Goal: Task Accomplishment & Management: Manage account settings

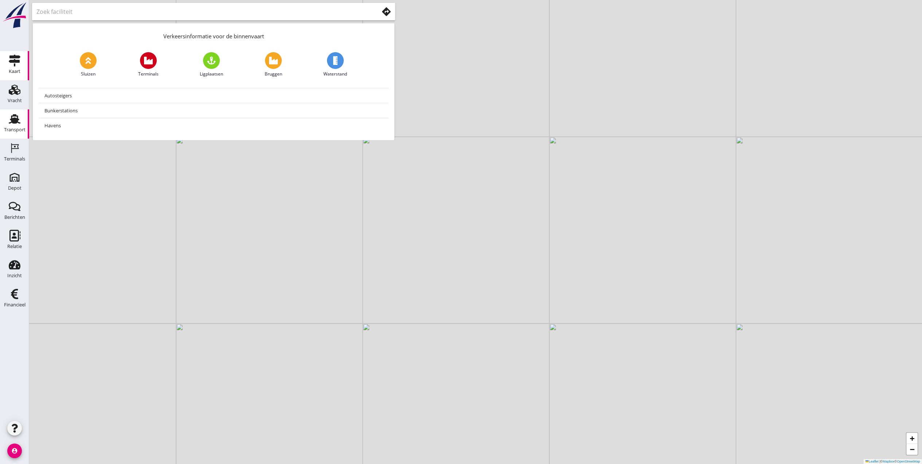
click at [3, 130] on link "Transport Transport" at bounding box center [14, 123] width 29 height 29
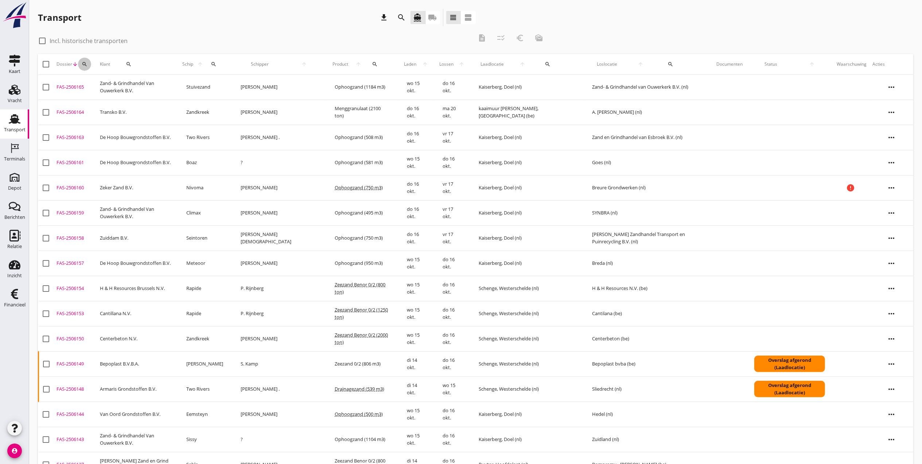
click at [85, 63] on icon "search" at bounding box center [85, 64] width 6 height 6
click at [96, 85] on input "Zoeken op dossiernummer..." at bounding box center [119, 85] width 76 height 12
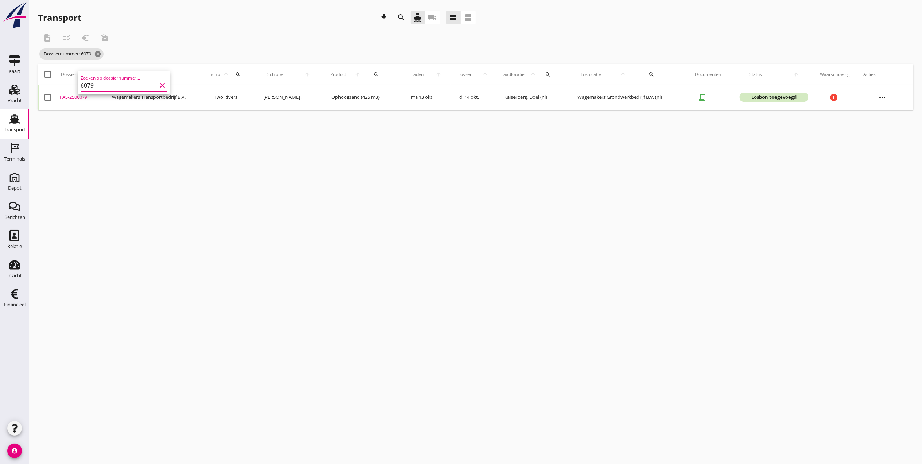
type input "6079"
click at [75, 100] on div "FAS-2506079" at bounding box center [83, 97] width 47 height 7
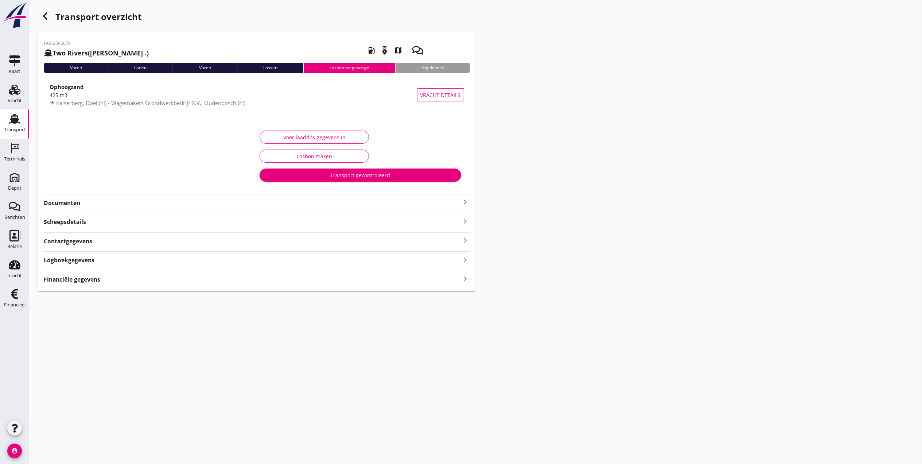
click at [79, 209] on div "FAS-2506079 Two Rivers (Louis .) local_gas_station emergency_share map Varen La…" at bounding box center [257, 161] width 438 height 259
click at [79, 204] on strong "Documenten" at bounding box center [252, 203] width 417 height 8
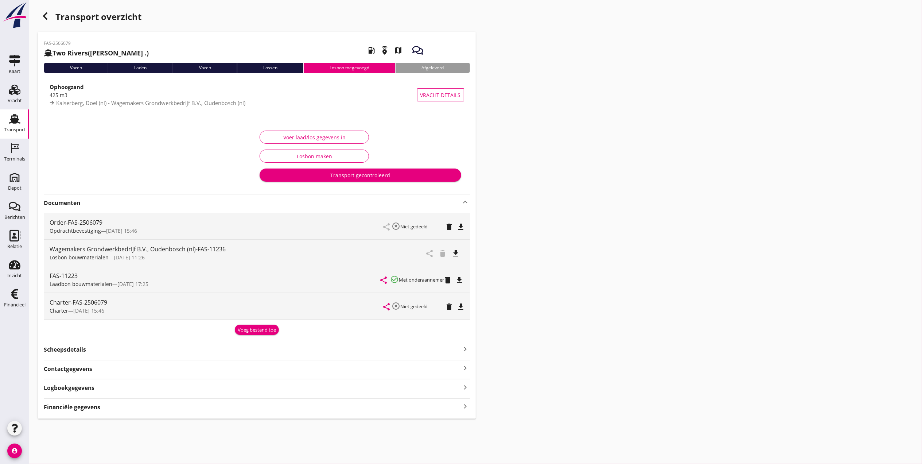
click at [457, 254] on icon "file_download" at bounding box center [456, 253] width 9 height 9
click at [102, 391] on div "Logboekgegevens keyboard_arrow_right" at bounding box center [257, 387] width 426 height 10
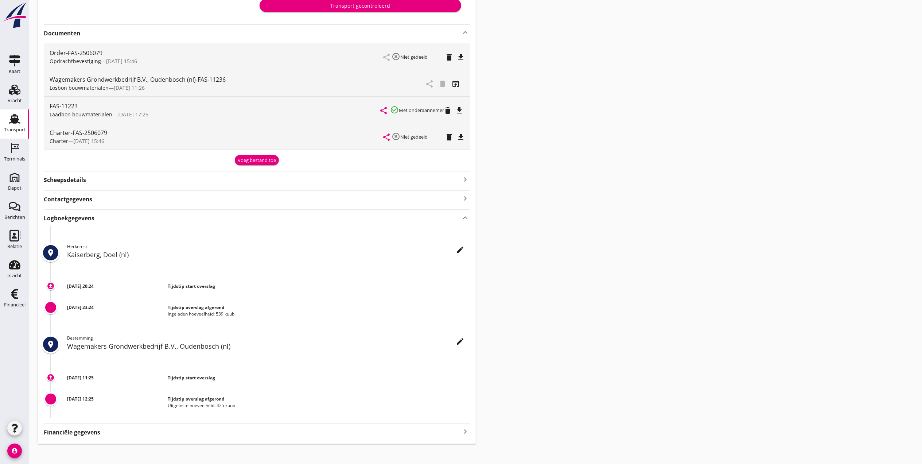
scroll to position [177, 0]
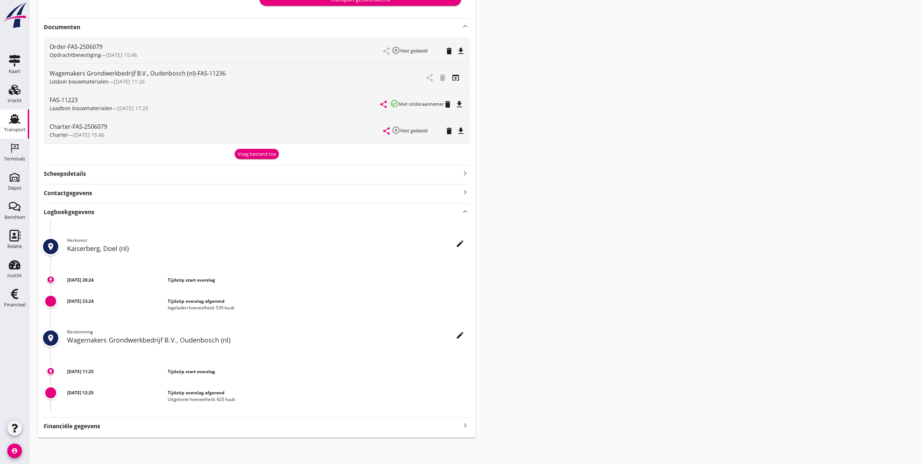
click at [108, 211] on div "Logboekgegevens keyboard_arrow_up" at bounding box center [257, 211] width 426 height 10
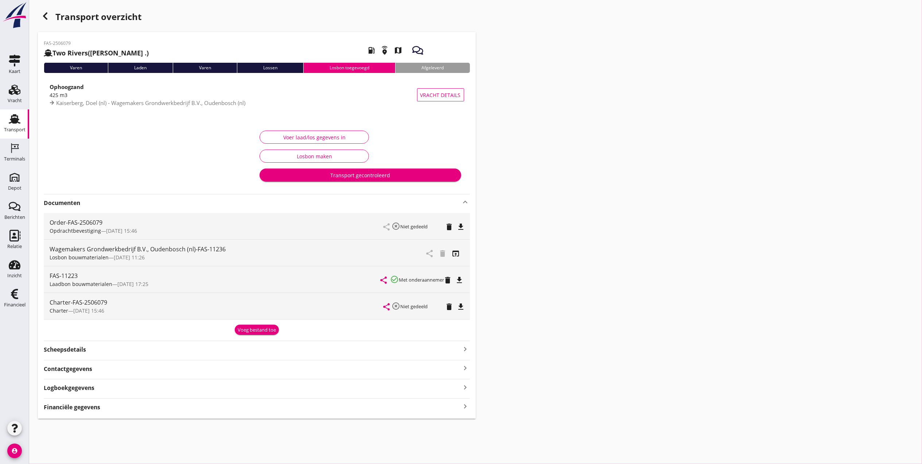
scroll to position [0, 0]
click at [319, 135] on div "Voer laad/los gegevens in" at bounding box center [314, 137] width 97 height 8
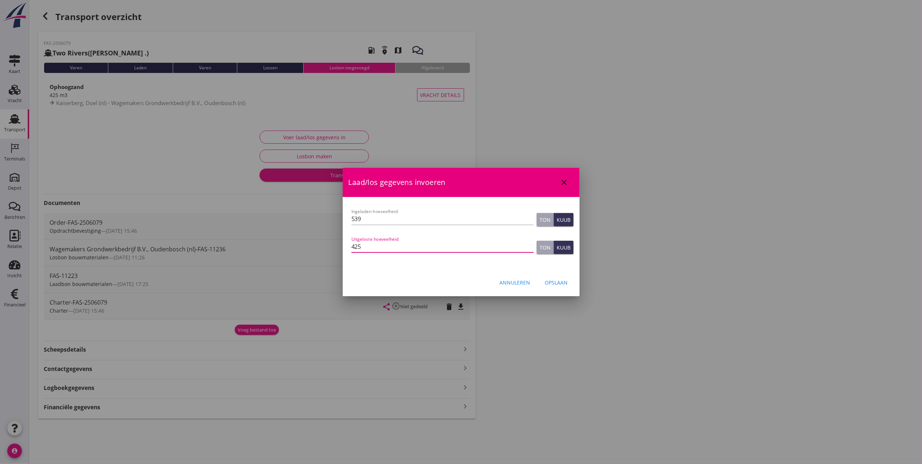
click at [392, 251] on input "425" at bounding box center [442, 247] width 182 height 12
type input "425"
click at [560, 280] on div "Opslaan" at bounding box center [556, 282] width 23 height 8
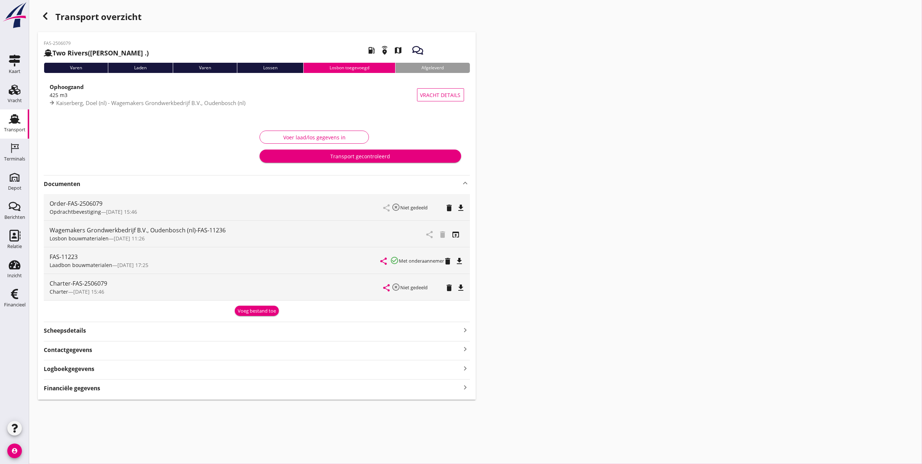
click at [47, 12] on use "button" at bounding box center [45, 15] width 4 height 7
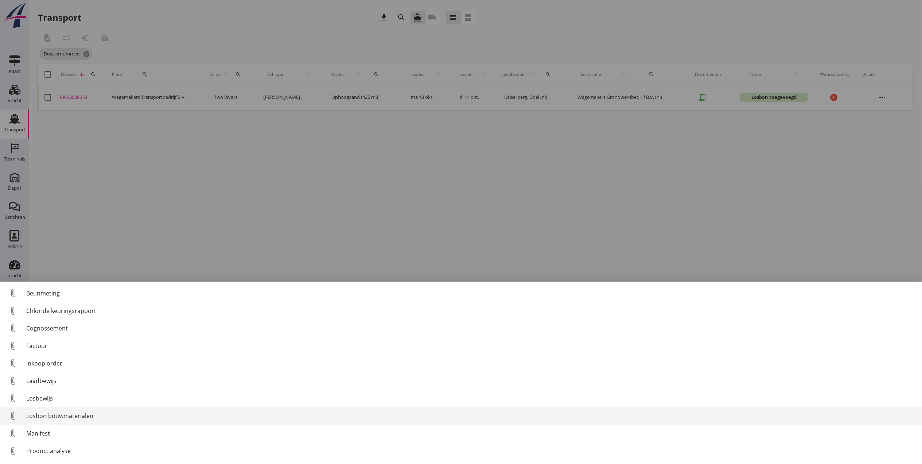
click at [70, 415] on div "Losbon bouwmaterialen" at bounding box center [471, 415] width 890 height 9
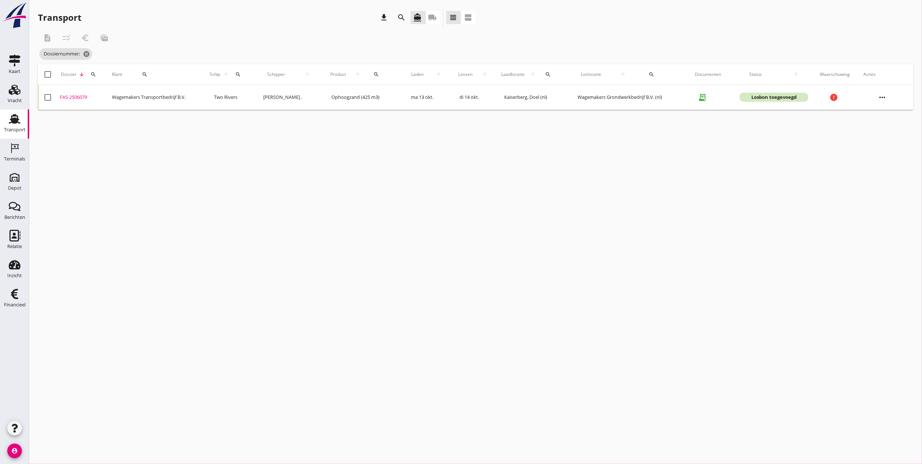
click at [86, 95] on div "FAS-2506079" at bounding box center [83, 97] width 47 height 7
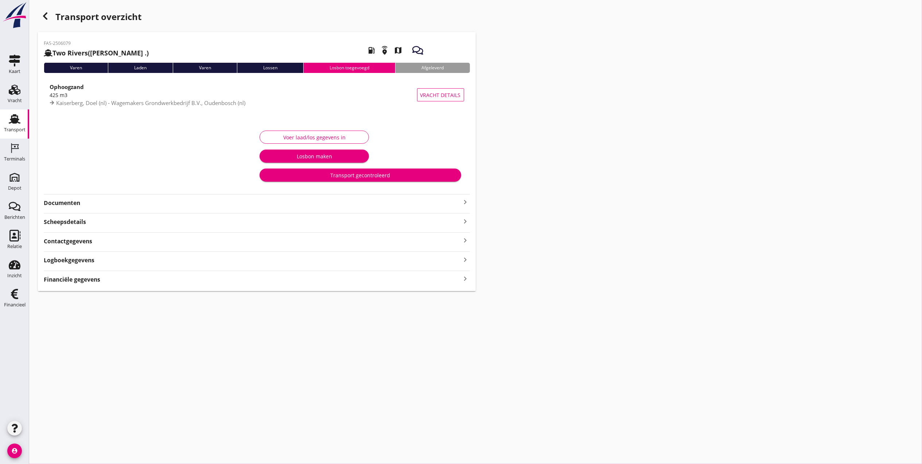
click at [351, 176] on div "Transport gecontroleerd" at bounding box center [360, 175] width 190 height 8
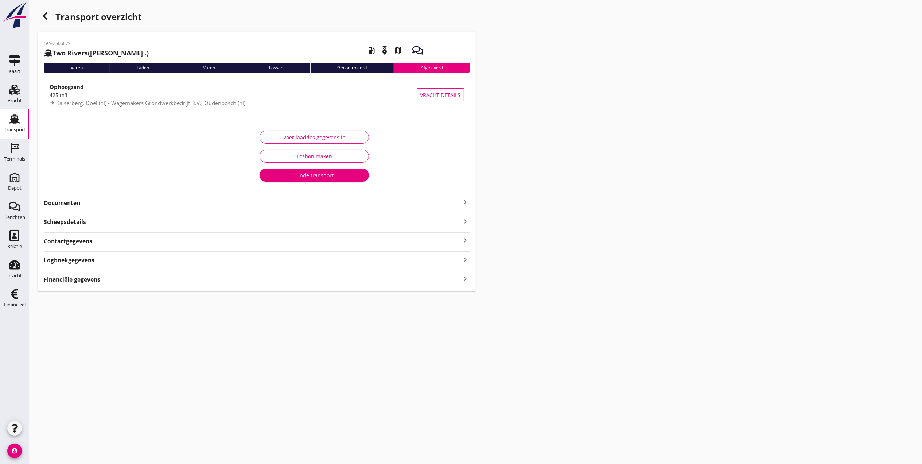
click at [222, 197] on div "Documenten keyboard_arrow_right" at bounding box center [257, 202] width 426 height 10
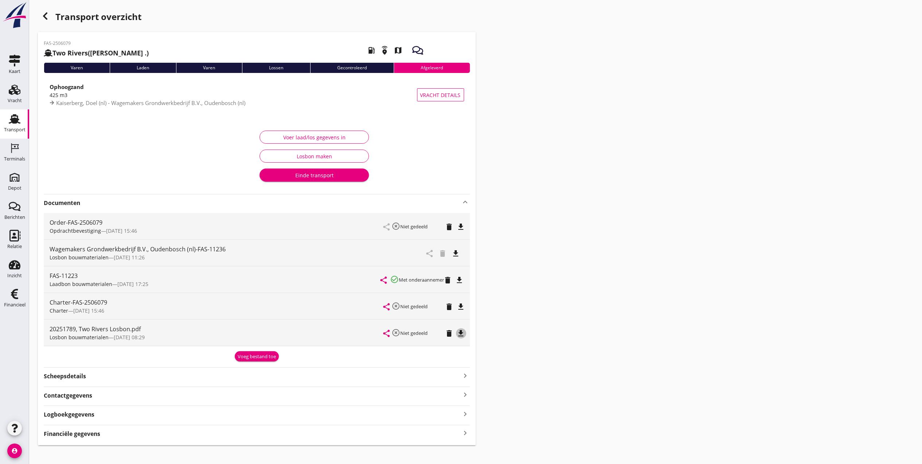
click at [461, 335] on icon "file_download" at bounding box center [461, 333] width 9 height 9
click at [16, 95] on div "Vracht" at bounding box center [15, 100] width 14 height 10
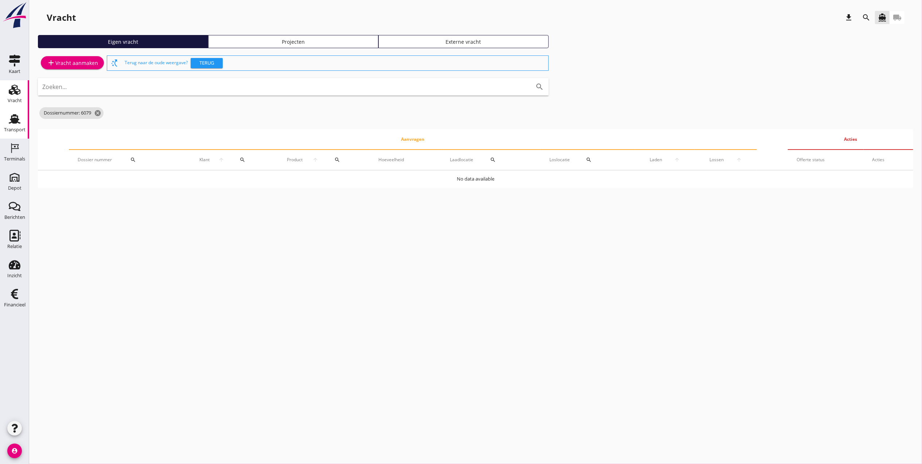
click at [20, 117] on div "Transport" at bounding box center [14, 119] width 17 height 12
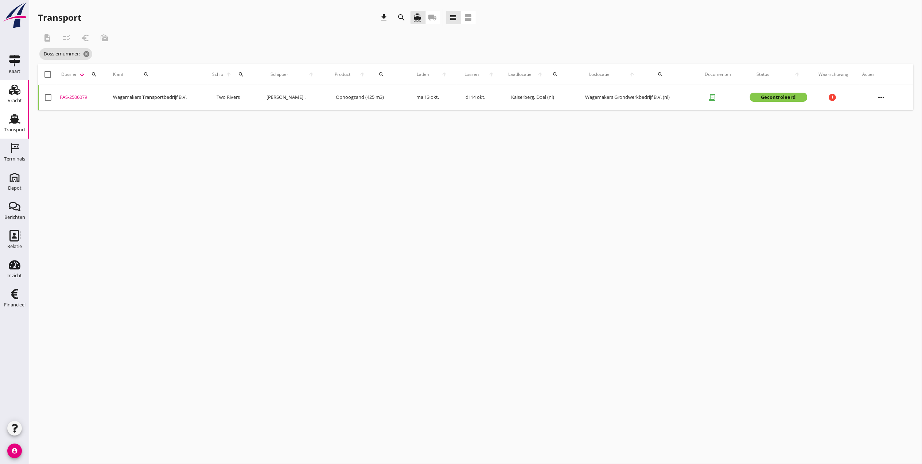
drag, startPoint x: 22, startPoint y: 98, endPoint x: 12, endPoint y: 95, distance: 10.3
click at [22, 98] on link "Vracht Vracht" at bounding box center [14, 94] width 29 height 29
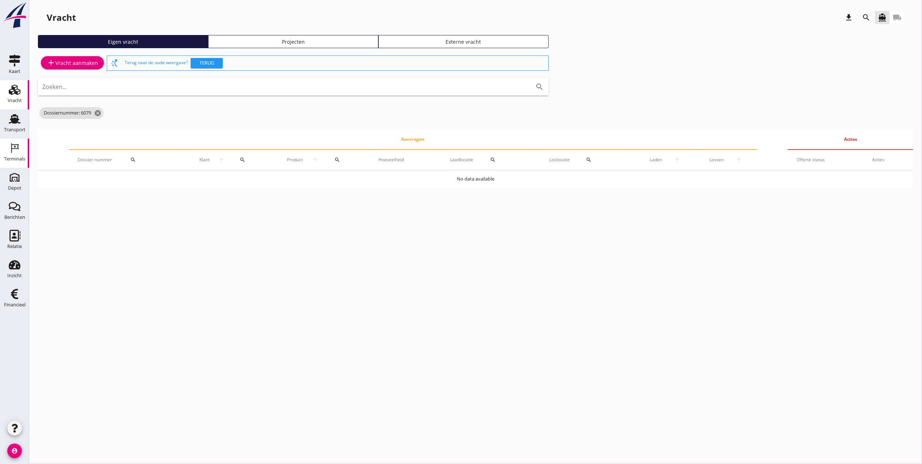
click at [9, 146] on icon "Terminals" at bounding box center [15, 148] width 12 height 12
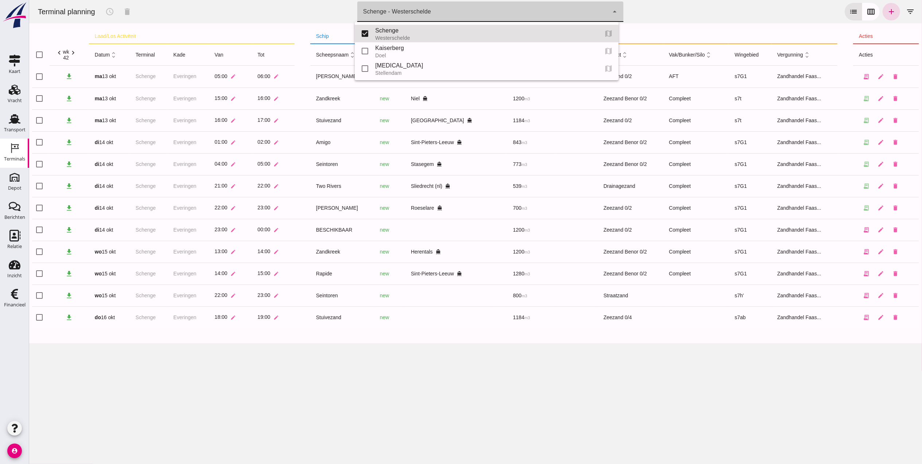
click at [399, 12] on div "Schenge - Westerschelde" at bounding box center [397, 11] width 68 height 9
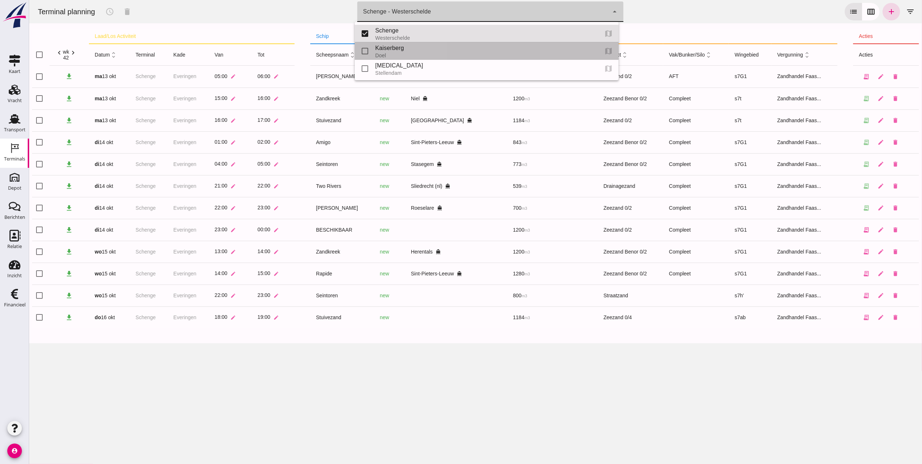
click at [401, 55] on div "Doel" at bounding box center [483, 55] width 217 height 6
type input "7f603609-51ae-4e75-986b-c9057e559465"
checkbox input "false"
checkbox input "true"
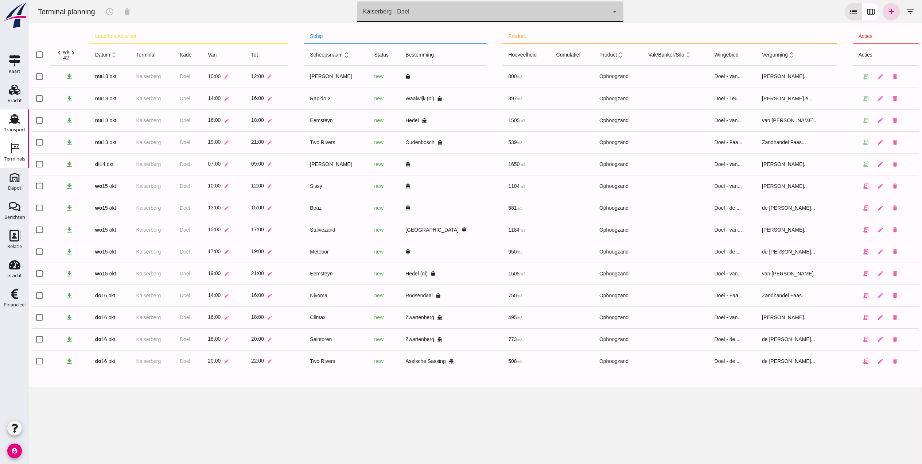
click at [20, 127] on div "Transport" at bounding box center [15, 130] width 22 height 10
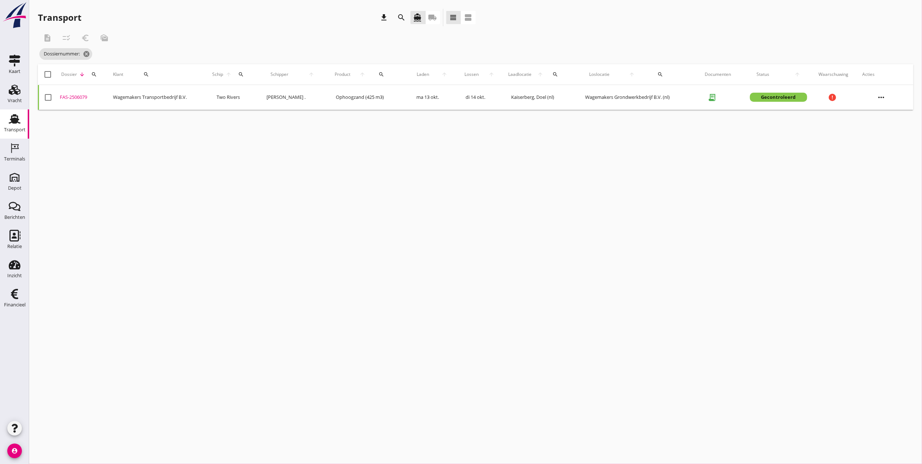
click at [9, 122] on icon "Transport" at bounding box center [15, 119] width 12 height 12
click at [101, 56] on icon "cancel" at bounding box center [97, 53] width 7 height 7
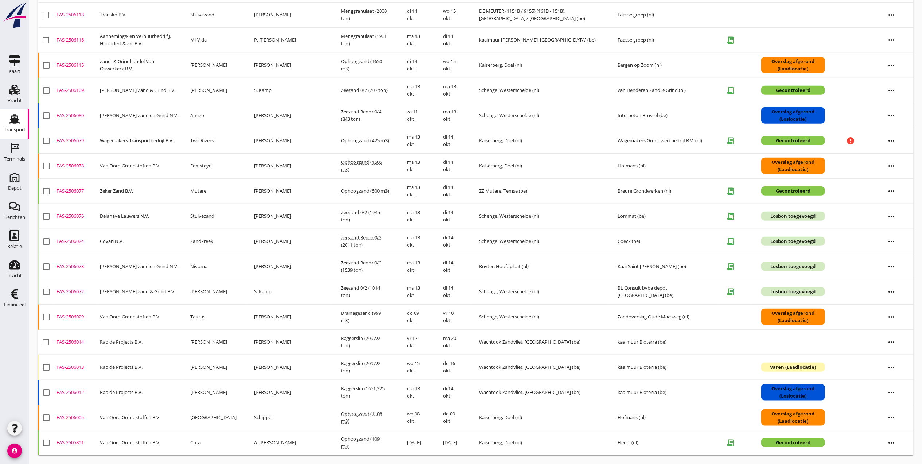
scroll to position [651, 0]
click at [77, 112] on div "FAS-2506080" at bounding box center [75, 115] width 38 height 7
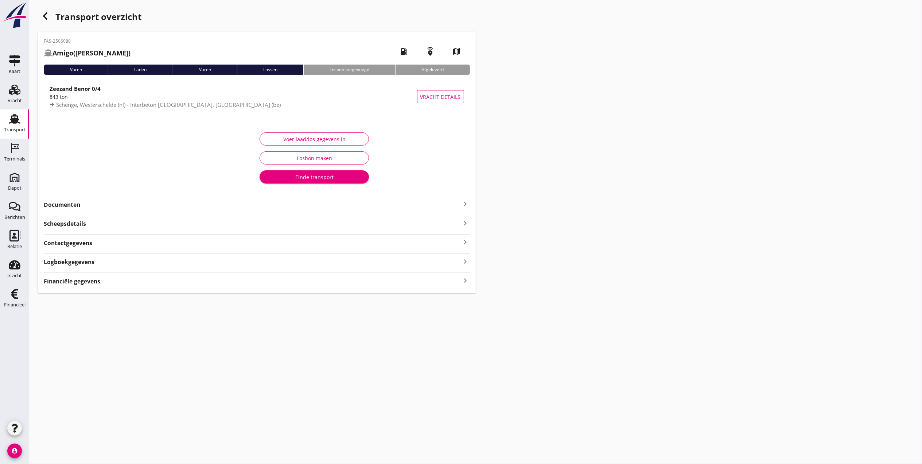
click at [106, 203] on strong "Documenten" at bounding box center [252, 204] width 417 height 8
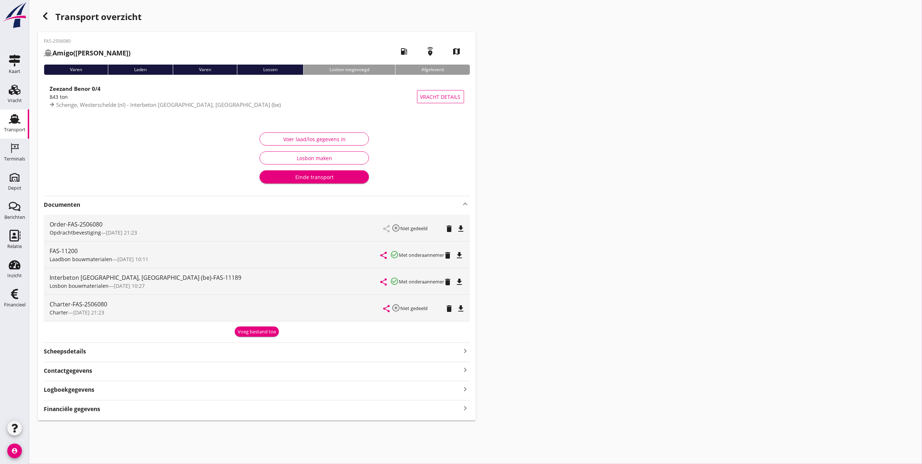
click at [459, 282] on icon "file_download" at bounding box center [459, 281] width 9 height 9
click at [50, 16] on div "button" at bounding box center [45, 16] width 15 height 15
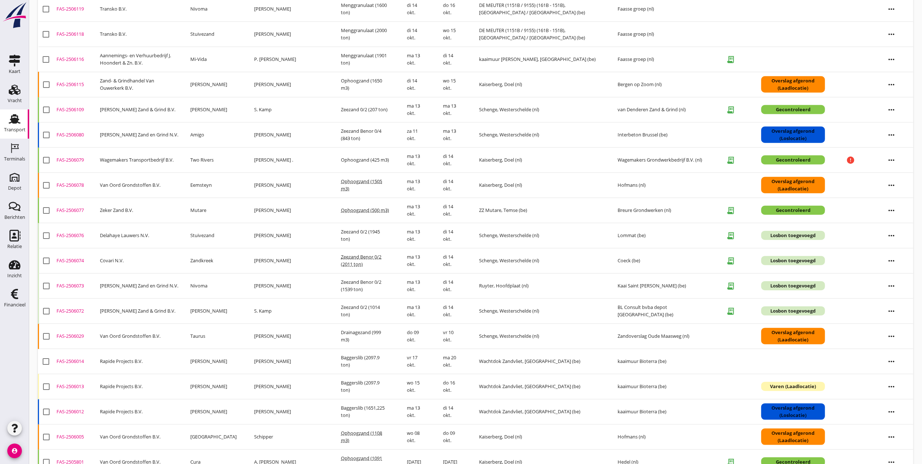
scroll to position [603, 0]
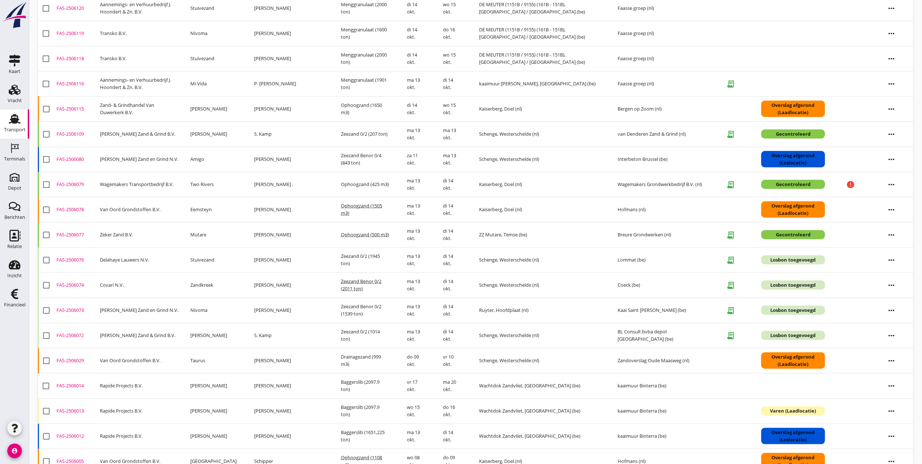
click at [12, 127] on div "Transport" at bounding box center [15, 130] width 22 height 10
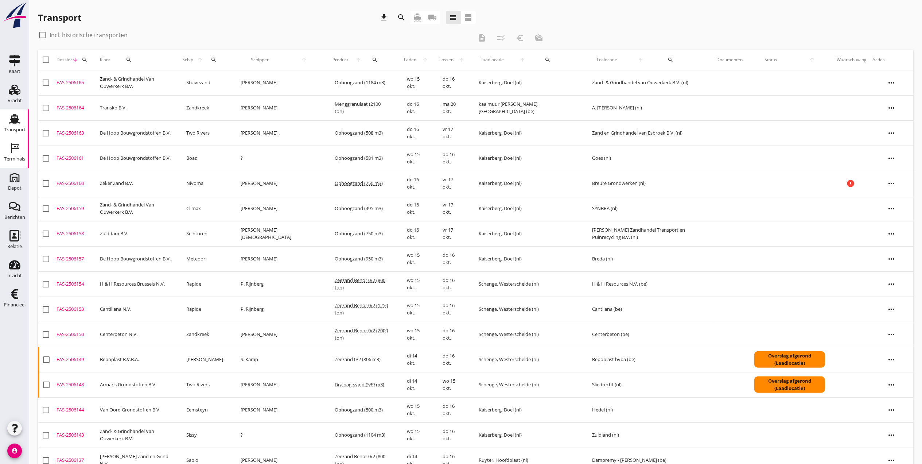
click at [17, 149] on use at bounding box center [15, 148] width 8 height 10
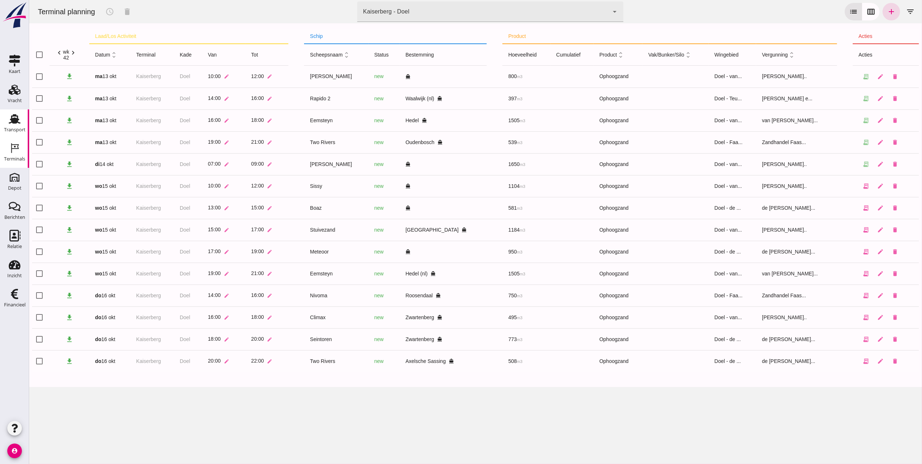
click at [8, 119] on div "Transport" at bounding box center [14, 119] width 17 height 12
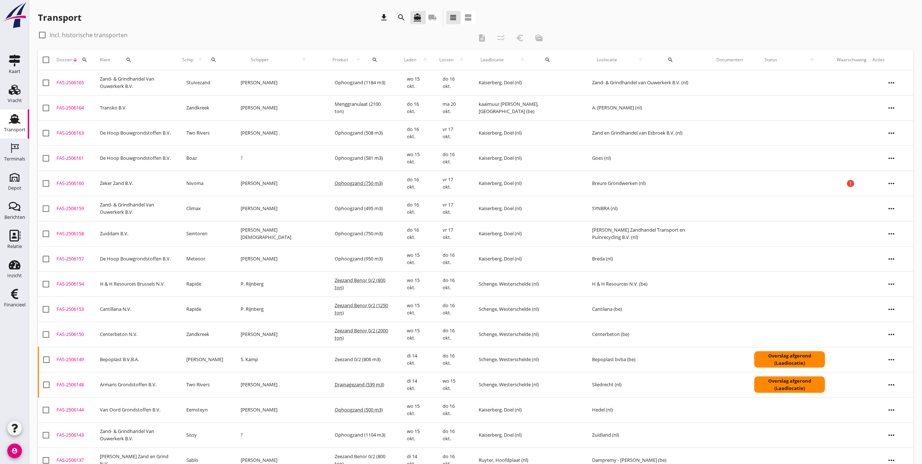
click at [46, 61] on div at bounding box center [46, 60] width 12 height 12
checkbox input "true"
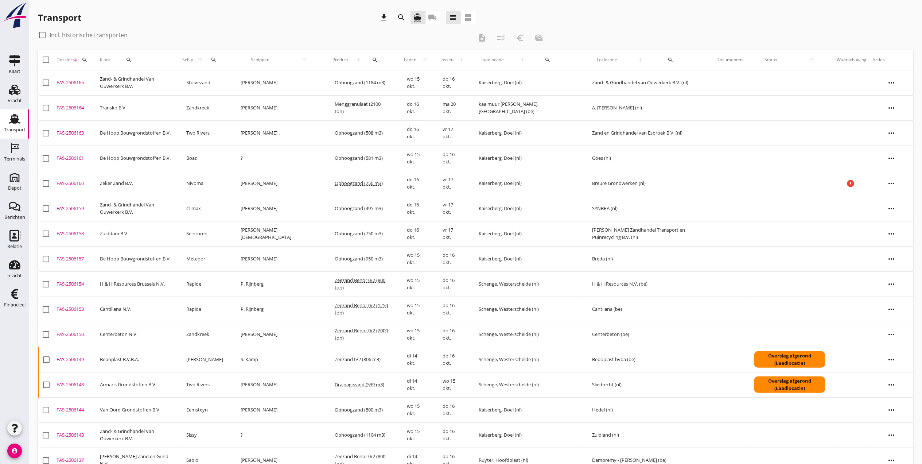
checkbox input "true"
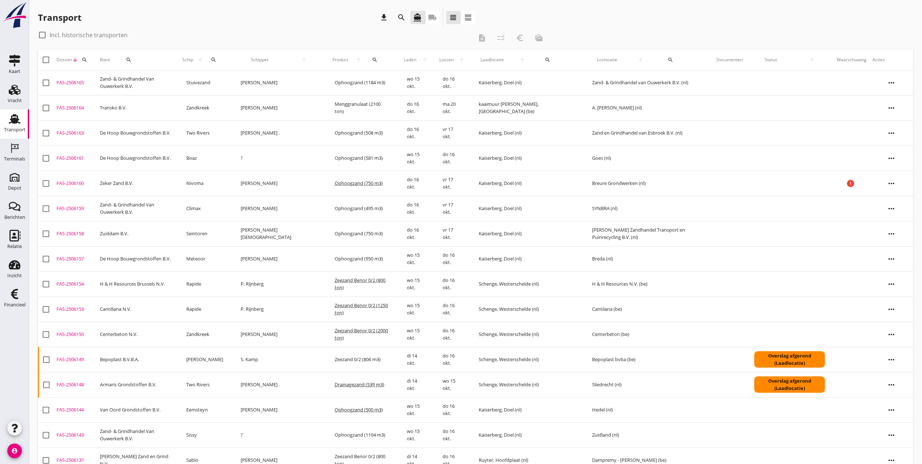
checkbox input "true"
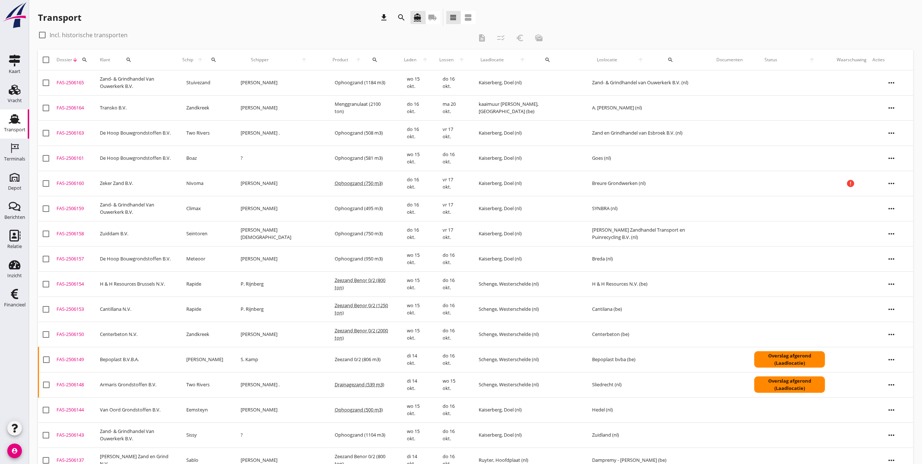
checkbox input "true"
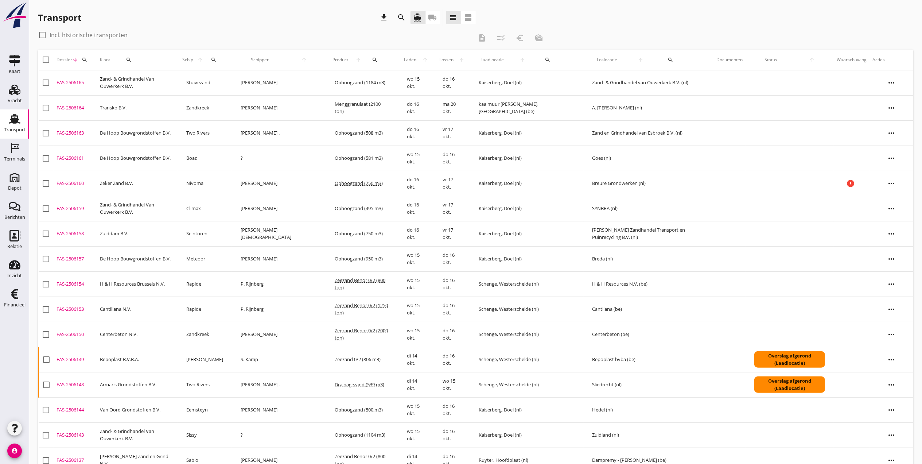
checkbox input "true"
click at [46, 60] on div at bounding box center [46, 60] width 12 height 12
checkbox input "false"
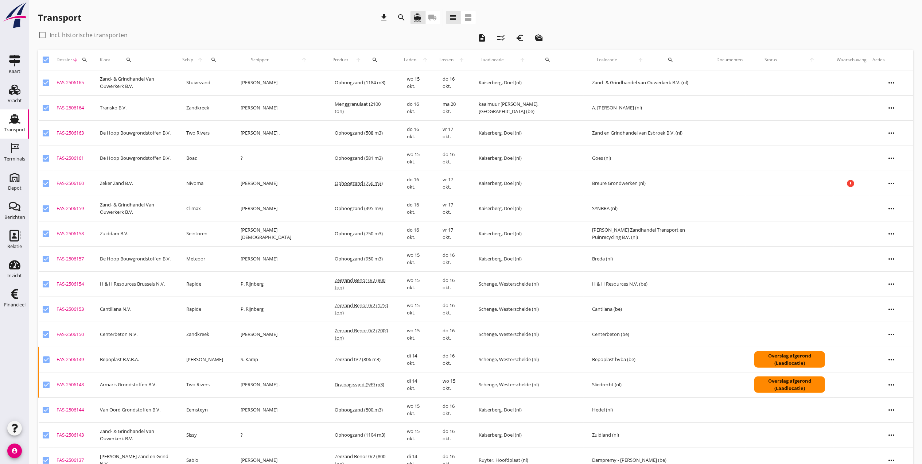
checkbox input "false"
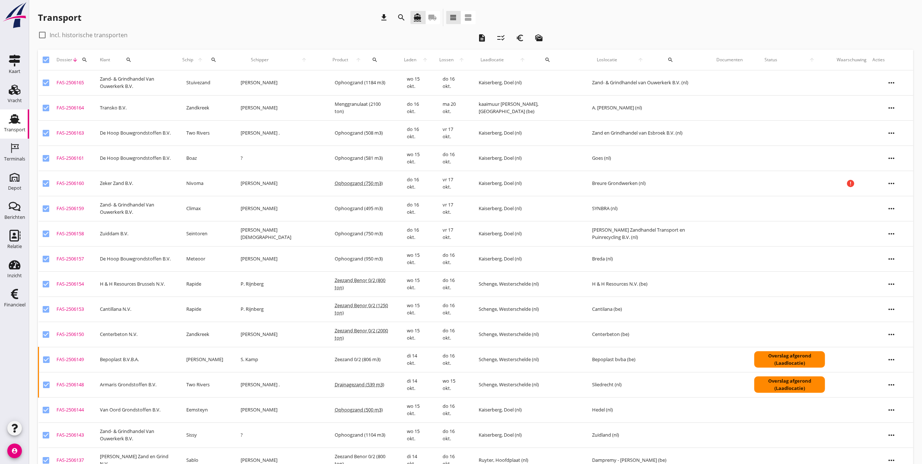
checkbox input "false"
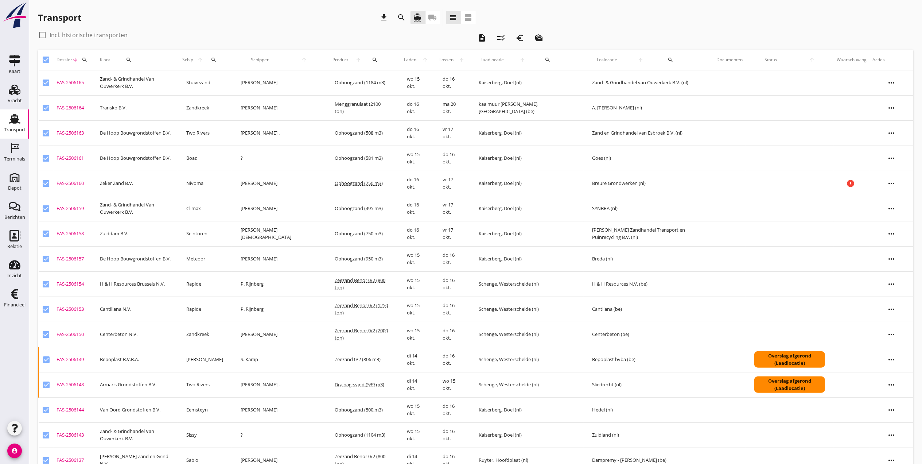
checkbox input "false"
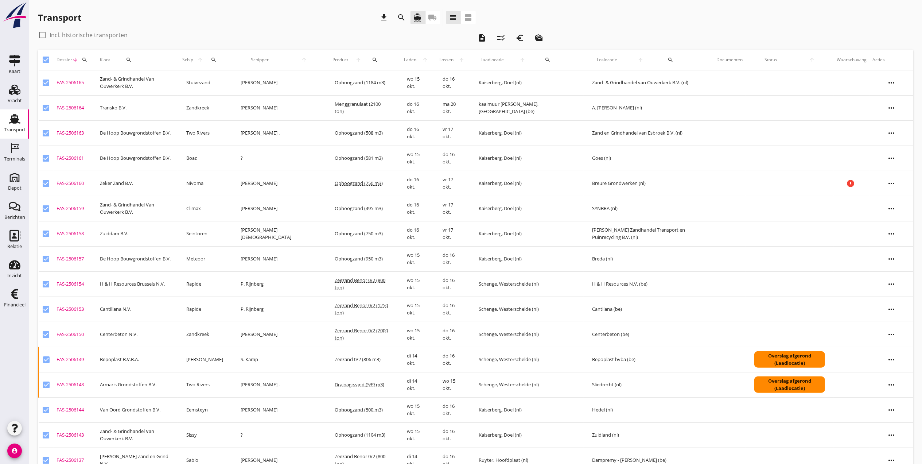
checkbox input "false"
click at [82, 59] on icon "search" at bounding box center [85, 60] width 6 height 6
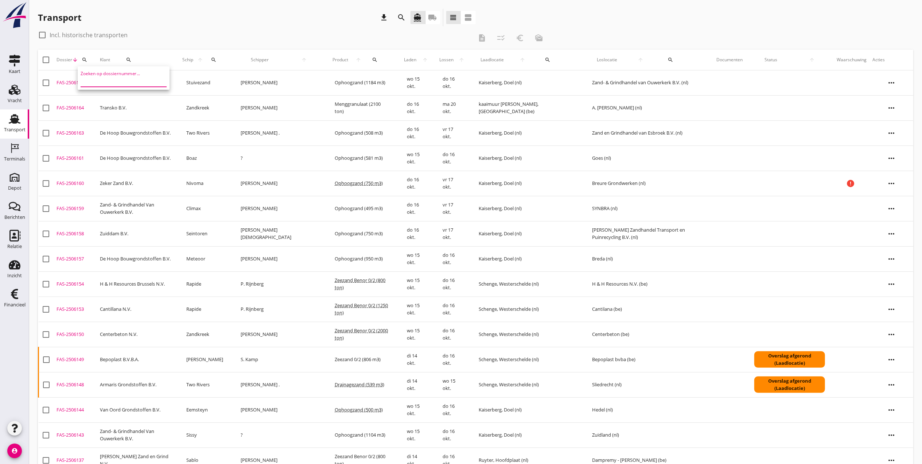
click at [123, 80] on input "Zoeken op dossiernummer..." at bounding box center [119, 81] width 76 height 12
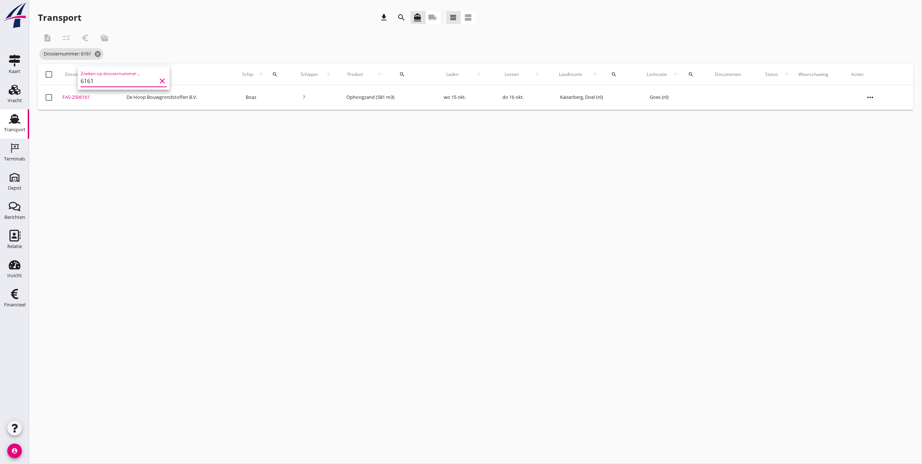
type input "6161"
click at [78, 101] on div "FAS-2506161" at bounding box center [91, 97] width 58 height 7
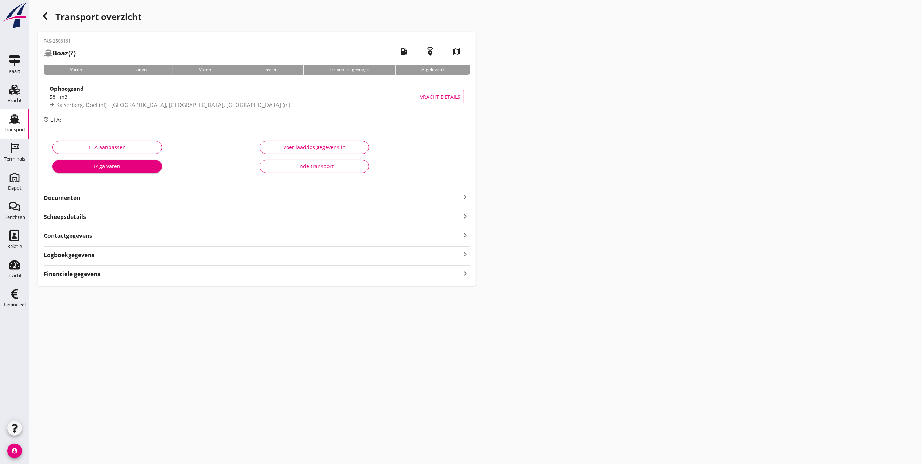
click at [17, 127] on div "Transport" at bounding box center [15, 129] width 22 height 5
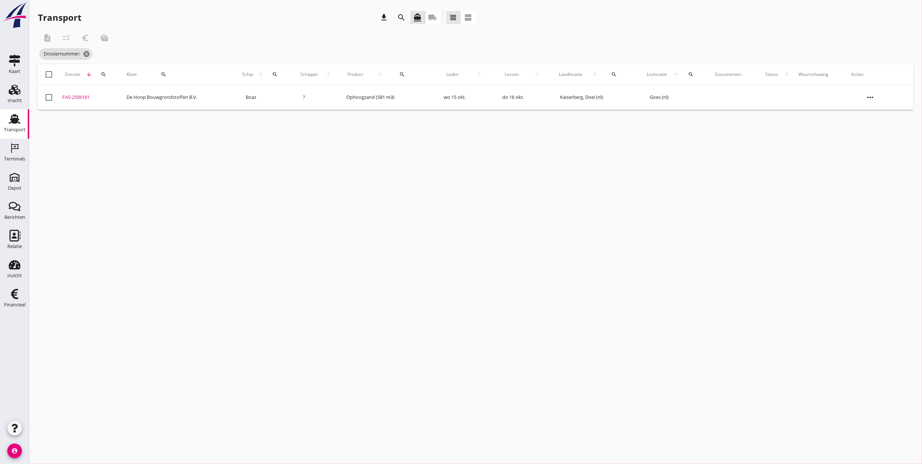
click at [78, 98] on div "FAS-2506161" at bounding box center [91, 97] width 58 height 7
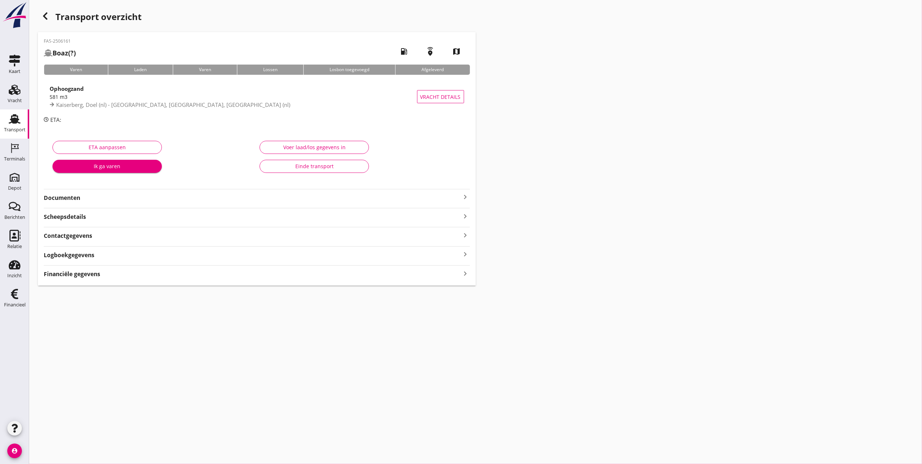
click at [84, 198] on strong "Documenten" at bounding box center [252, 198] width 417 height 8
click at [83, 197] on strong "Documenten" at bounding box center [252, 198] width 417 height 8
click at [82, 198] on strong "Documenten" at bounding box center [252, 198] width 417 height 8
click at [82, 200] on strong "Documenten" at bounding box center [252, 198] width 417 height 8
click at [200, 200] on strong "Documenten" at bounding box center [252, 198] width 417 height 8
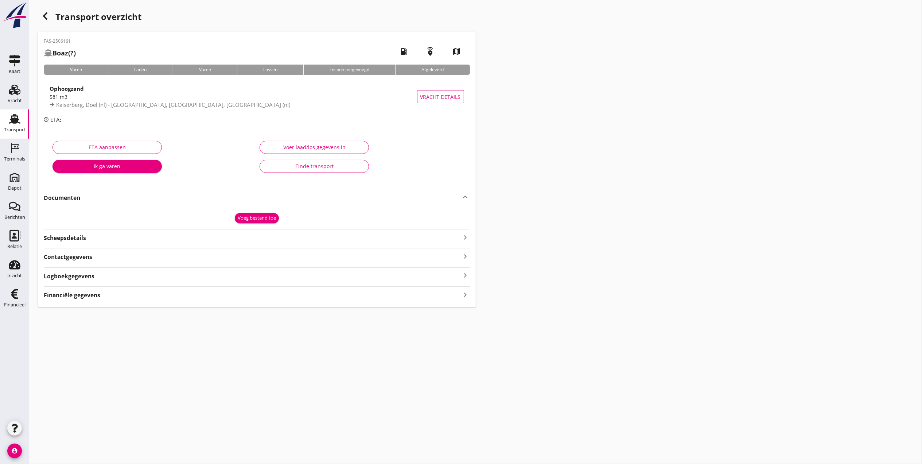
click at [200, 199] on strong "Documenten" at bounding box center [252, 198] width 417 height 8
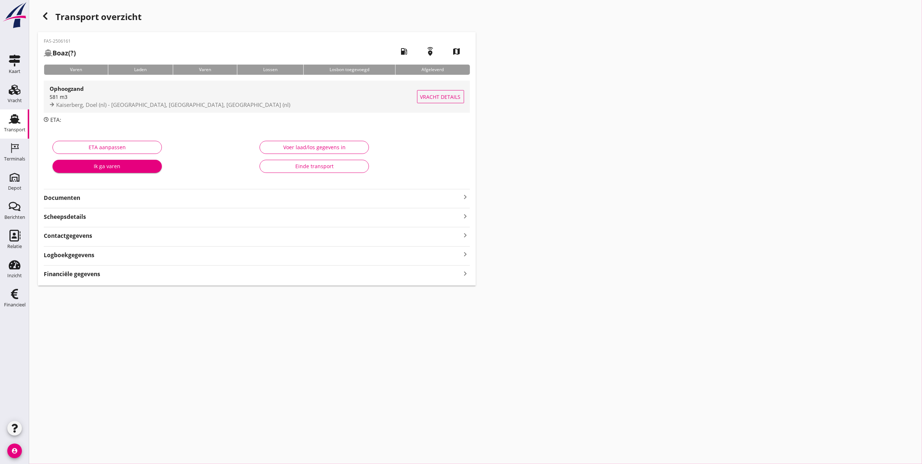
click at [447, 97] on span "Vracht details" at bounding box center [440, 97] width 40 height 8
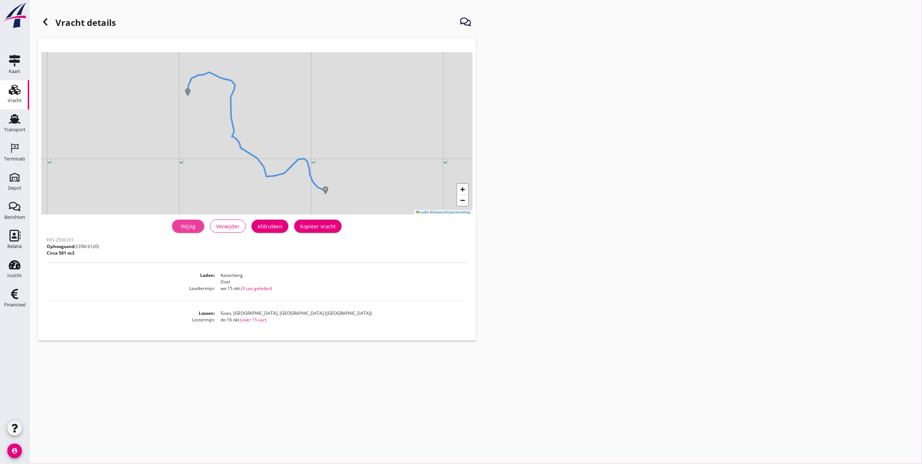
click at [190, 224] on div "Wijzig" at bounding box center [188, 226] width 20 height 8
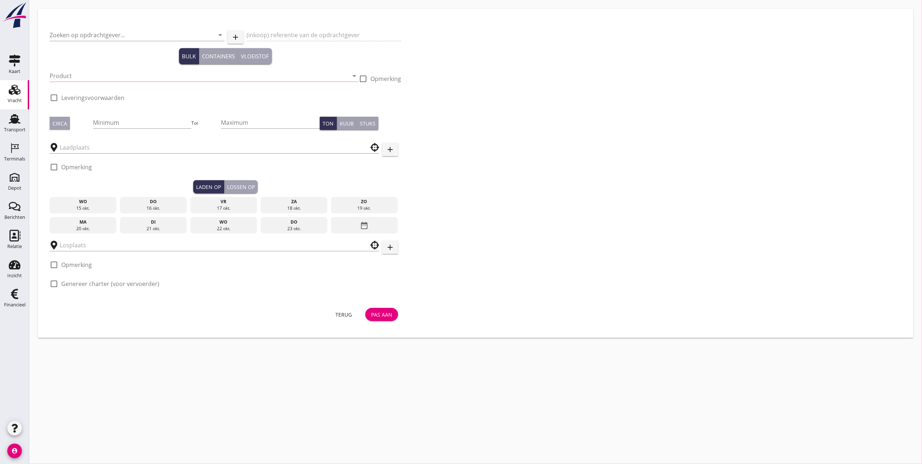
type input "De Hoop Bouwgrondstoffen B.V."
type input "Belading Doel"
type input "Ophoogzand (6120)"
type input "581"
type input "Goes, Zeeland, Netherlands"
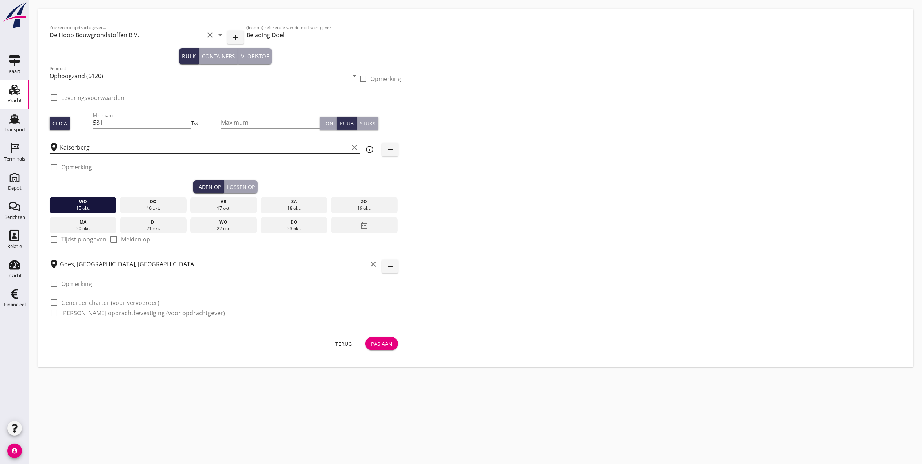
click at [113, 149] on input "Kaiserberg" at bounding box center [204, 147] width 289 height 12
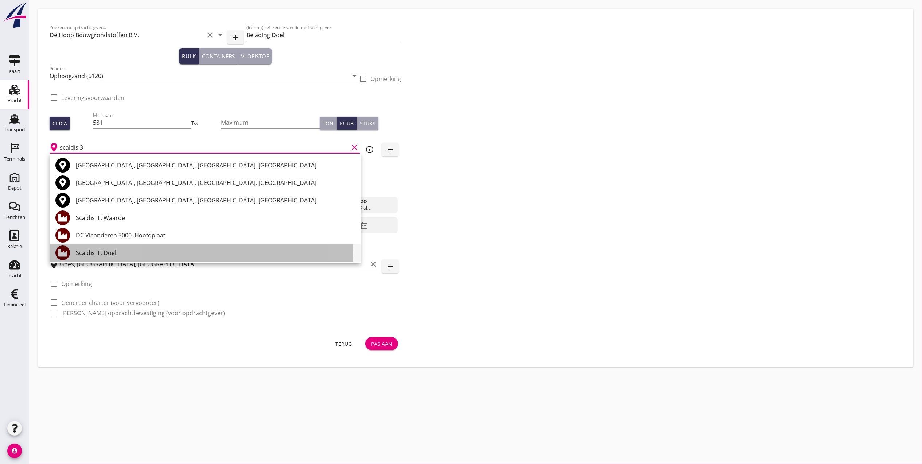
click at [117, 257] on div "Scaldis III, Doel" at bounding box center [215, 252] width 279 height 17
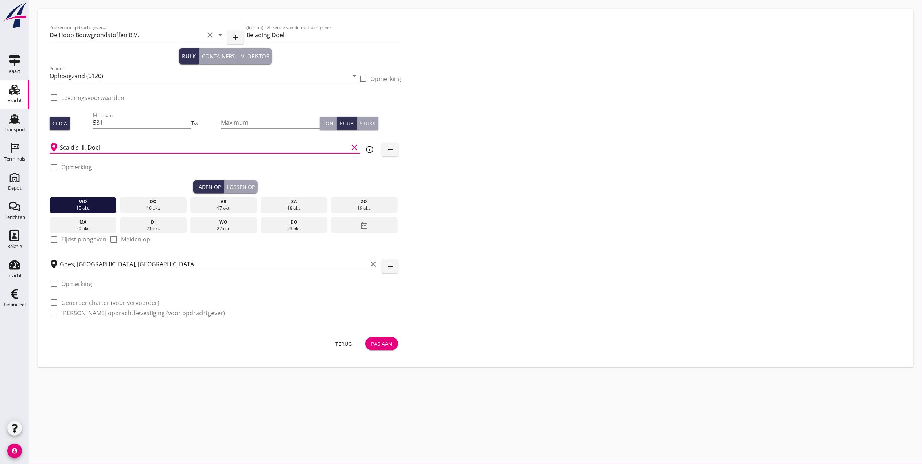
type input "Scaldis III, Doel"
click at [381, 345] on div "Pas aan" at bounding box center [381, 344] width 21 height 8
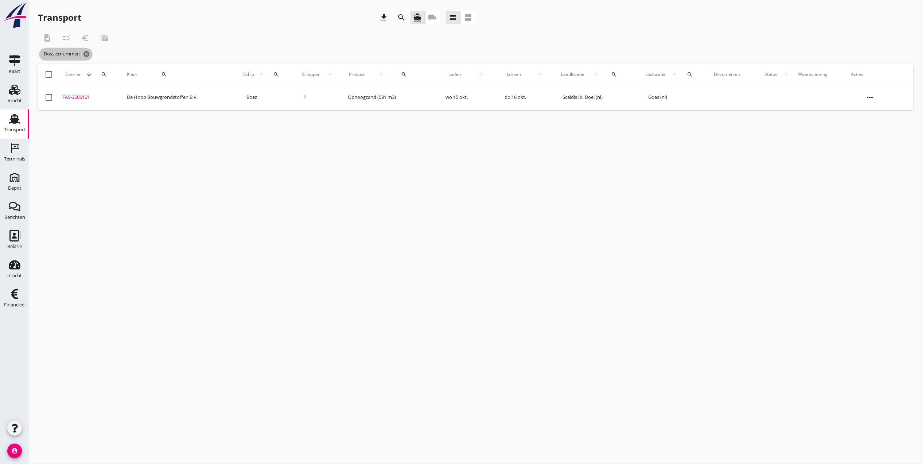
drag, startPoint x: 88, startPoint y: 56, endPoint x: 89, endPoint y: 69, distance: 13.2
click at [87, 56] on icon "cancel" at bounding box center [86, 53] width 7 height 7
click at [100, 61] on div "search" at bounding box center [103, 60] width 18 height 6
click at [111, 79] on input "Zoeken op dossiernummer..." at bounding box center [135, 81] width 76 height 12
type input "6165"
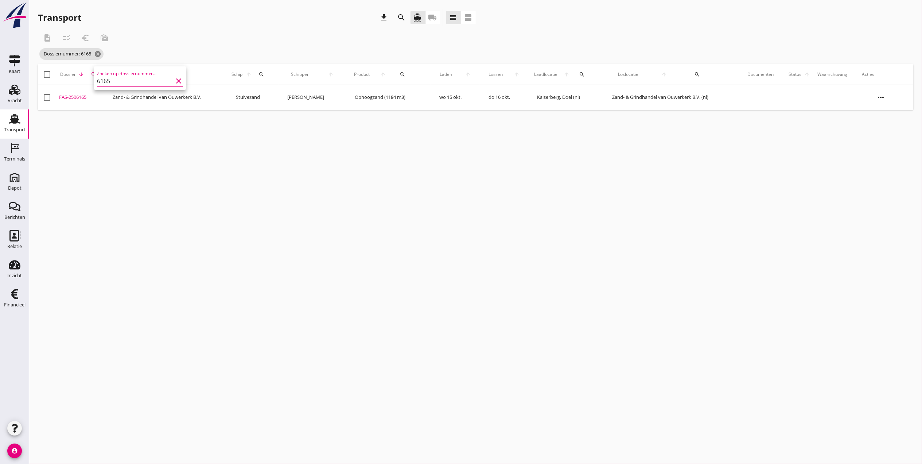
click at [73, 96] on div "FAS-2506165" at bounding box center [83, 97] width 48 height 7
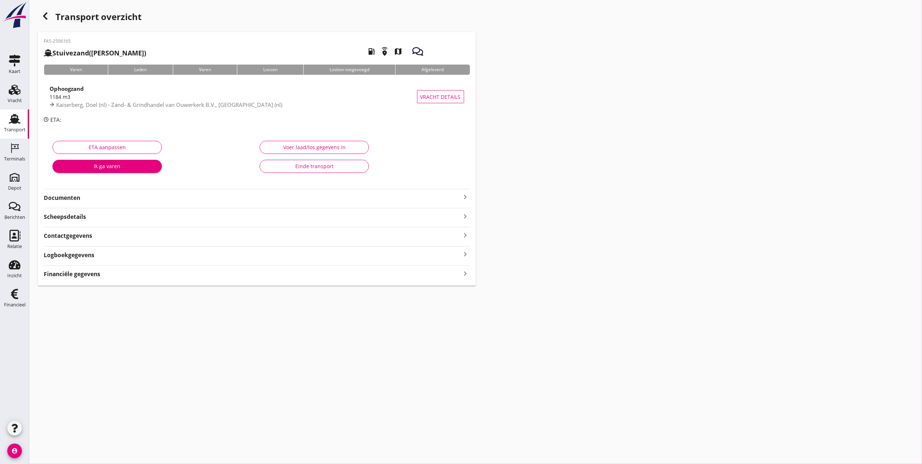
click at [92, 200] on strong "Documenten" at bounding box center [252, 198] width 417 height 8
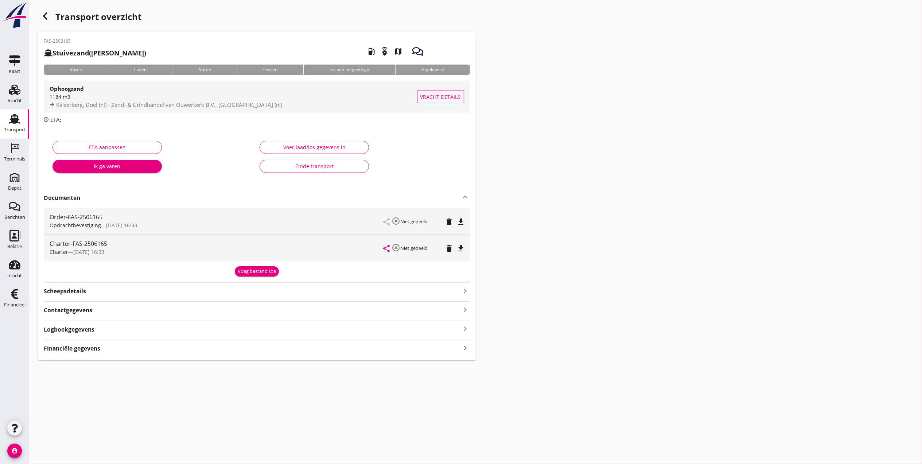
click at [448, 93] on span "Vracht details" at bounding box center [440, 97] width 40 height 8
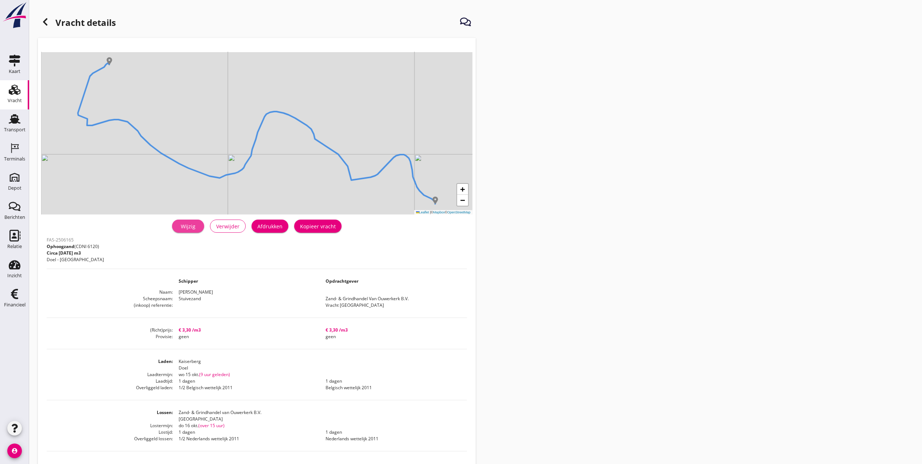
click at [187, 225] on div "Wijzig" at bounding box center [188, 226] width 20 height 8
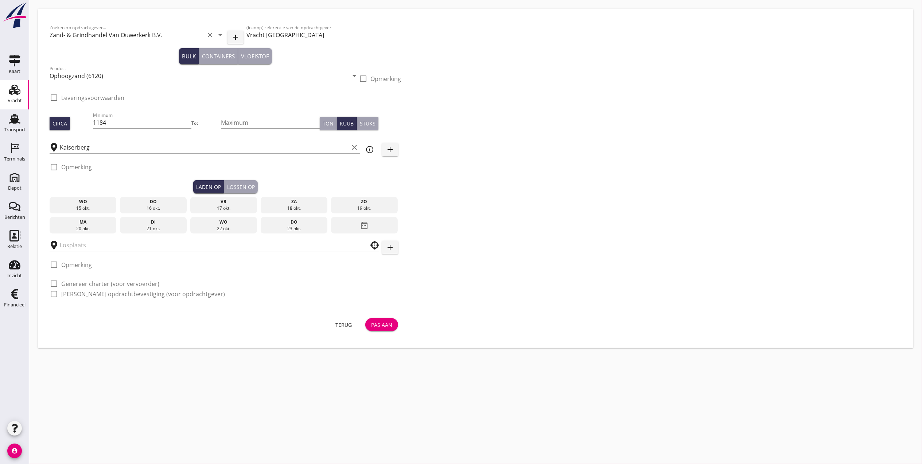
type input "Zand- & Grindhandel van Ouwerkerk B.V."
checkbox input "true"
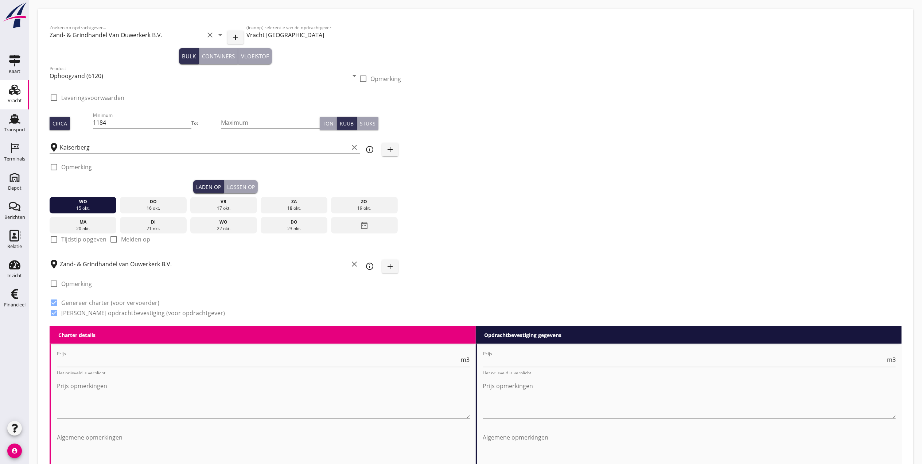
type input "3.3"
checkbox input "false"
radio input "false"
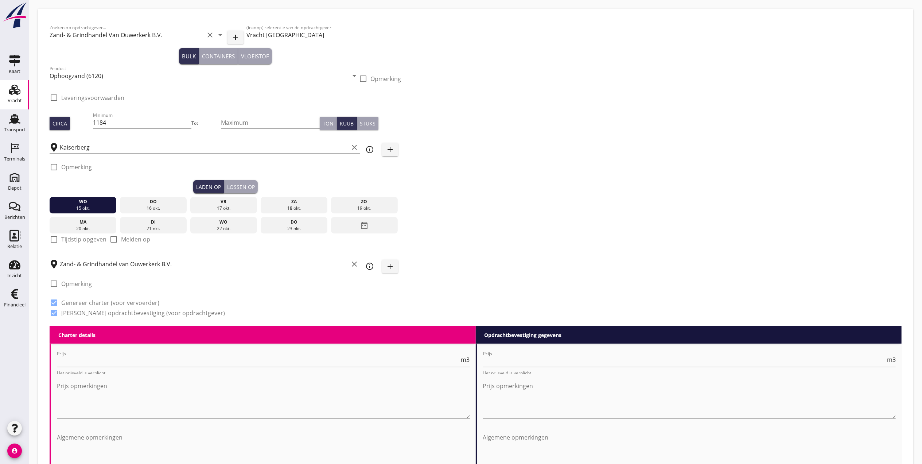
checkbox input "true"
type input "1"
type input "3.3"
checkbox input "false"
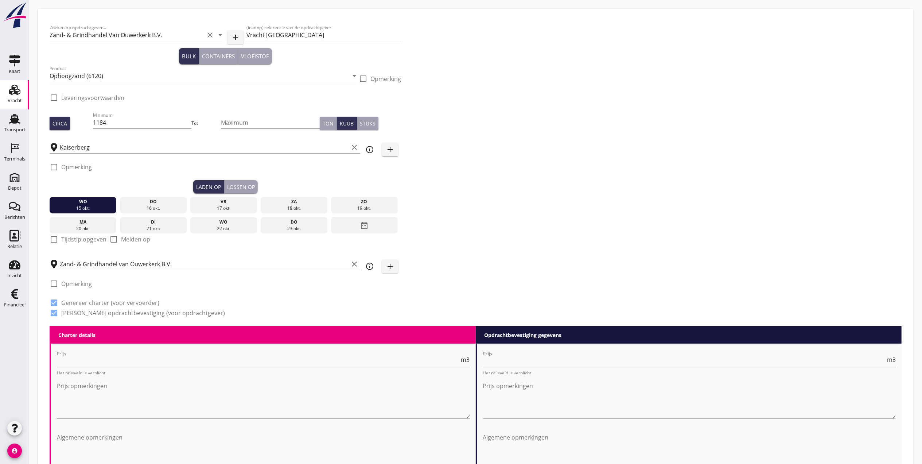
radio input "false"
checkbox input "true"
type input "1"
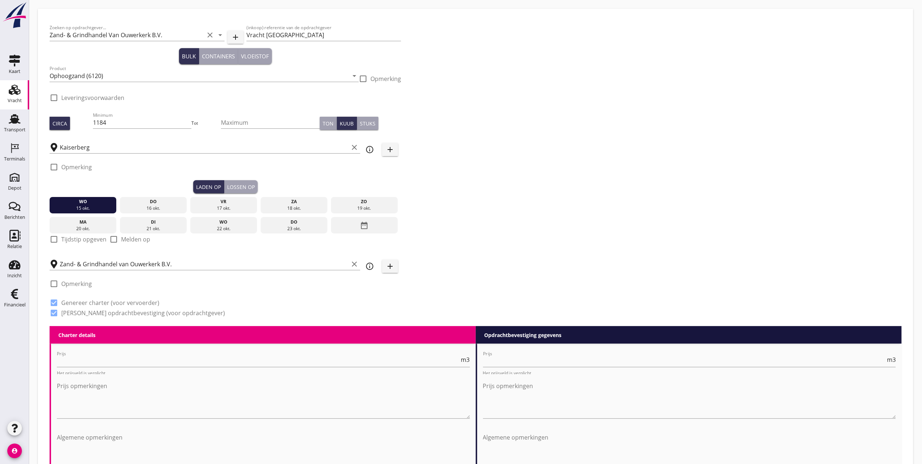
type input "1"
click at [235, 186] on div "Lossen op" at bounding box center [241, 187] width 28 height 8
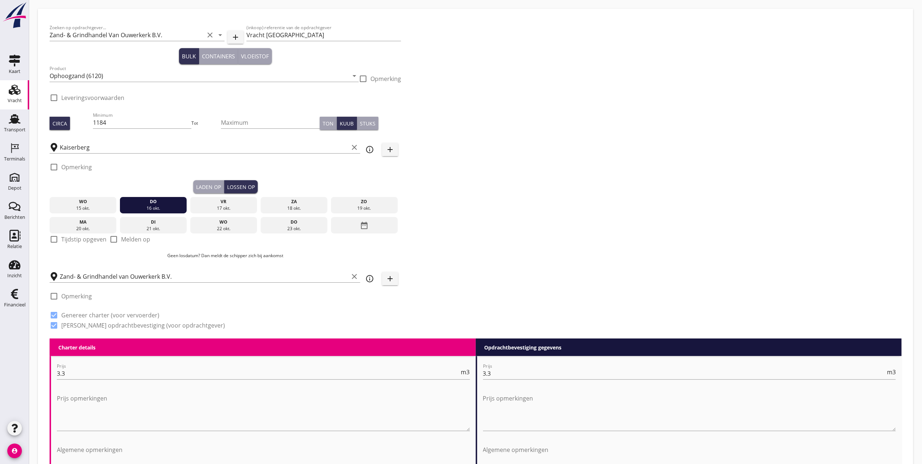
click at [213, 188] on div "Laden op" at bounding box center [208, 187] width 25 height 8
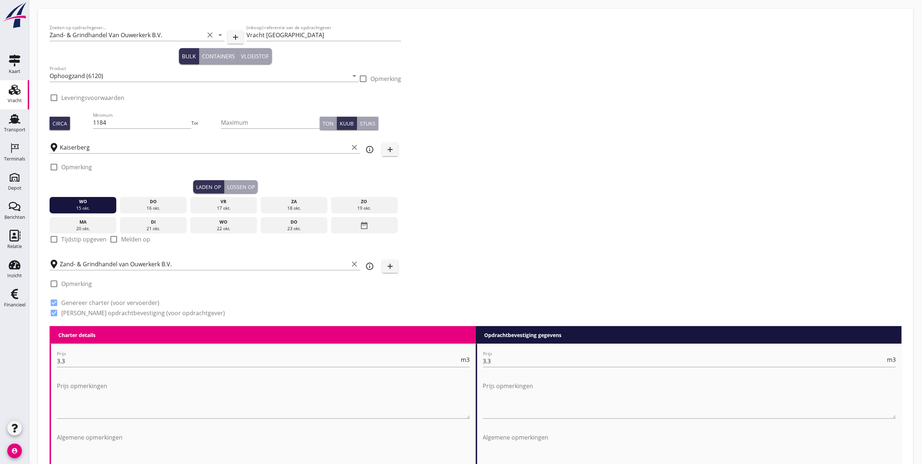
click at [240, 183] on div "Lossen op" at bounding box center [241, 187] width 28 height 8
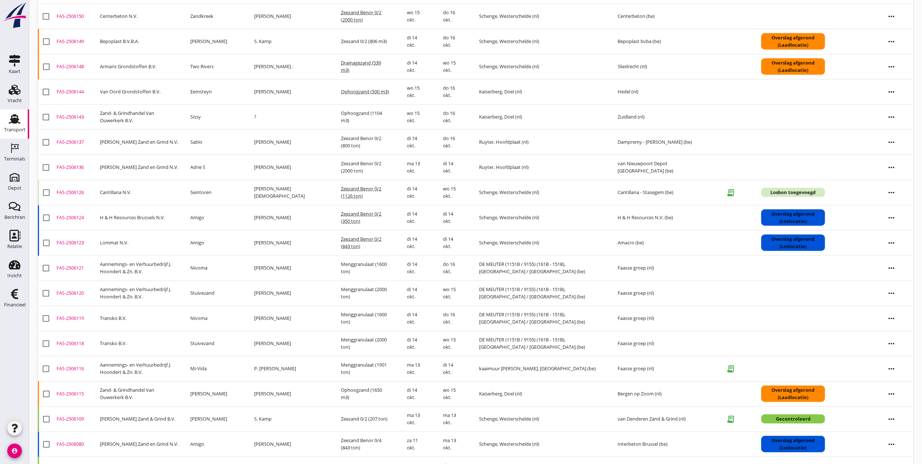
scroll to position [241, 0]
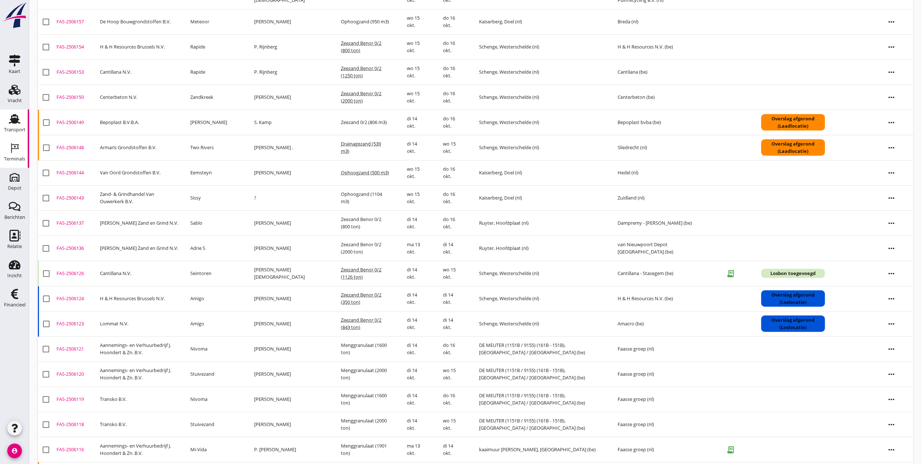
click at [18, 155] on div "Terminals" at bounding box center [14, 159] width 21 height 10
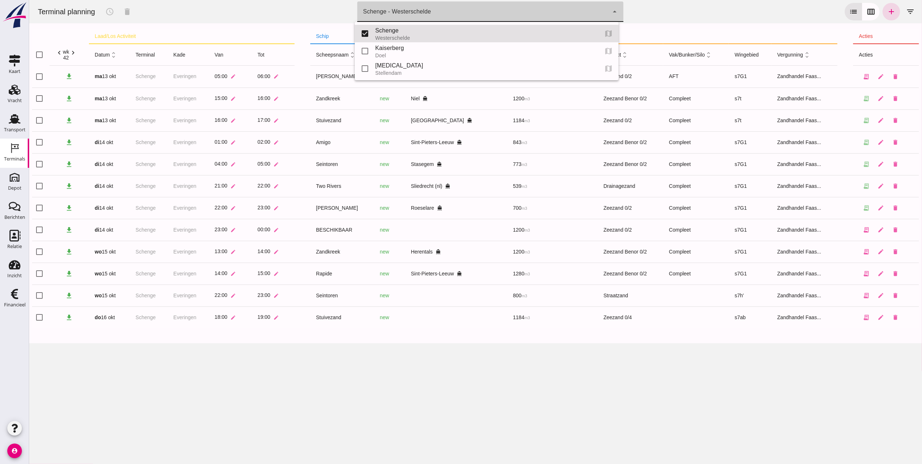
click at [471, 7] on div "Schenge - Westerschelde 9c876888-926f-4f5f-969d-c779b766b815" at bounding box center [482, 11] width 251 height 20
click at [450, 51] on div "Kaiserberg" at bounding box center [483, 48] width 217 height 9
type input "7f603609-51ae-4e75-986b-c9057e559465"
checkbox input "false"
checkbox input "true"
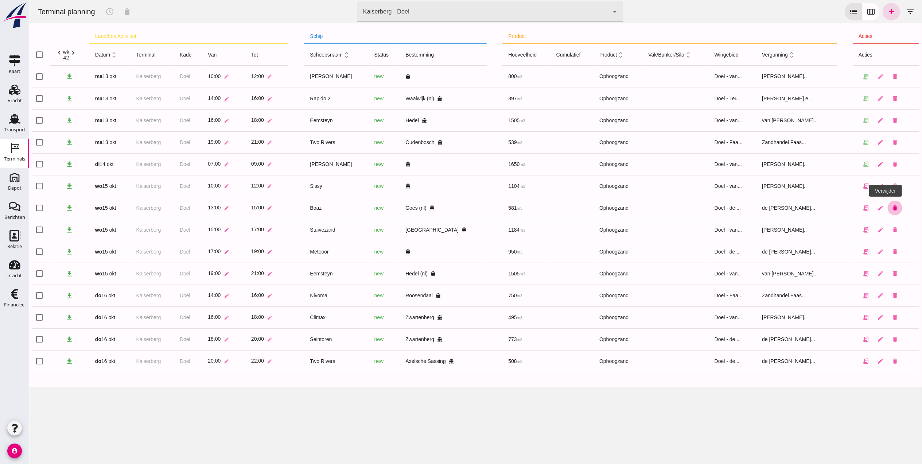
click at [891, 208] on icon "delete" at bounding box center [894, 207] width 7 height 7
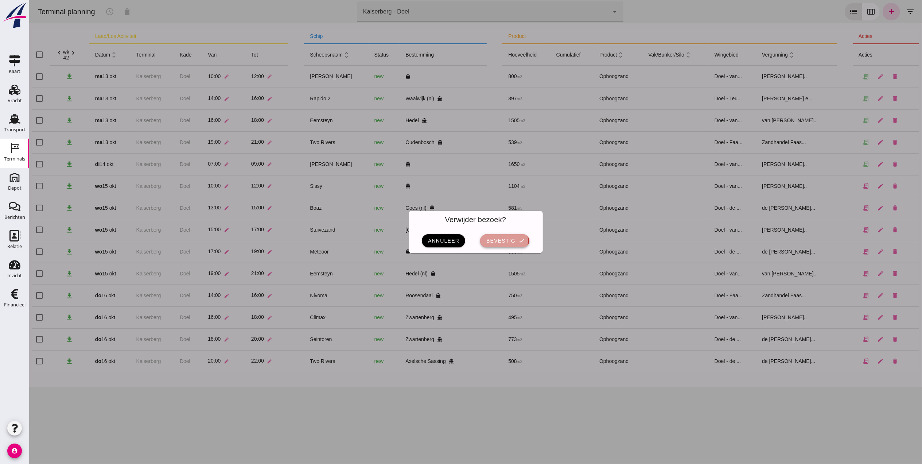
click at [501, 242] on span "bevestig" at bounding box center [501, 241] width 30 height 6
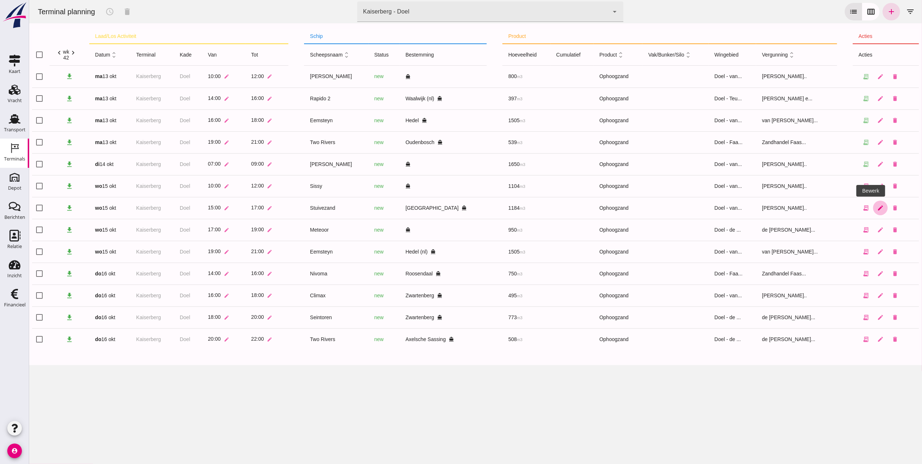
click at [877, 210] on icon "edit" at bounding box center [880, 207] width 7 height 7
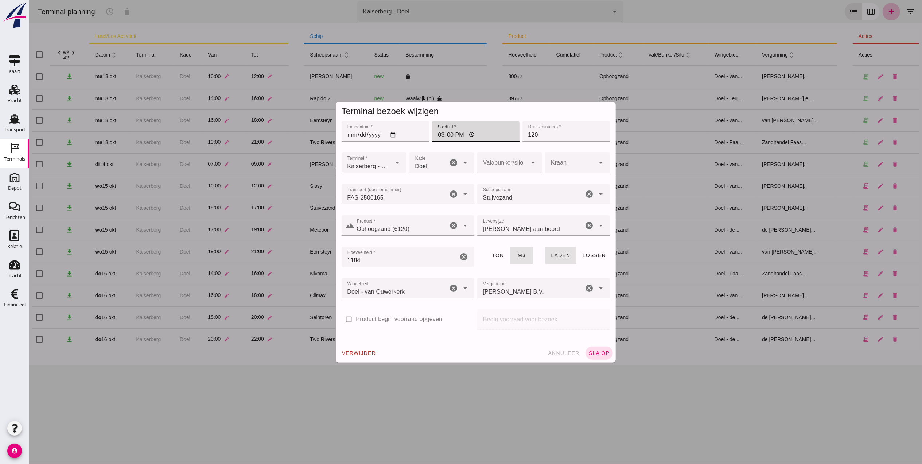
click at [435, 133] on input "15:00" at bounding box center [475, 131] width 87 height 20
type input "14:00"
click at [570, 130] on input "120" at bounding box center [565, 131] width 87 height 20
click at [595, 354] on span "sla op" at bounding box center [599, 353] width 22 height 6
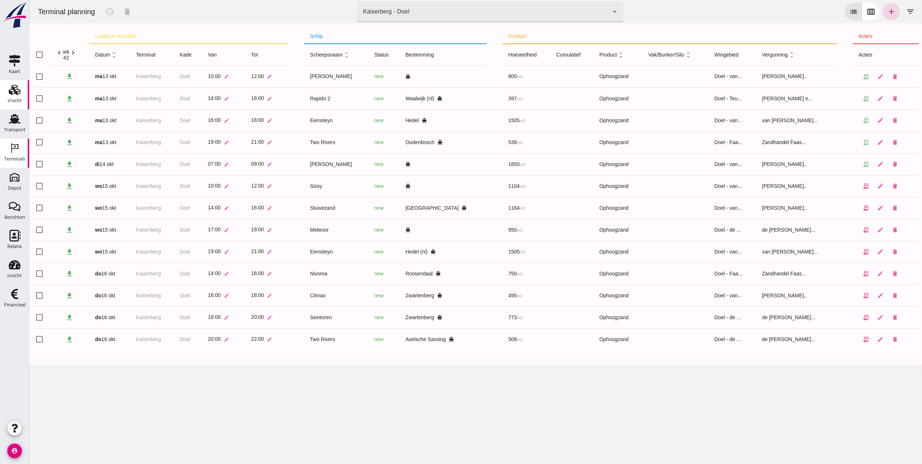
click at [13, 98] on div "Vracht" at bounding box center [15, 100] width 14 height 5
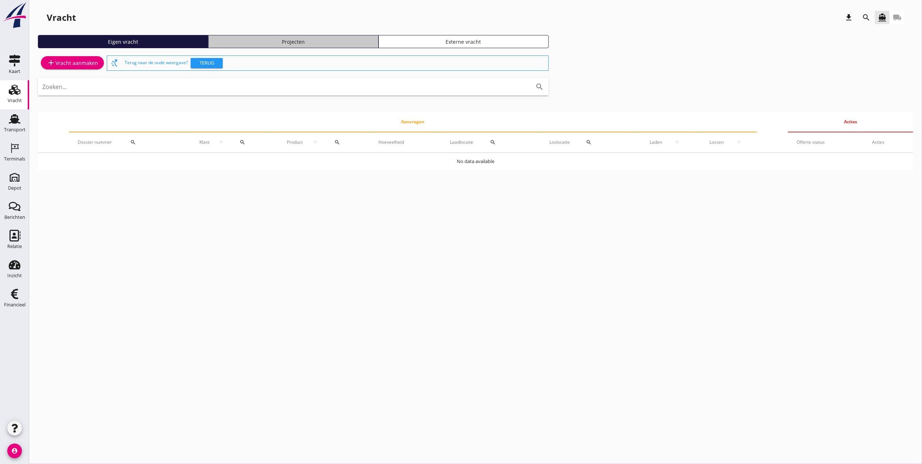
click at [317, 43] on div "Projecten" at bounding box center [293, 42] width 164 height 8
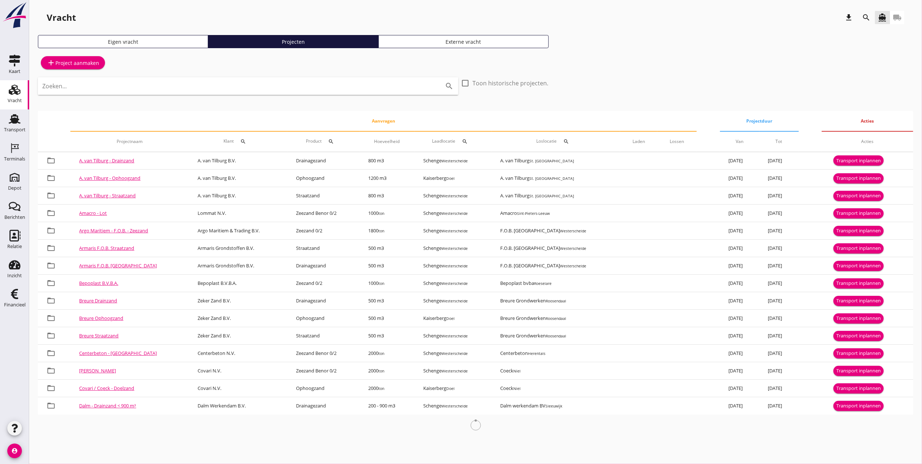
click at [863, 16] on icon "search" at bounding box center [866, 17] width 9 height 9
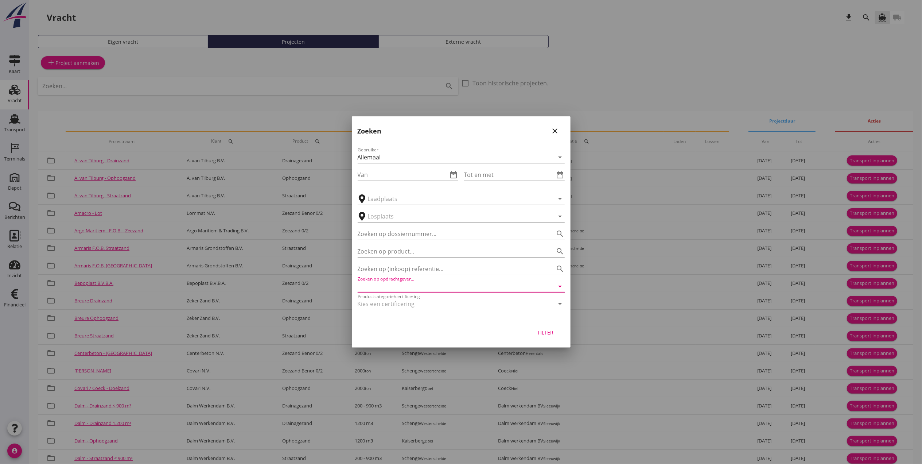
click at [423, 283] on input "Zoeken op opdrachtgever..." at bounding box center [451, 286] width 187 height 12
click at [483, 308] on div "Zand- & Grindhandel Van Ouwerkerk B.V." at bounding box center [460, 304] width 195 height 9
type input "Zand- & Grindhandel Van Ouwerkerk B.V."
click at [543, 330] on div "Filter" at bounding box center [545, 332] width 20 height 8
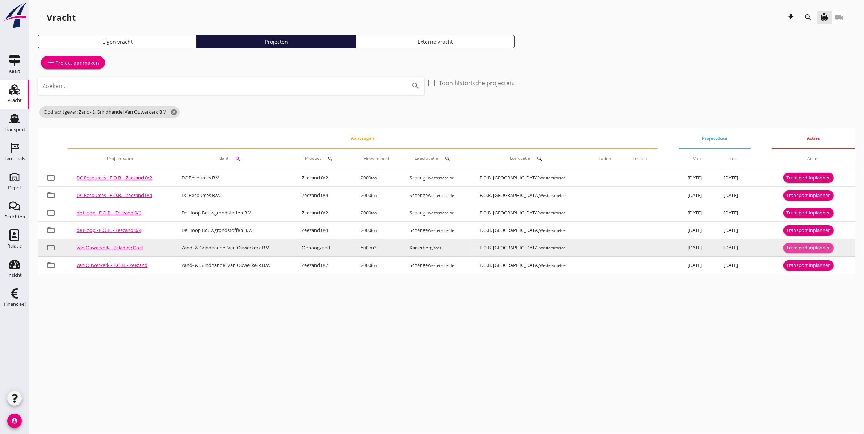
click at [800, 245] on div "Transport inplannen" at bounding box center [809, 248] width 44 height 7
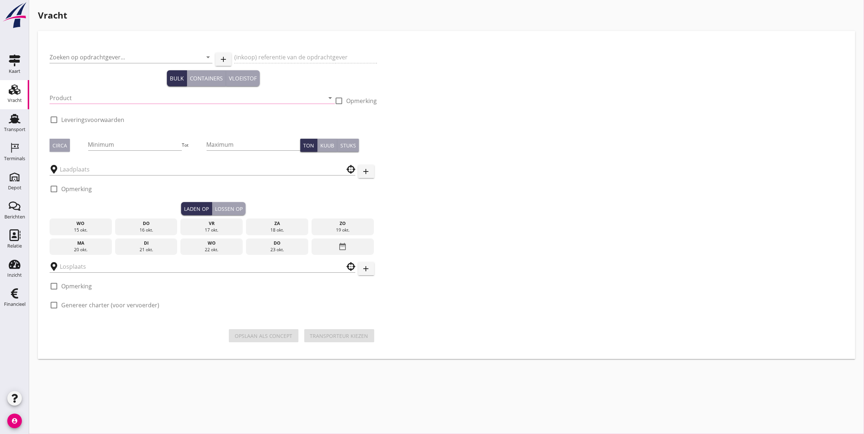
type input "Zand- & Grindhandel Van Ouwerkerk B.V."
type input "Belading Doel"
type input "Ophoogzand (6120)"
type input "500"
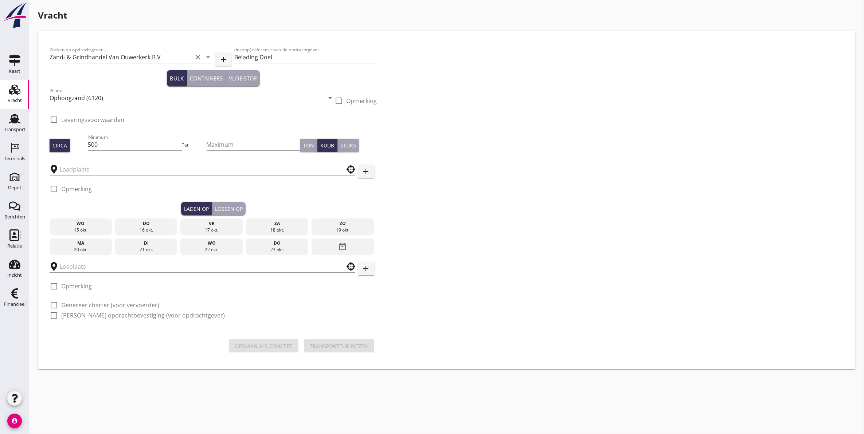
type input "Kaiserberg"
checkbox input "true"
type input "F.O.B. [GEOGRAPHIC_DATA]"
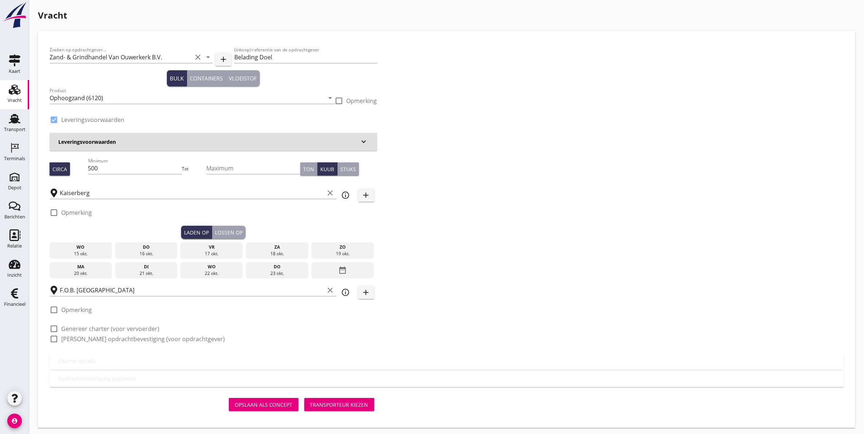
click at [148, 252] on div "16 okt." at bounding box center [146, 254] width 59 height 7
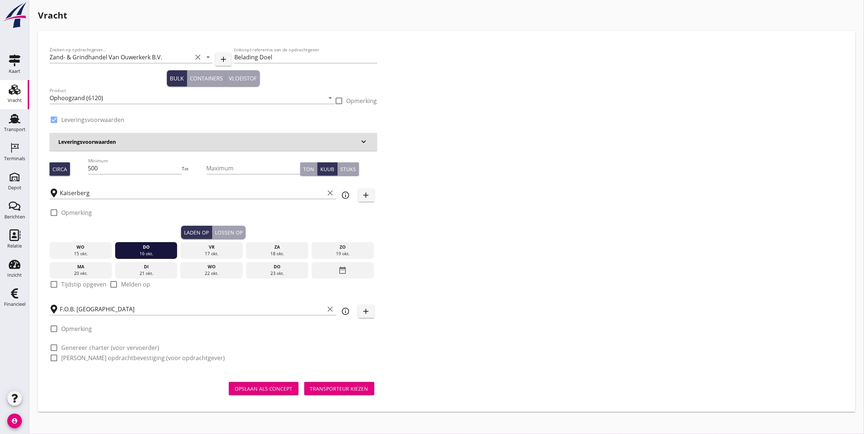
click at [231, 231] on div "Lossen op" at bounding box center [229, 233] width 28 height 8
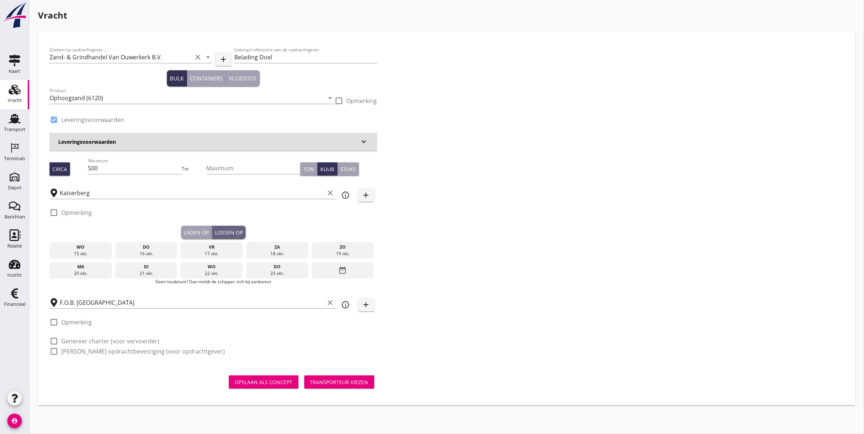
click at [219, 252] on div "17 okt." at bounding box center [211, 254] width 59 height 7
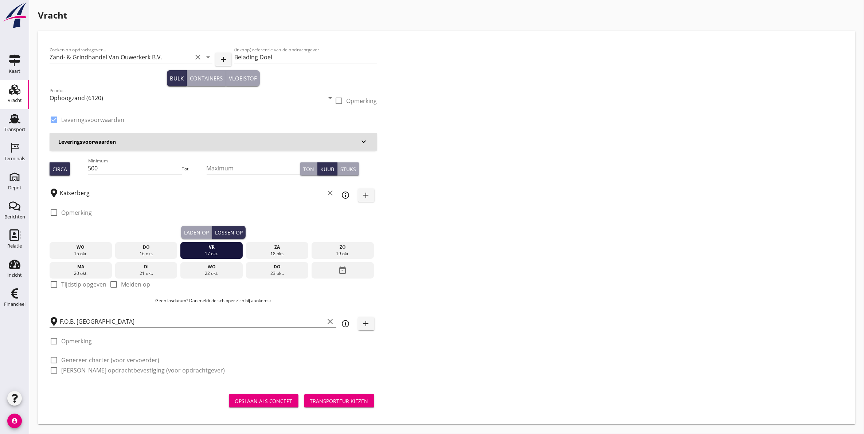
click at [191, 232] on div "Laden op" at bounding box center [196, 233] width 25 height 8
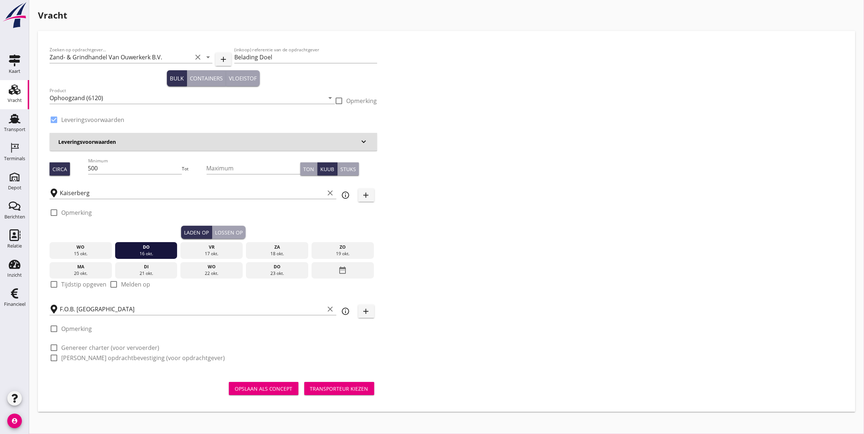
click at [225, 230] on div "Lossen op" at bounding box center [229, 233] width 28 height 8
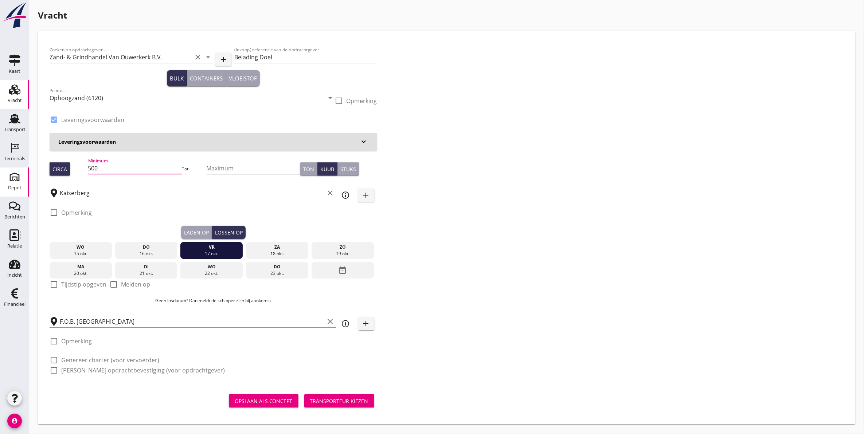
drag, startPoint x: 119, startPoint y: 170, endPoint x: 15, endPoint y: 171, distance: 103.5
click at [16, 171] on div "Kaart Kaart Vracht Vracht Transport Transport Terminals Terminals Depot Depot B…" at bounding box center [432, 217] width 864 height 434
type input "450"
drag, startPoint x: 108, startPoint y: 308, endPoint x: 111, endPoint y: 312, distance: 4.9
click at [109, 309] on div "wo 15 okt. do 16 okt. vr 17 okt. za 18 okt. zo 19 okt. ma 20 okt. di 21 okt. wo…" at bounding box center [214, 274] width 328 height 71
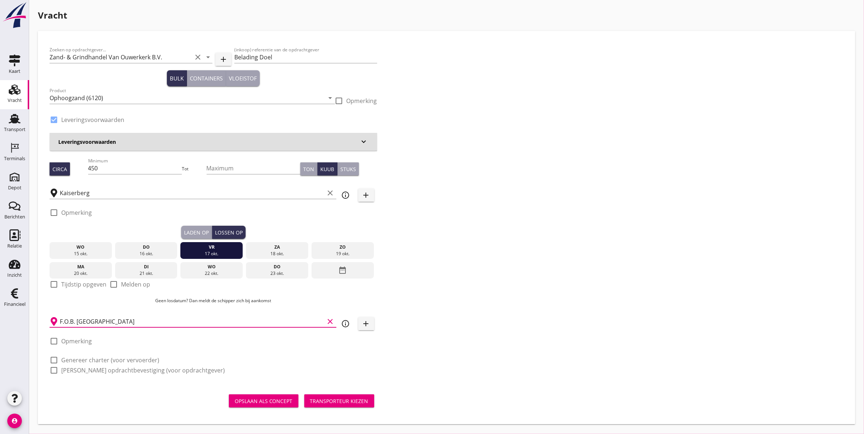
click at [118, 318] on input "F.O.B. [GEOGRAPHIC_DATA]" at bounding box center [192, 322] width 265 height 12
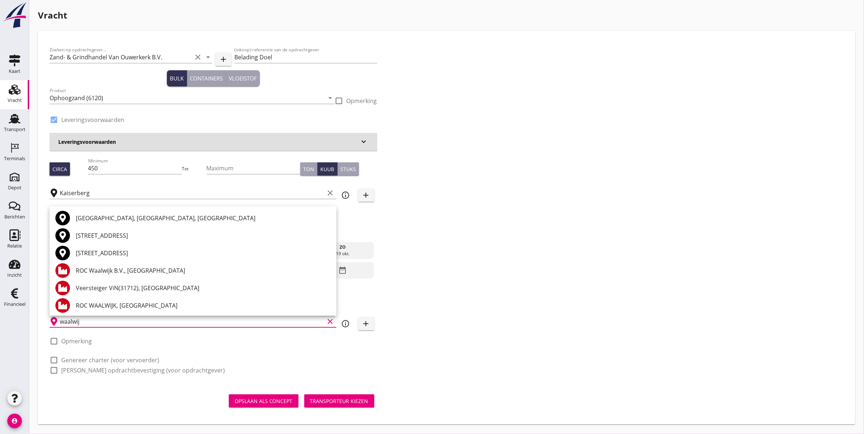
click at [109, 214] on div "Waalwijk, North Brabant, Netherlands" at bounding box center [203, 218] width 255 height 9
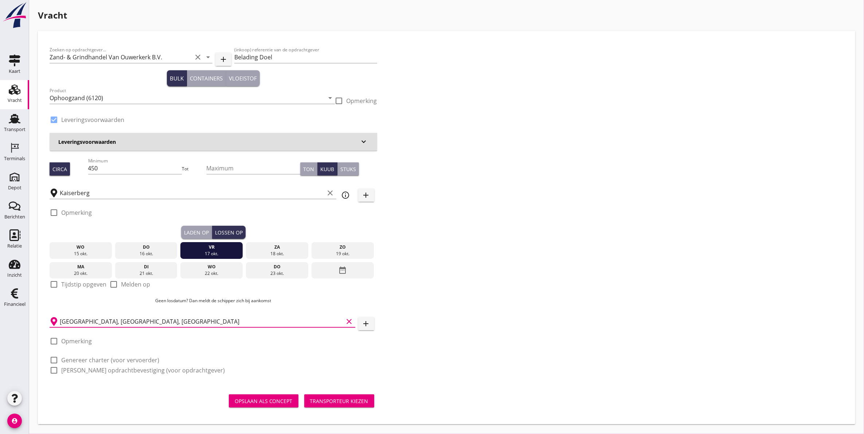
type input "Waalwijk, North Brabant, Netherlands"
click at [199, 228] on button "Laden op" at bounding box center [196, 232] width 31 height 13
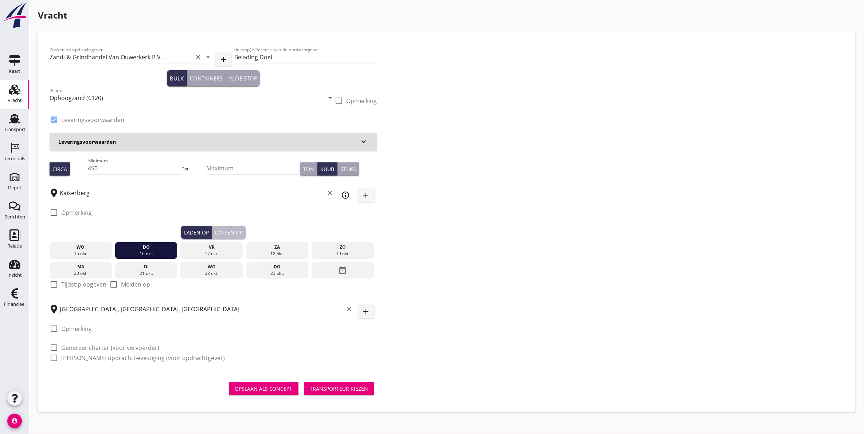
click at [236, 226] on button "Lossen op" at bounding box center [229, 232] width 34 height 13
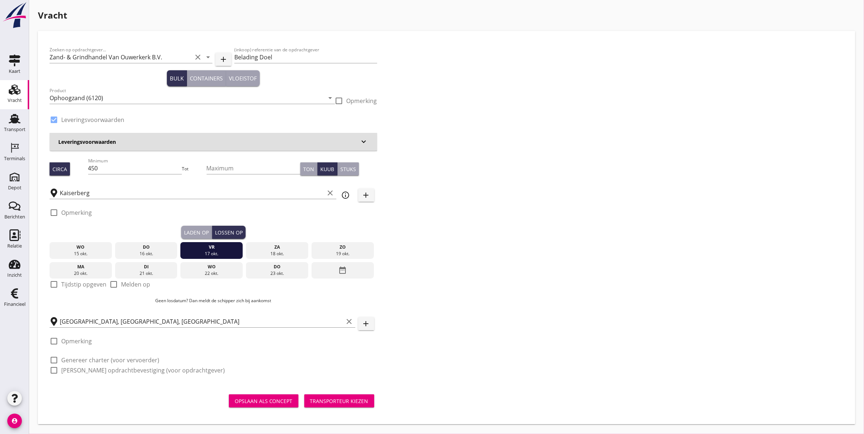
click at [329, 398] on div "Transporteur kiezen" at bounding box center [339, 402] width 58 height 8
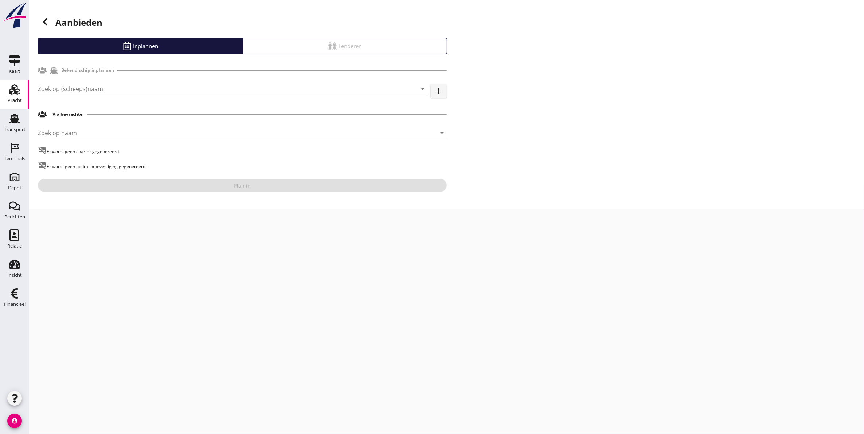
click at [108, 97] on div "Zoek op (scheeps)naam arrow_drop_down" at bounding box center [233, 92] width 390 height 19
click at [110, 90] on input "Zoek op (scheeps)naam" at bounding box center [222, 89] width 369 height 12
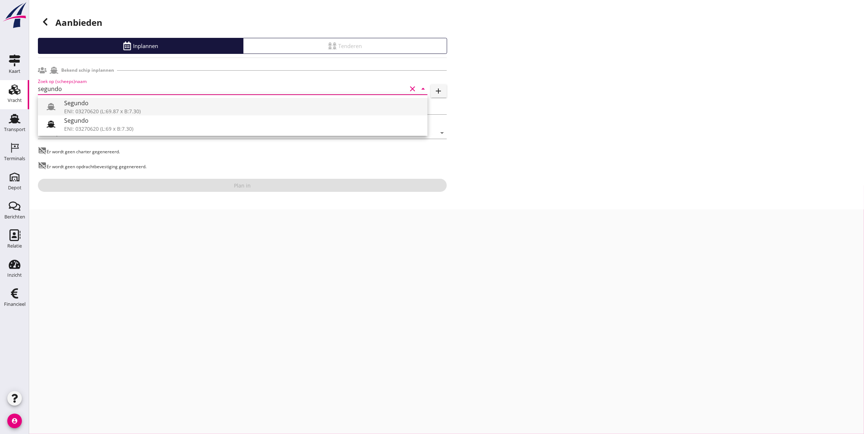
click at [133, 110] on div "ENI: 03270620 (L:69.87 x B:7.30)" at bounding box center [243, 112] width 358 height 8
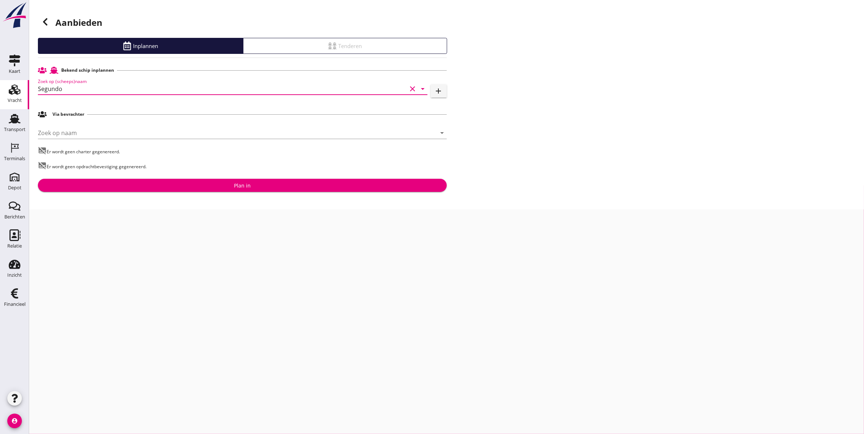
type input "Segundo"
click at [192, 187] on div "Plan in" at bounding box center [242, 186] width 397 height 8
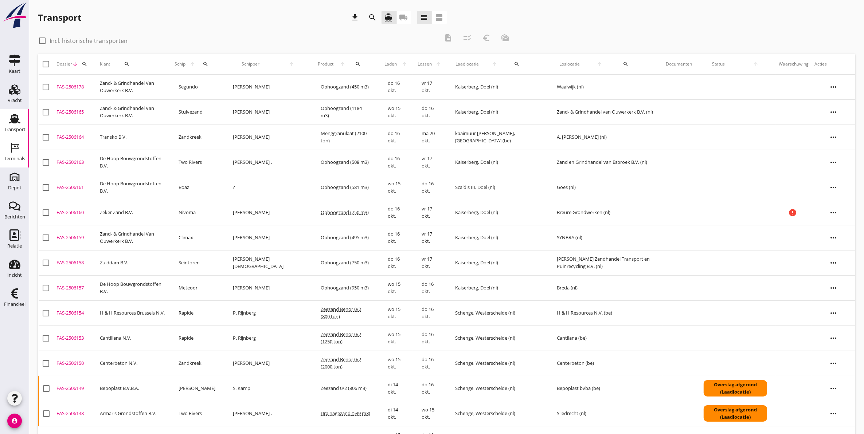
click at [20, 151] on div "Terminals" at bounding box center [14, 148] width 17 height 12
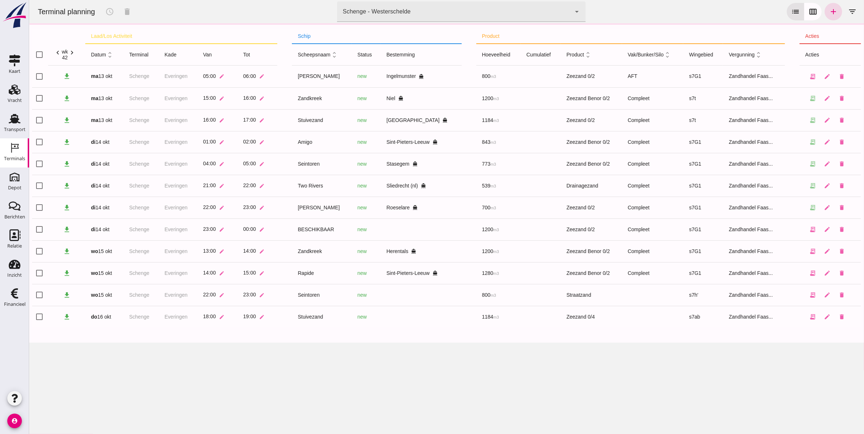
click at [415, 18] on div "Schenge - Westerschelde 9c876888-926f-4f5f-969d-c779b766b815" at bounding box center [454, 11] width 234 height 20
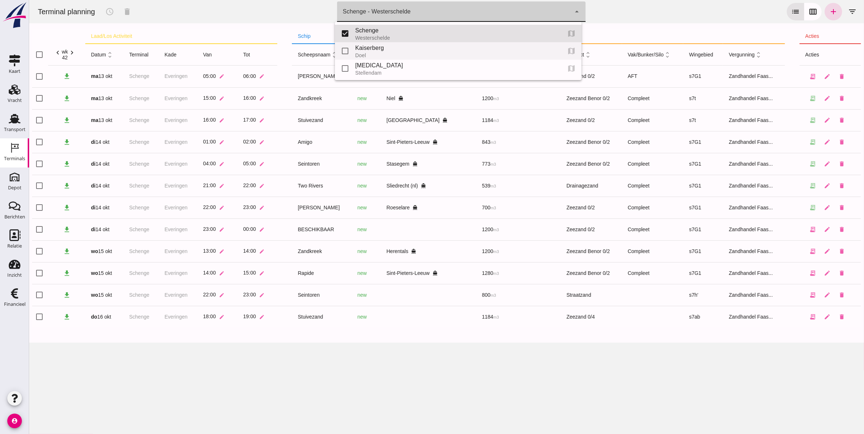
click at [399, 50] on div "Kaiserberg" at bounding box center [455, 48] width 200 height 9
type input "7f603609-51ae-4e75-986b-c9057e559465"
checkbox input "false"
checkbox input "true"
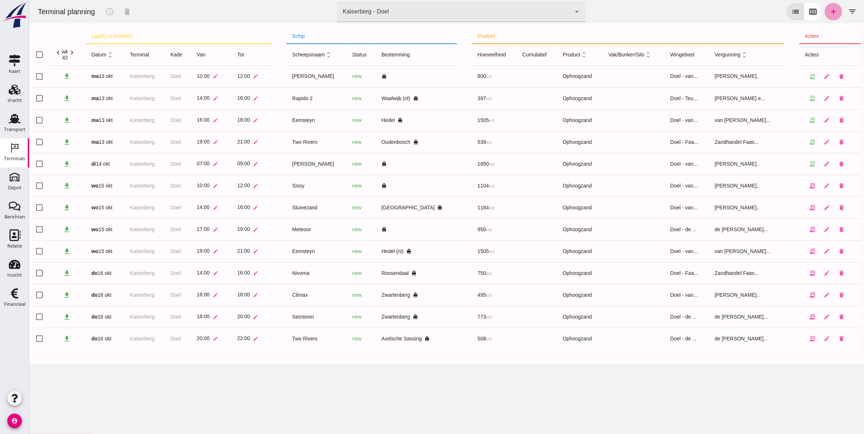
click at [829, 11] on icon "add" at bounding box center [833, 11] width 9 height 9
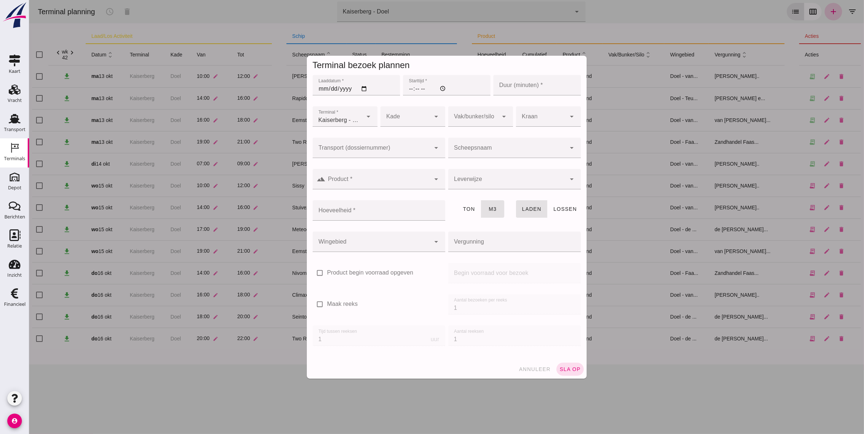
type input "Zandhandel Faasse B.V."
click at [374, 150] on input "Transport (dossiernummer)" at bounding box center [371, 151] width 118 height 9
click at [378, 170] on div "FAS-2506178 Segundo - [DATE]" at bounding box center [375, 170] width 121 height 15
type input "FAS-2506178"
type input "franco_on_board"
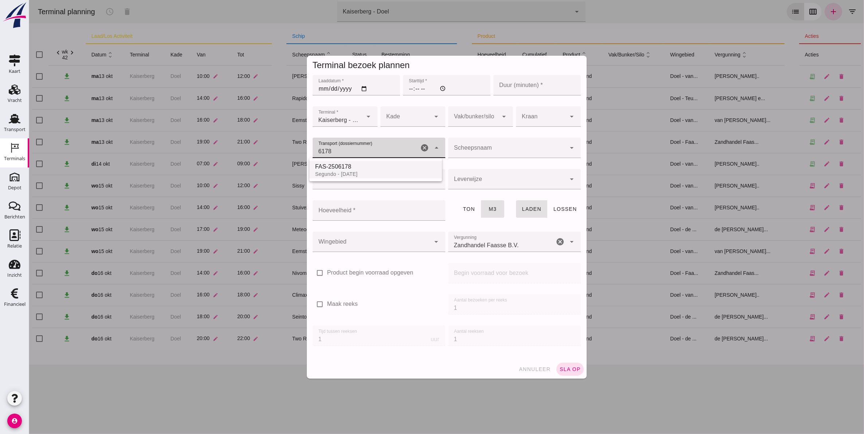
type input "478"
type input "FAS-2506178"
click at [325, 86] on input "Laaddatum *" at bounding box center [355, 85] width 87 height 20
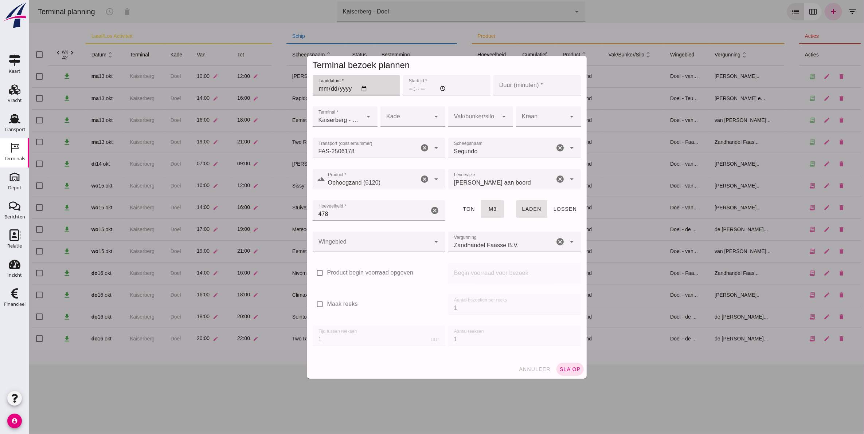
click at [317, 89] on input "Laaddatum *" at bounding box center [355, 85] width 87 height 20
type input "[DATE]"
click at [406, 88] on input "Starttijd *" at bounding box center [446, 85] width 87 height 20
type input "09:00"
click at [518, 86] on input "Duur (minuten) *" at bounding box center [536, 85] width 87 height 20
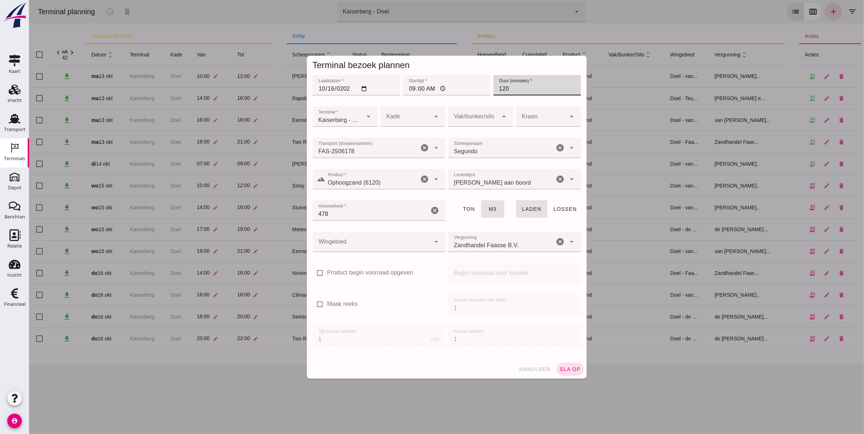
type input "120"
click at [412, 114] on div at bounding box center [405, 116] width 50 height 20
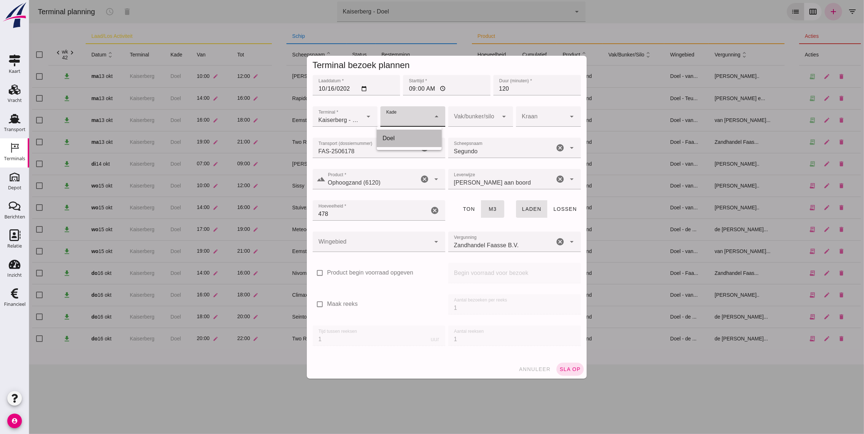
click at [406, 141] on div "Doel" at bounding box center [408, 138] width 53 height 9
type input "11"
click at [461, 122] on div at bounding box center [473, 116] width 50 height 20
click at [464, 116] on div at bounding box center [473, 116] width 50 height 20
click at [357, 215] on input "478" at bounding box center [370, 210] width 117 height 20
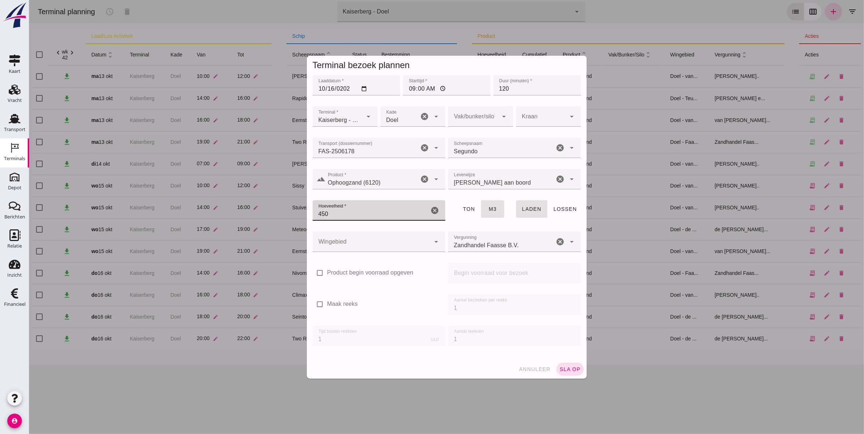
type input "450"
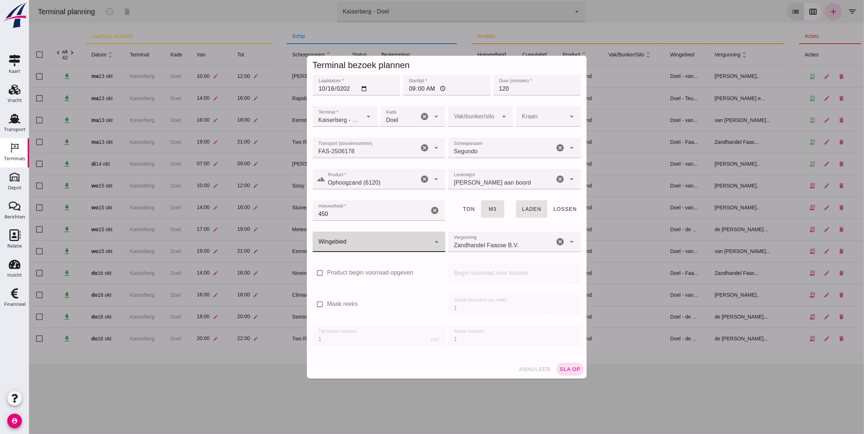
click at [357, 236] on div at bounding box center [371, 242] width 118 height 20
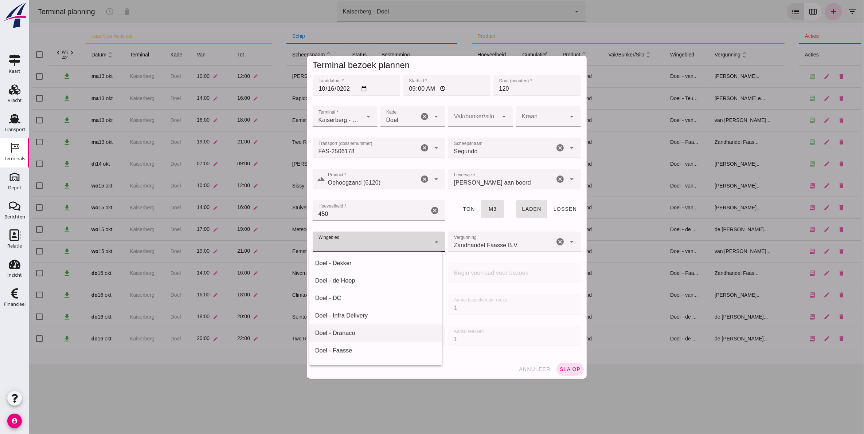
scroll to position [91, 0]
drag, startPoint x: 381, startPoint y: 292, endPoint x: 391, endPoint y: 285, distance: 11.5
click at [381, 292] on div "Doel - van Ouwerkerk" at bounding box center [375, 294] width 121 height 9
type input "199"
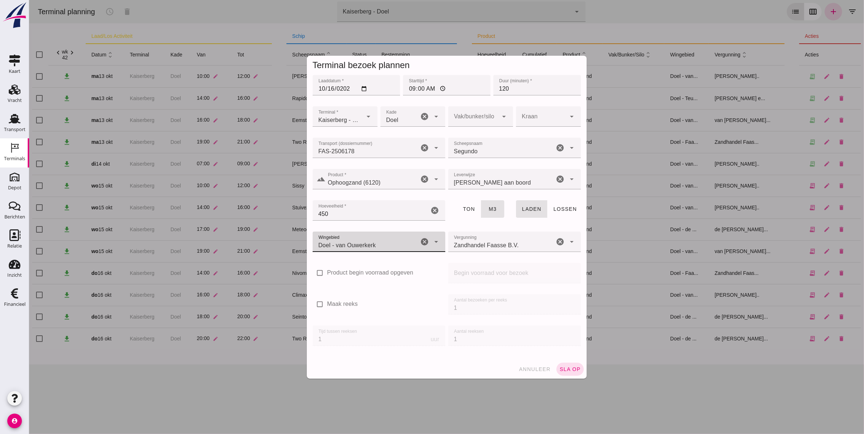
click at [483, 247] on input "Zandhandel Faasse B.V." at bounding box center [501, 245] width 106 height 9
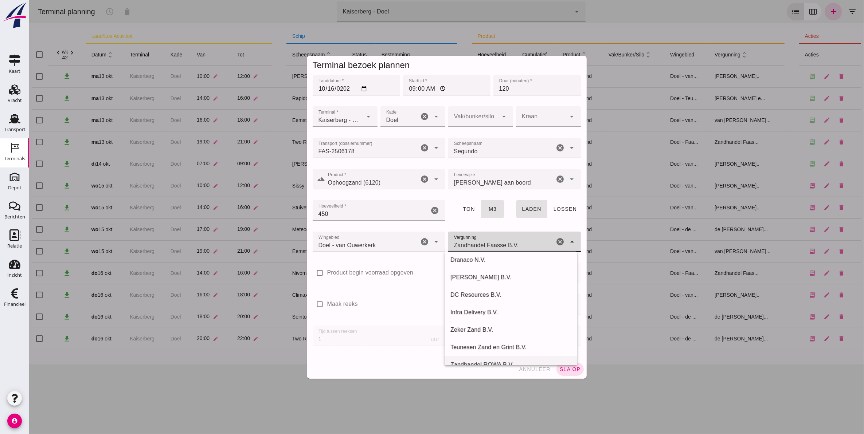
scroll to position [64, 0]
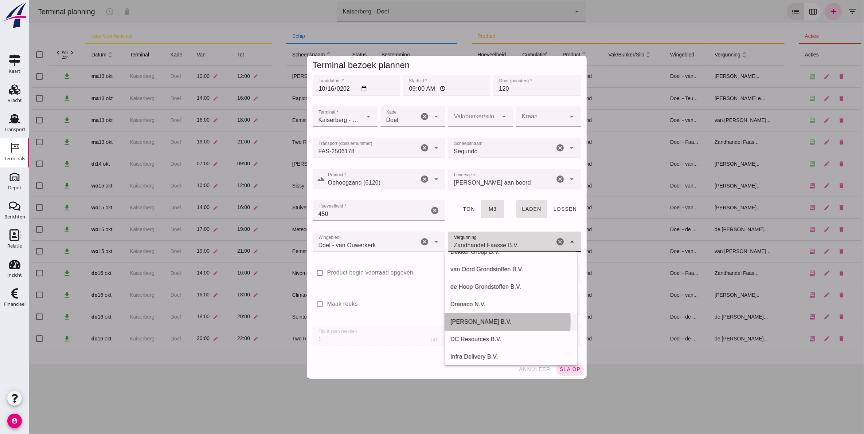
click at [500, 320] on div "Van Ouwerkerk B.V." at bounding box center [510, 322] width 121 height 9
type input "Van Ouwerkerk B.V."
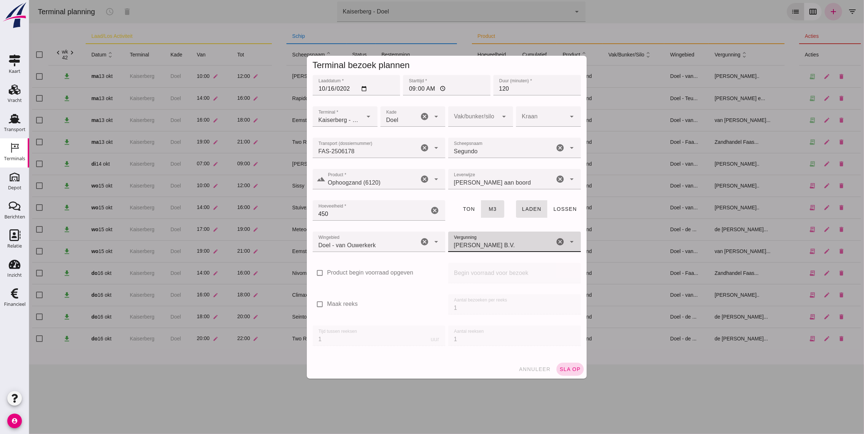
click at [566, 371] on span "sla op" at bounding box center [570, 370] width 22 height 6
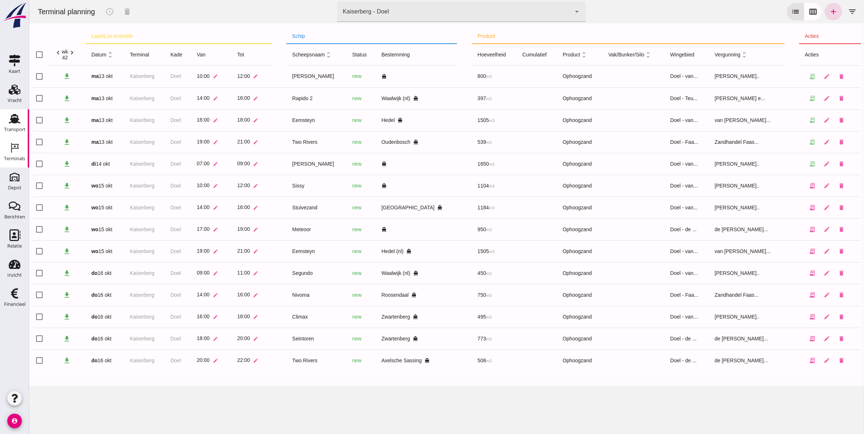
click at [11, 125] on div "Transport" at bounding box center [15, 130] width 22 height 10
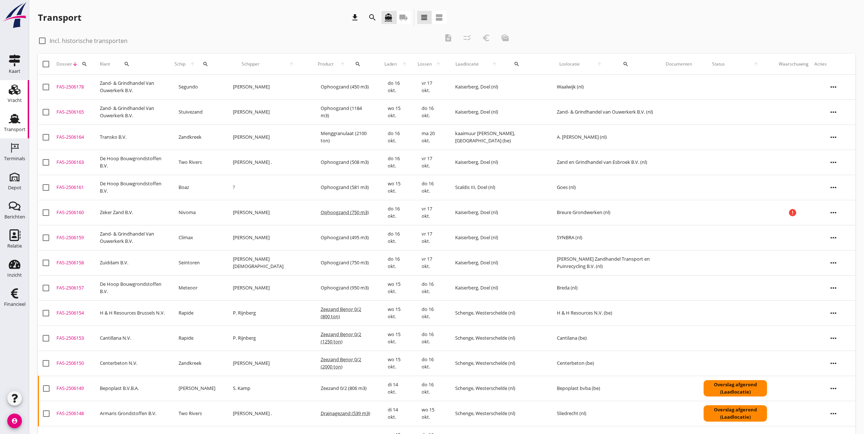
click at [14, 94] on icon "Vracht" at bounding box center [15, 90] width 12 height 12
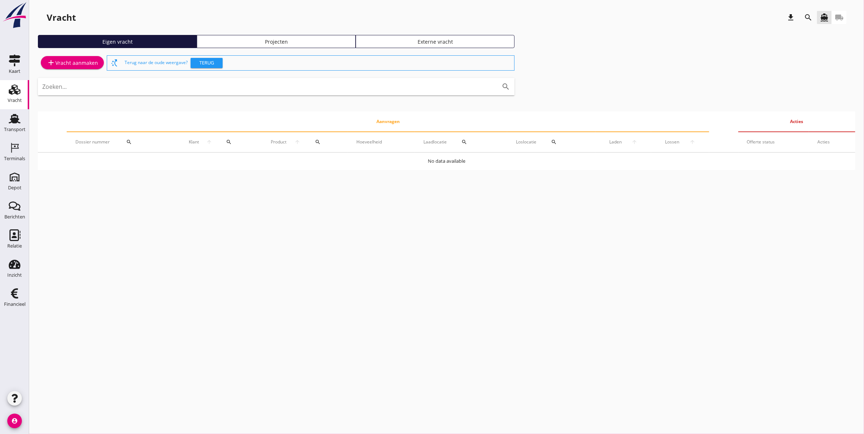
click at [249, 40] on div "Projecten" at bounding box center [276, 42] width 152 height 8
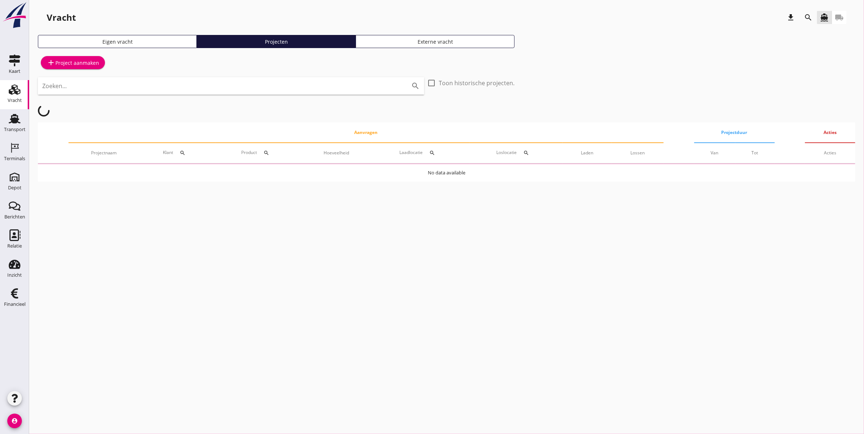
click at [813, 19] on icon "search" at bounding box center [808, 17] width 9 height 9
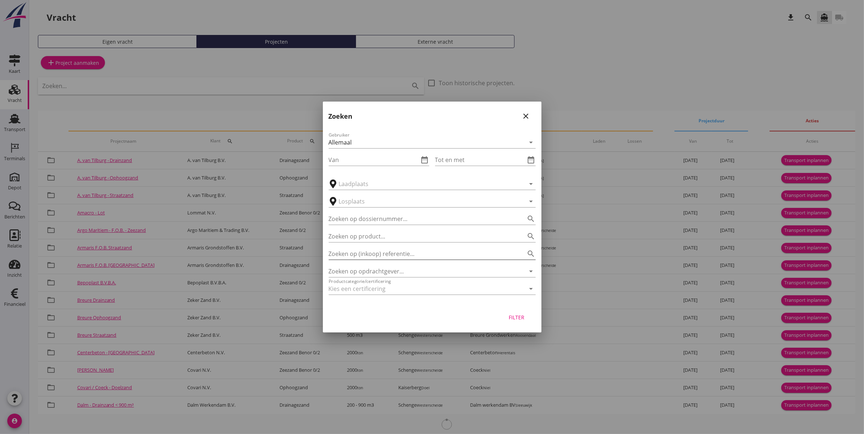
click at [378, 256] on input "Zoeken op (inkoop) referentie…" at bounding box center [422, 254] width 187 height 12
type input "z"
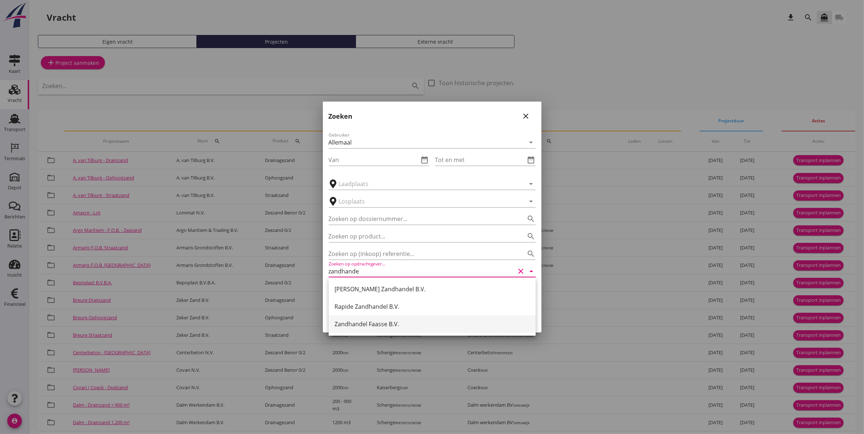
drag, startPoint x: 410, startPoint y: 327, endPoint x: 414, endPoint y: 321, distance: 7.4
click at [410, 327] on div "Zandhandel Faasse B.V." at bounding box center [432, 324] width 195 height 9
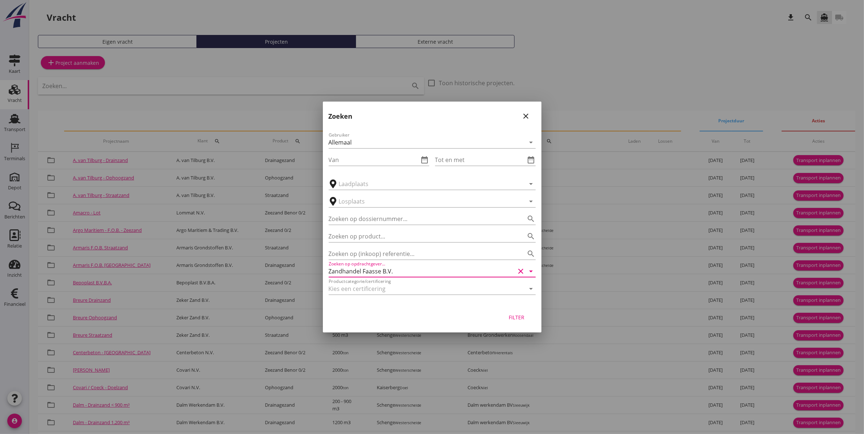
type input "Zandhandel Faasse B.V."
click at [533, 319] on div "Filter" at bounding box center [432, 319] width 219 height 28
click at [516, 317] on div "Filter" at bounding box center [517, 318] width 20 height 8
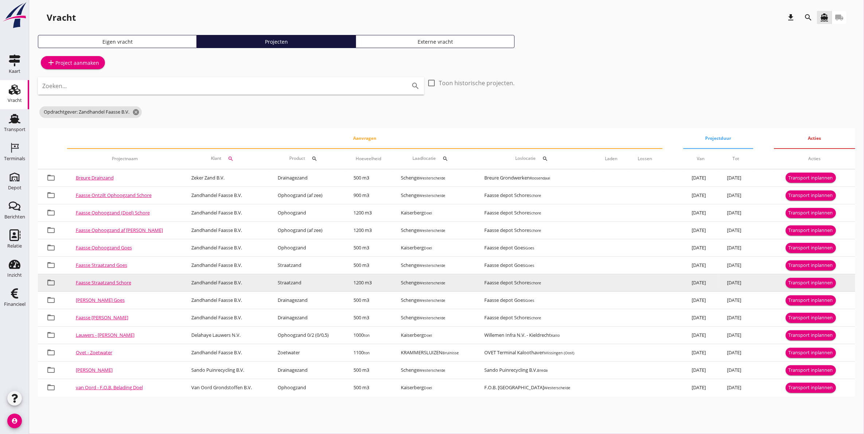
click at [833, 282] on div "Transport inplannen" at bounding box center [811, 283] width 44 height 7
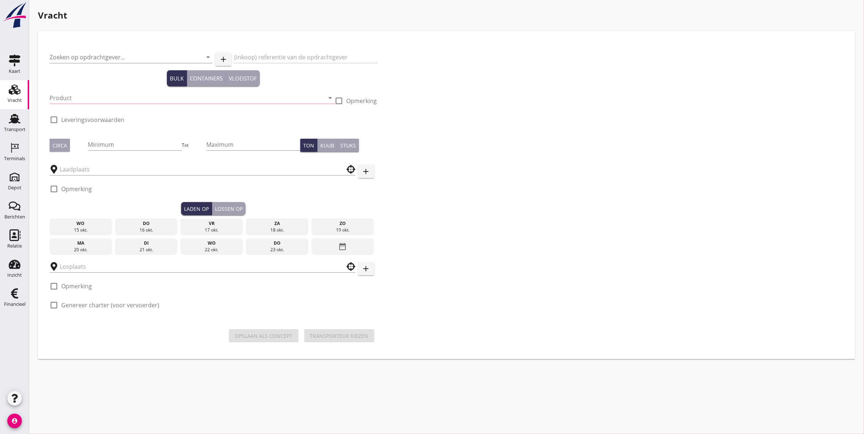
type input "Zandhandel Faasse B.V."
type input "Straatzand Schore"
type input "Straatzand (6120)"
type input "1200"
checkbox input "true"
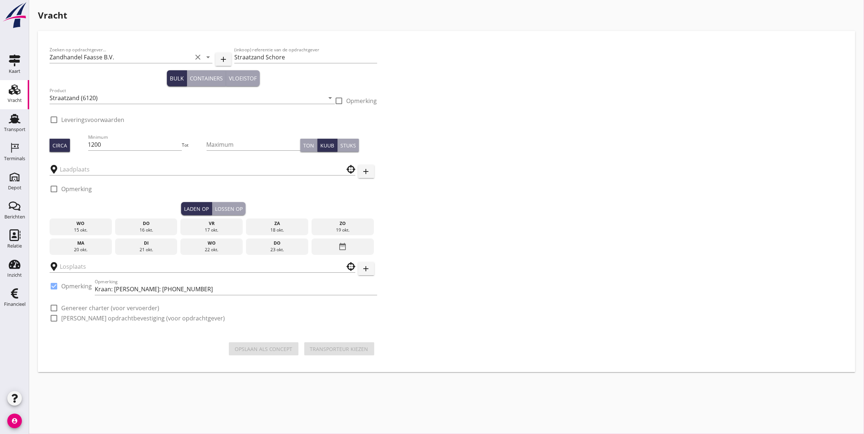
type input "Schenge"
checkbox input "true"
type input "Faasse depot Schore"
checkbox input "true"
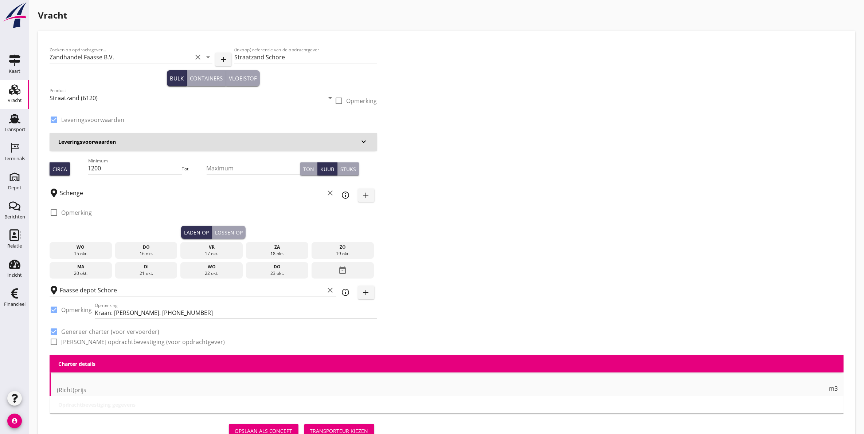
type input "2.35"
checkbox input "false"
radio input "false"
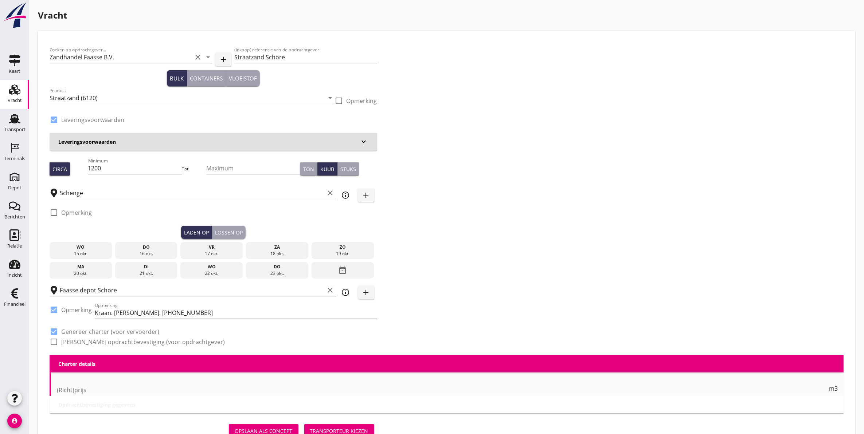
checkbox input "true"
type input "1"
drag, startPoint x: 117, startPoint y: 173, endPoint x: 42, endPoint y: 176, distance: 75.1
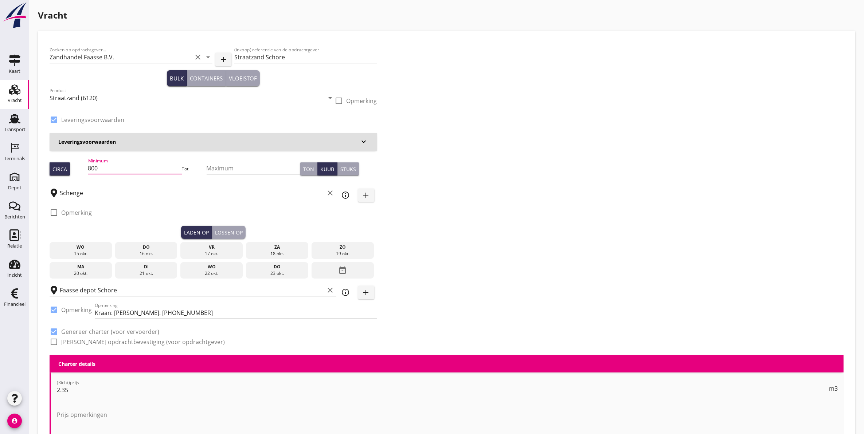
type input "800"
click at [526, 237] on div "Zoeken op opdrachtgever... Zandhandel Faasse B.V. clear arrow_drop_down add (in…" at bounding box center [447, 199] width 800 height 313
click at [84, 253] on div "15 okt." at bounding box center [80, 254] width 59 height 7
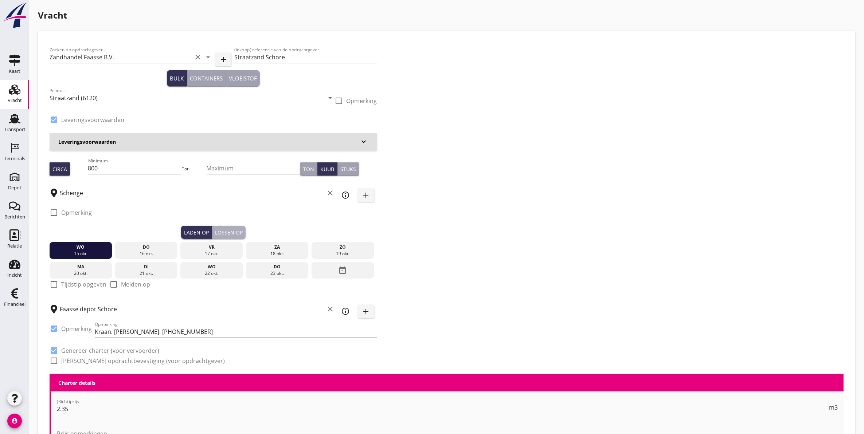
drag, startPoint x: 234, startPoint y: 230, endPoint x: 190, endPoint y: 242, distance: 45.5
click at [232, 230] on div "Lossen op" at bounding box center [229, 233] width 28 height 8
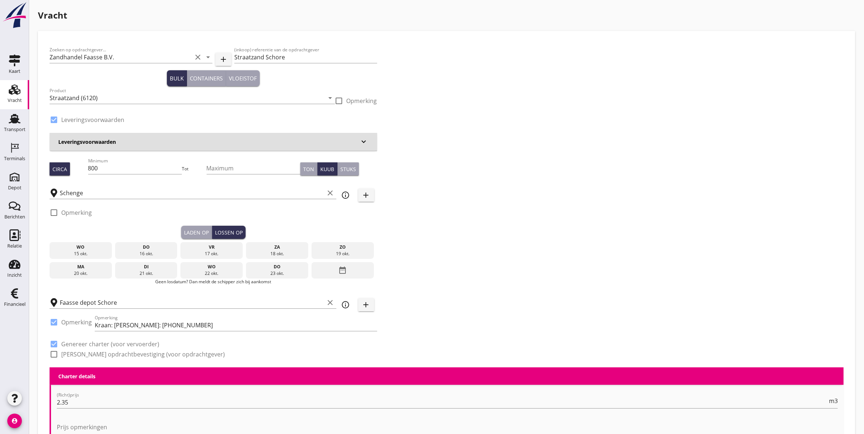
click at [158, 254] on div "16 okt." at bounding box center [146, 254] width 59 height 7
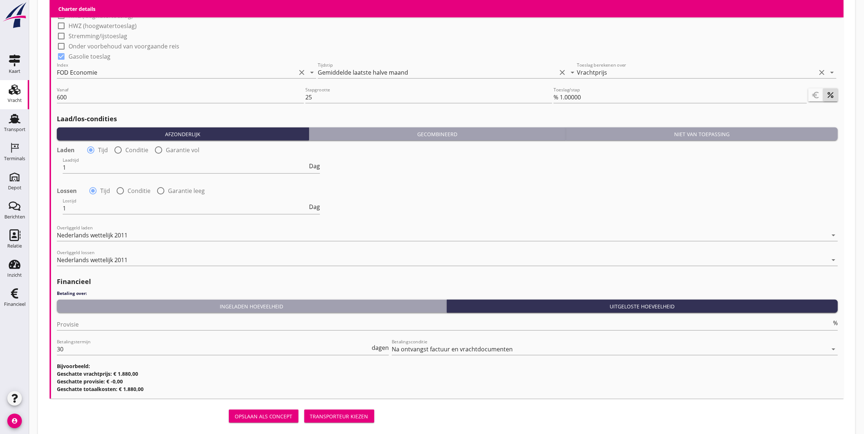
scroll to position [728, 0]
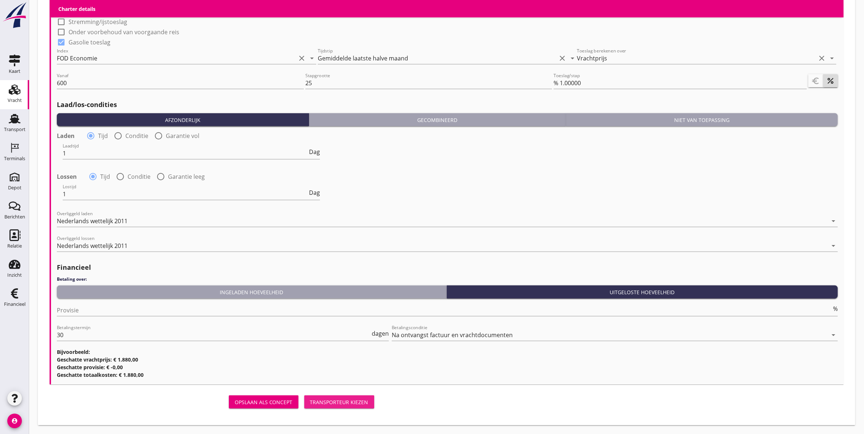
click at [347, 403] on div "Transporteur kiezen" at bounding box center [339, 403] width 58 height 8
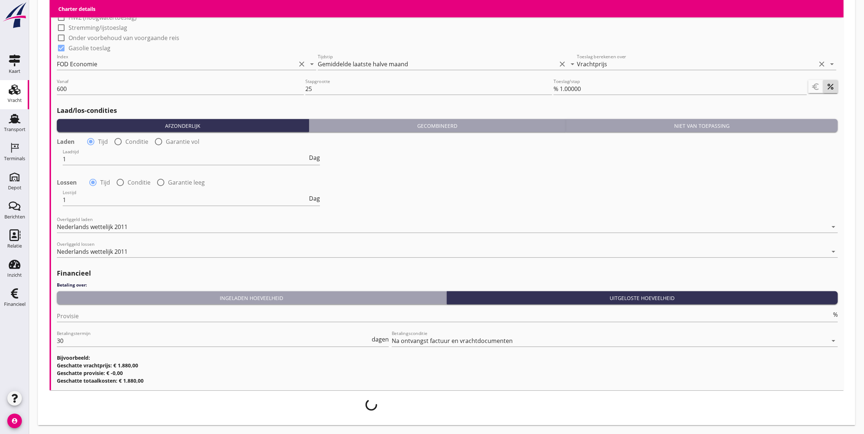
scroll to position [722, 0]
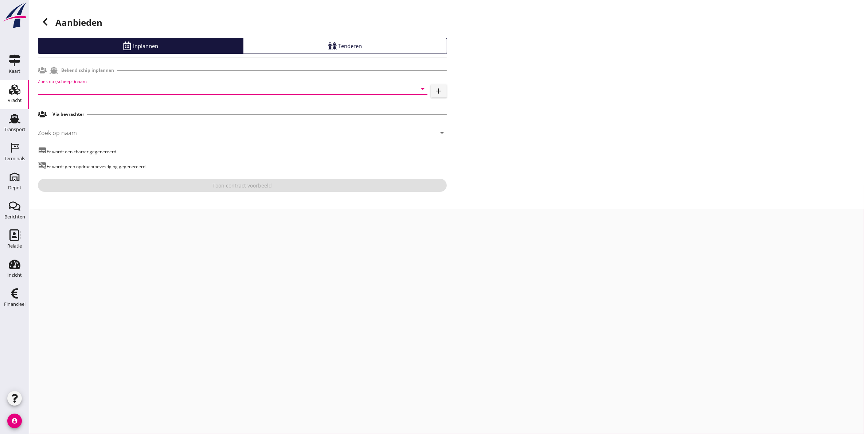
click at [130, 86] on input "Zoek op (scheeps)naam" at bounding box center [222, 89] width 369 height 12
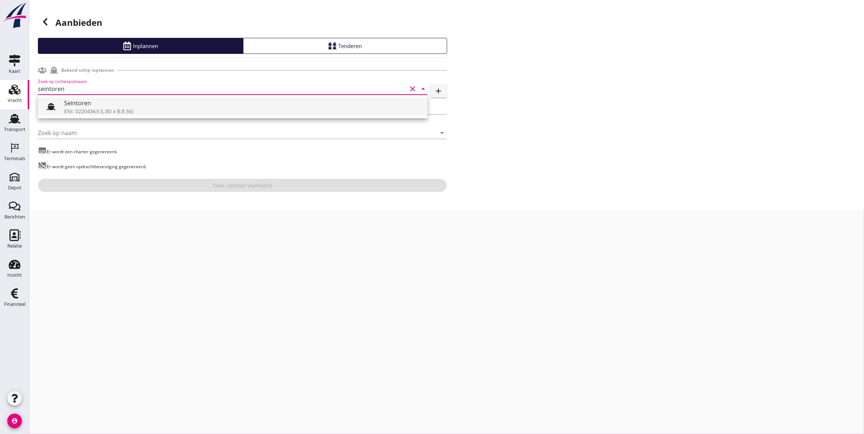
click at [137, 102] on div "Seintoren" at bounding box center [243, 103] width 358 height 9
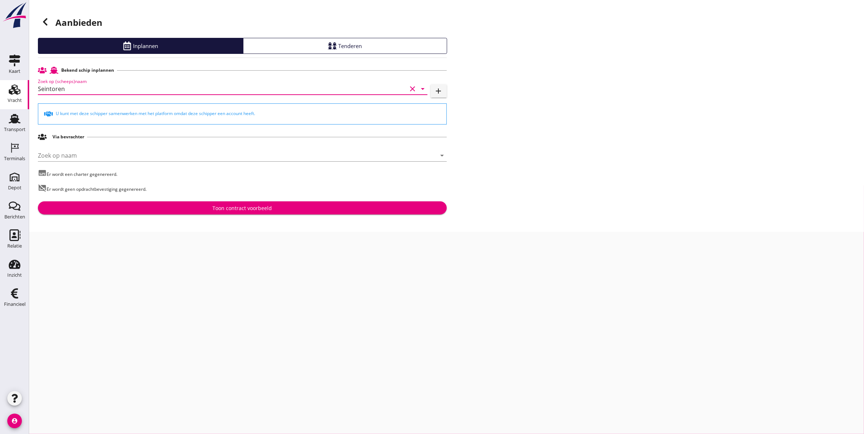
type input "Seintoren"
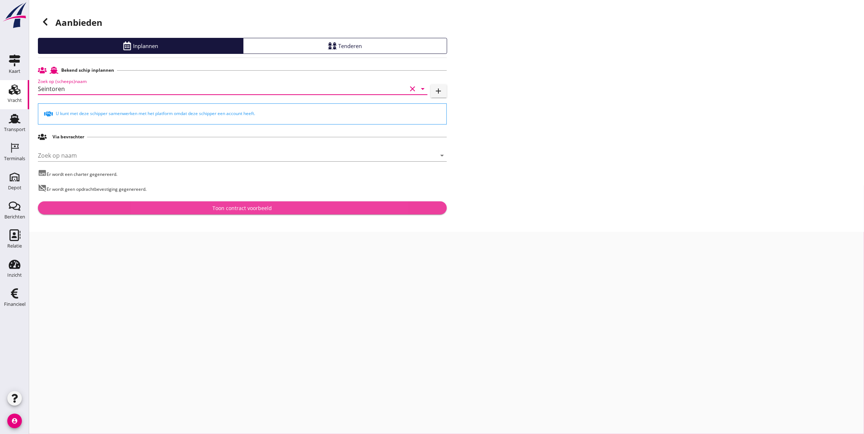
click at [267, 210] on div "Toon contract voorbeeld" at bounding box center [241, 208] width 59 height 8
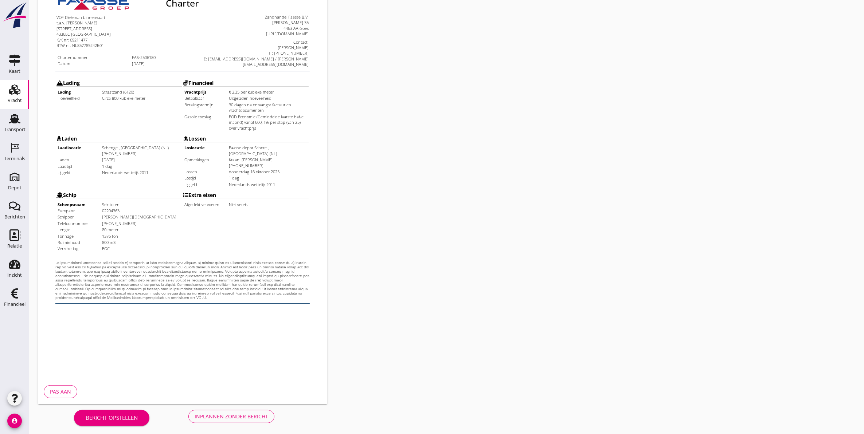
scroll to position [105, 0]
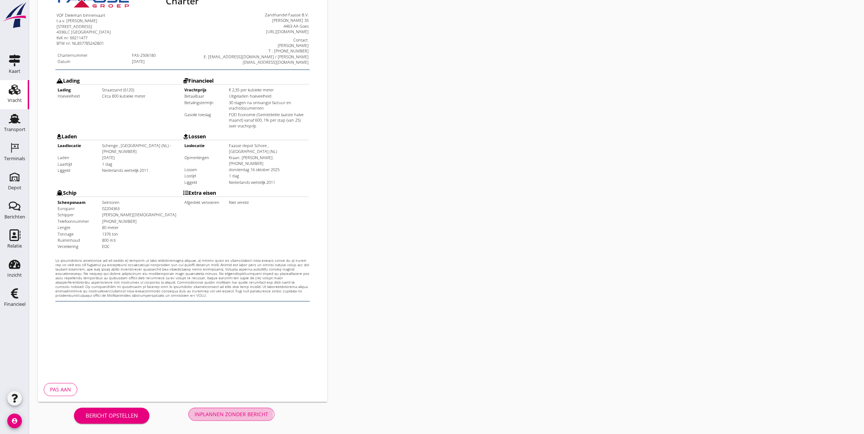
click at [216, 416] on div "Inplannen zonder bericht" at bounding box center [232, 415] width 74 height 8
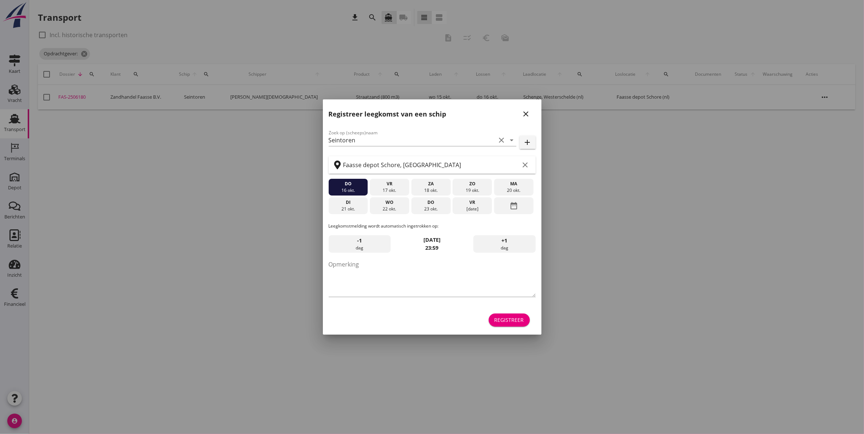
click at [529, 116] on icon "close" at bounding box center [526, 114] width 9 height 9
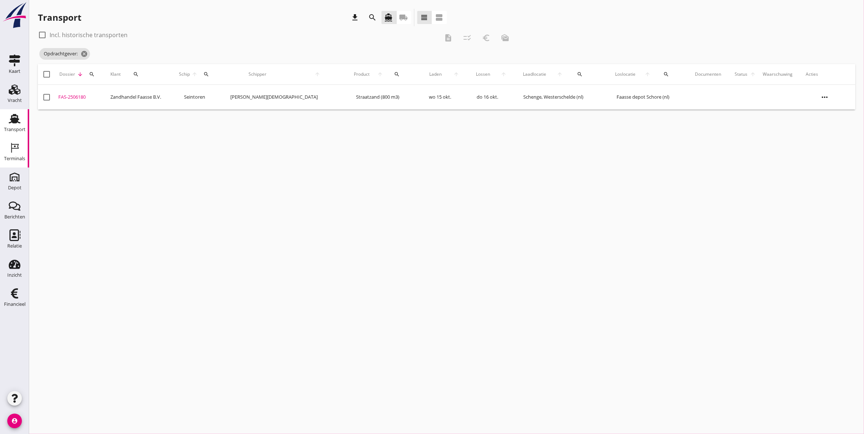
click at [19, 157] on div "Terminals" at bounding box center [14, 158] width 21 height 5
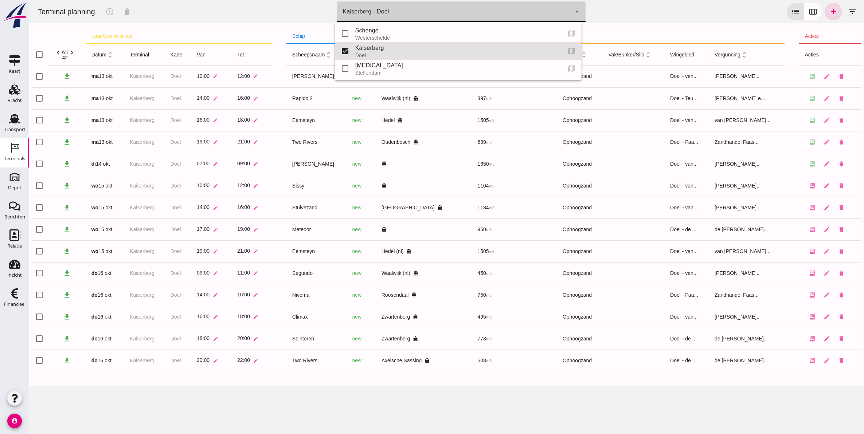
drag, startPoint x: 381, startPoint y: 20, endPoint x: 383, endPoint y: 16, distance: 3.9
click at [382, 17] on div "Kaiserberg - Doel 7f603609-51ae-4e75-986b-c9057e559465" at bounding box center [454, 11] width 234 height 20
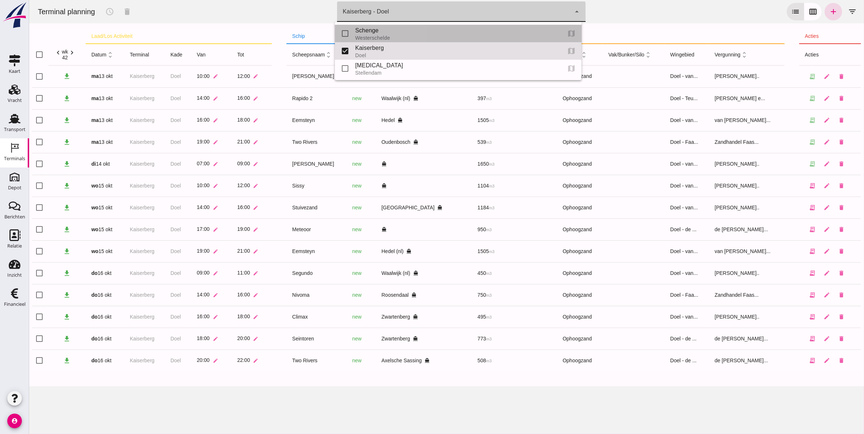
click at [392, 33] on div "Schenge" at bounding box center [455, 30] width 200 height 9
type input "9c876888-926f-4f5f-969d-c779b766b815"
checkbox input "true"
checkbox input "false"
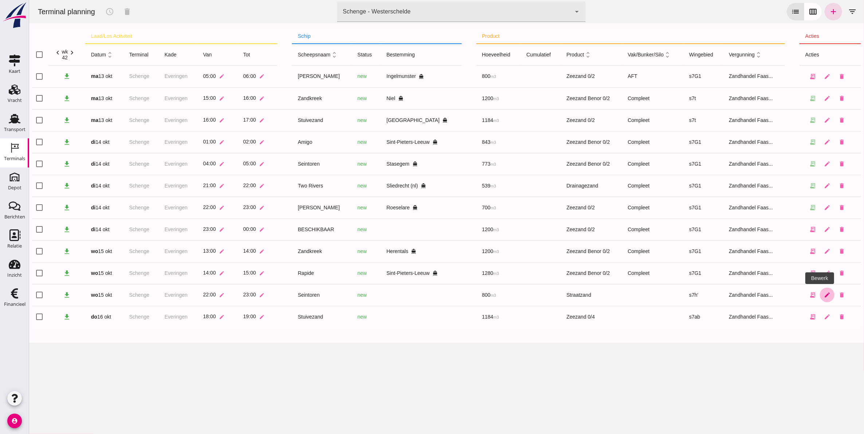
click at [824, 296] on icon "edit" at bounding box center [827, 295] width 7 height 7
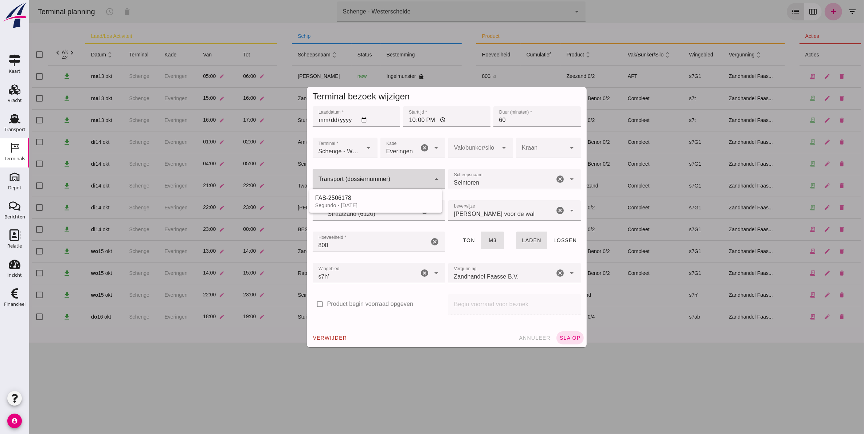
drag, startPoint x: 367, startPoint y: 180, endPoint x: 375, endPoint y: 180, distance: 8.4
click at [369, 180] on input "Transport (dossiernummer)" at bounding box center [371, 183] width 118 height 9
click at [371, 205] on div "Seintoren - 15-10-2025" at bounding box center [375, 206] width 121 height 6
type input "FAS-2506180"
click at [565, 331] on div "verwijder annuleer sla op" at bounding box center [447, 338] width 280 height 19
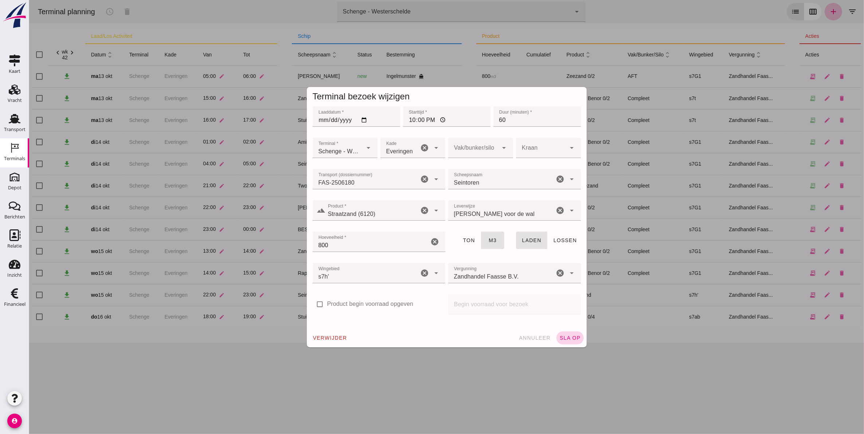
click at [566, 344] on button "sla op" at bounding box center [569, 338] width 27 height 13
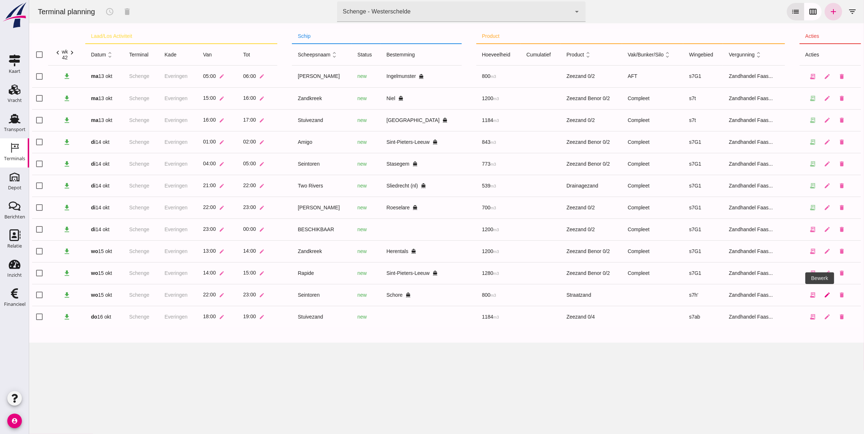
click at [824, 298] on icon "edit" at bounding box center [827, 295] width 7 height 7
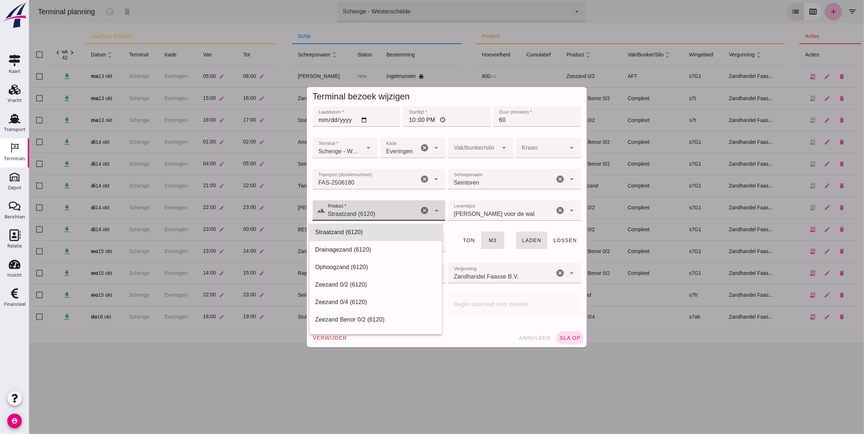
click at [393, 214] on input "Straatzand (6120)" at bounding box center [371, 214] width 93 height 9
drag, startPoint x: 387, startPoint y: 211, endPoint x: 288, endPoint y: 217, distance: 99.3
click at [288, 217] on div "Terminal bezoek wijzigen Laaddatum * Laaddatum * 2025-10-15 Starttijd * Startti…" at bounding box center [446, 217] width 835 height 434
click at [356, 230] on div "Straatzand (6120)" at bounding box center [375, 232] width 121 height 9
type input "Straatzand (6120)"
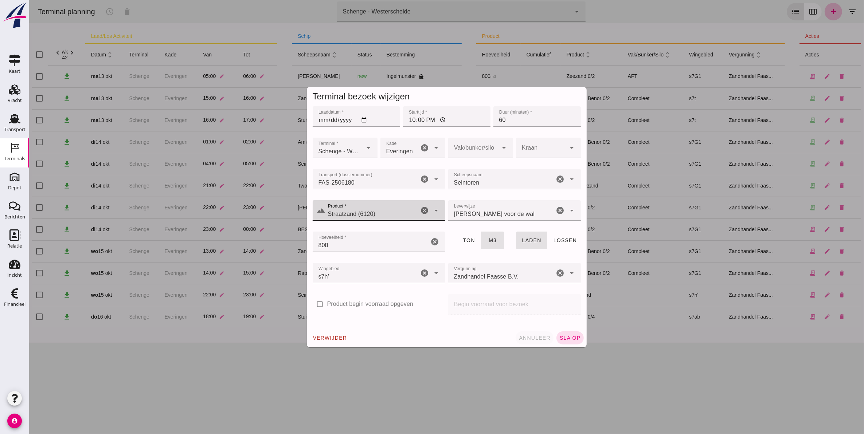
click at [534, 336] on span "annuleer" at bounding box center [534, 338] width 32 height 6
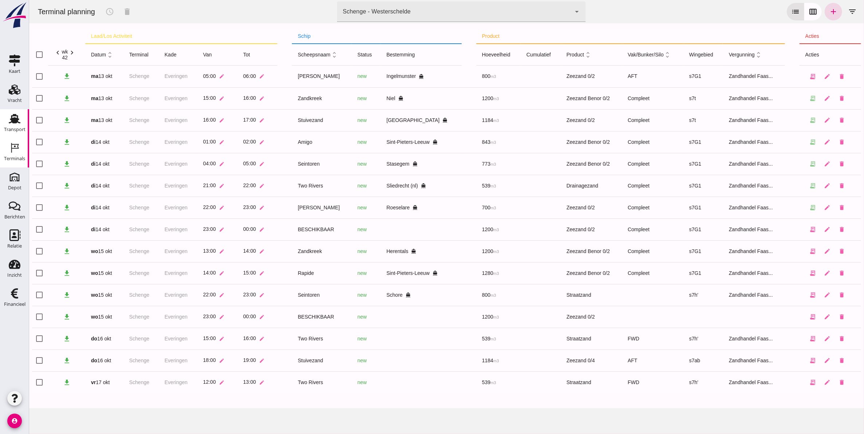
click at [21, 116] on div "Transport" at bounding box center [14, 119] width 17 height 12
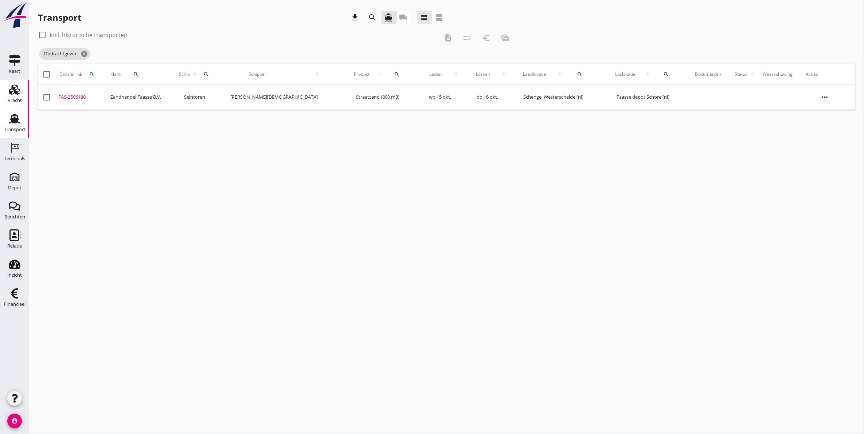
click at [23, 92] on div "Vracht" at bounding box center [14, 90] width 17 height 12
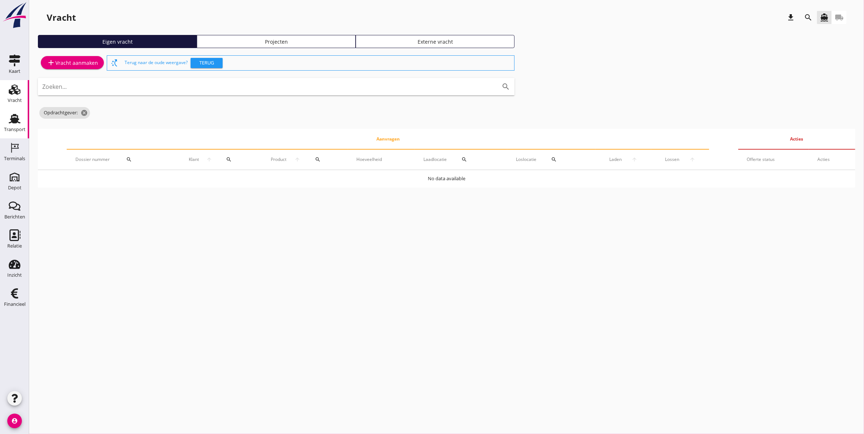
drag, startPoint x: 9, startPoint y: 126, endPoint x: 14, endPoint y: 116, distance: 11.6
click at [9, 126] on div "Transport" at bounding box center [15, 130] width 22 height 10
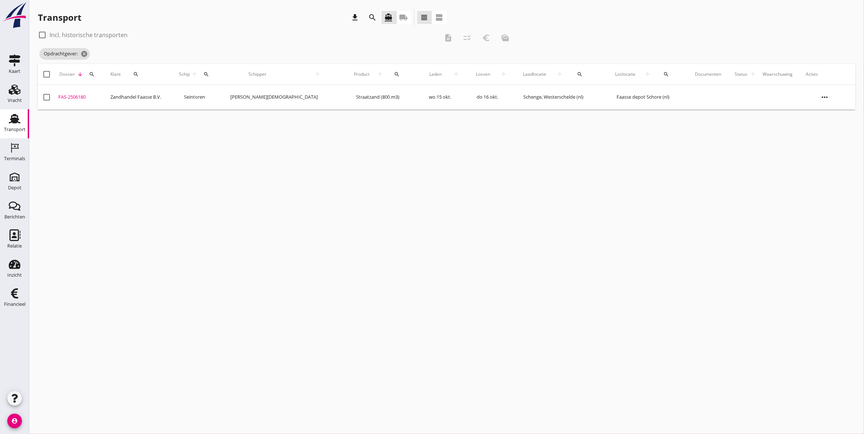
click at [83, 97] on div "FAS-2506180" at bounding box center [81, 97] width 46 height 7
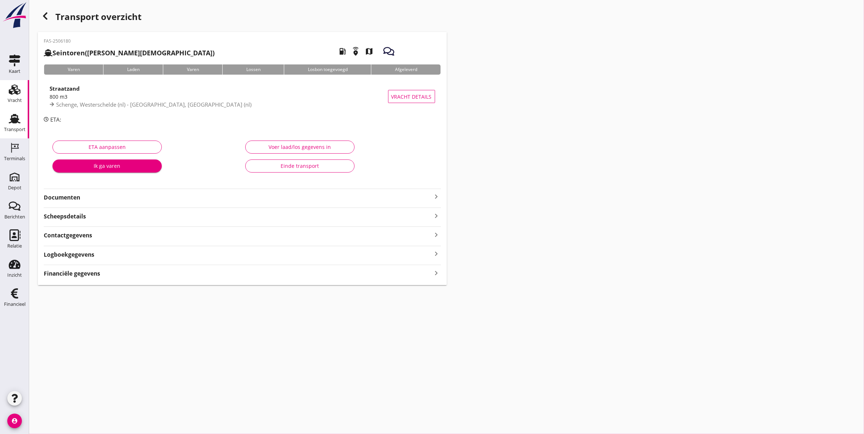
click at [11, 103] on div "Vracht" at bounding box center [15, 100] width 14 height 5
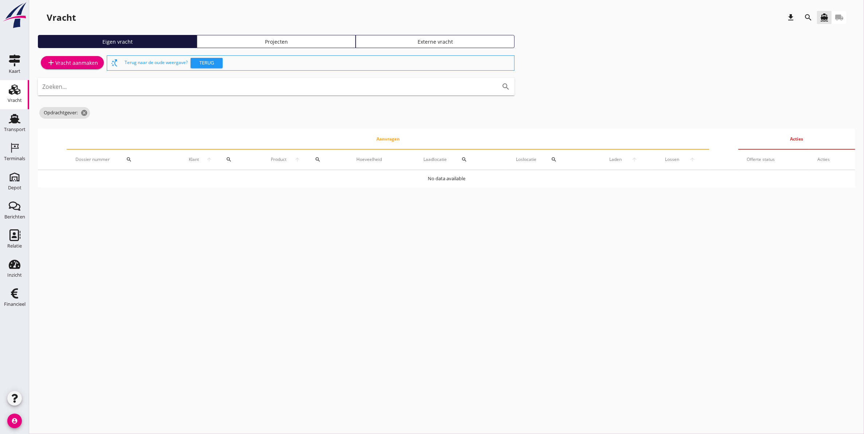
drag, startPoint x: 288, startPoint y: 39, endPoint x: 371, endPoint y: 34, distance: 82.9
click at [288, 38] on div "Projecten" at bounding box center [276, 42] width 152 height 8
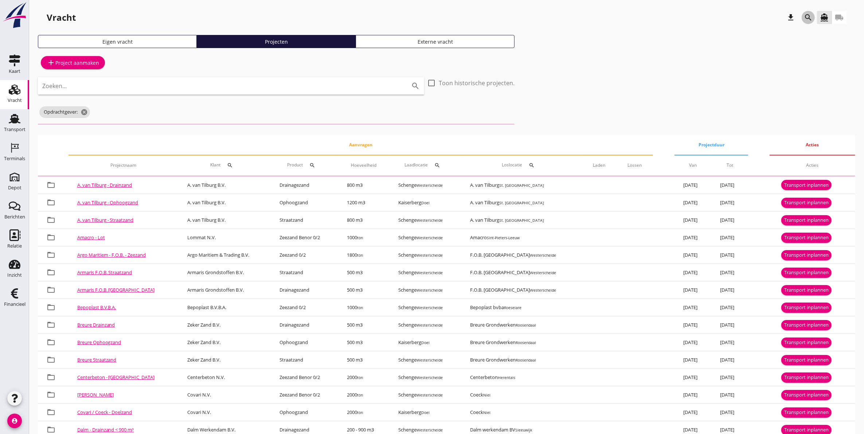
click at [807, 13] on icon "search" at bounding box center [808, 17] width 9 height 9
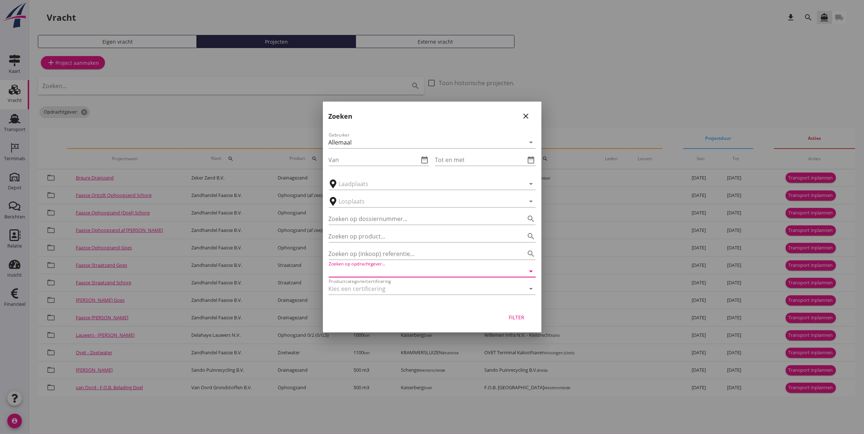
click at [381, 272] on input "Zoeken op opdrachtgever..." at bounding box center [422, 272] width 187 height 12
click at [393, 290] on div "Zandhandel Faasse B.V." at bounding box center [432, 289] width 195 height 9
type input "Zandhandel Faasse B.V."
click at [513, 315] on div "Filter" at bounding box center [517, 318] width 20 height 8
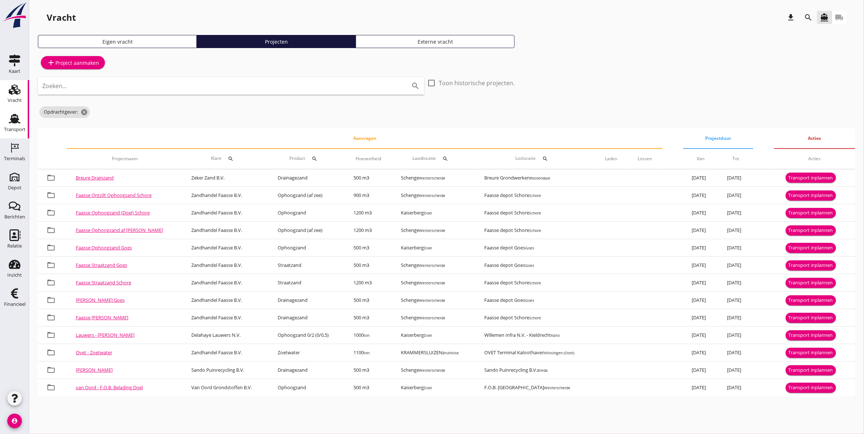
click at [15, 119] on use at bounding box center [15, 118] width 12 height 9
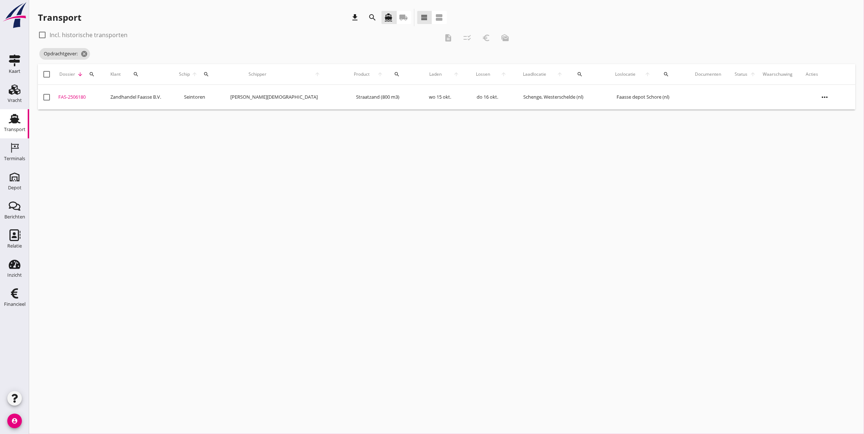
click at [815, 99] on icon "more_horiz" at bounding box center [825, 97] width 20 height 20
click at [833, 151] on div "Vracht aanpassen" at bounding box center [829, 154] width 52 height 9
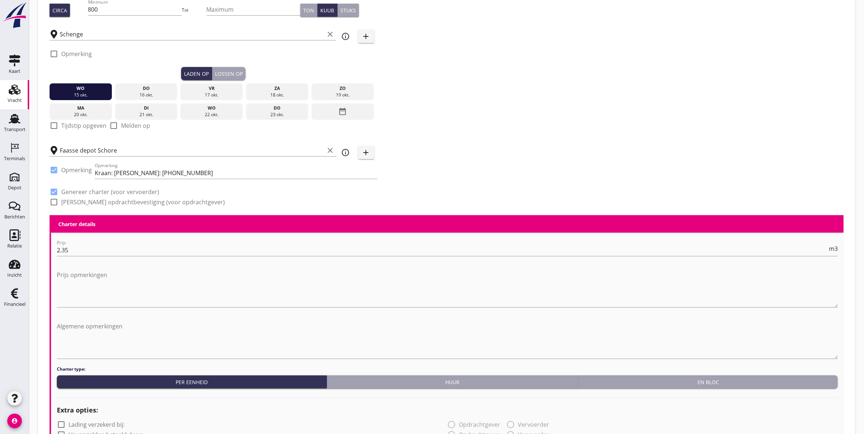
scroll to position [91, 0]
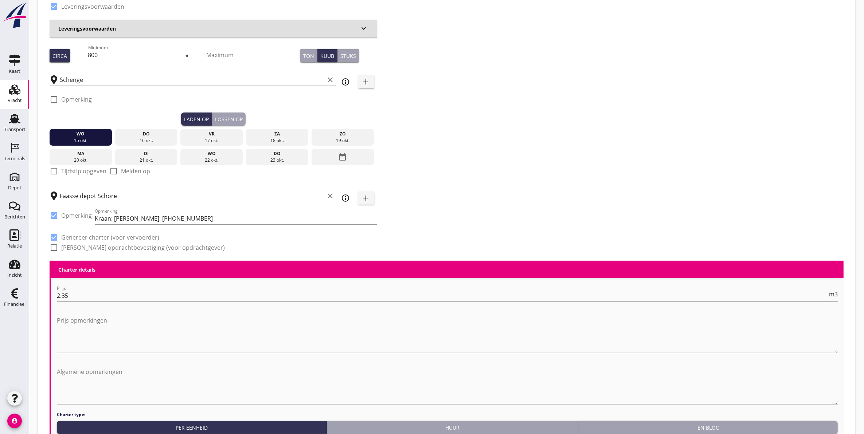
click at [90, 27] on h3 "Leveringsvoorwaarden" at bounding box center [208, 29] width 301 height 8
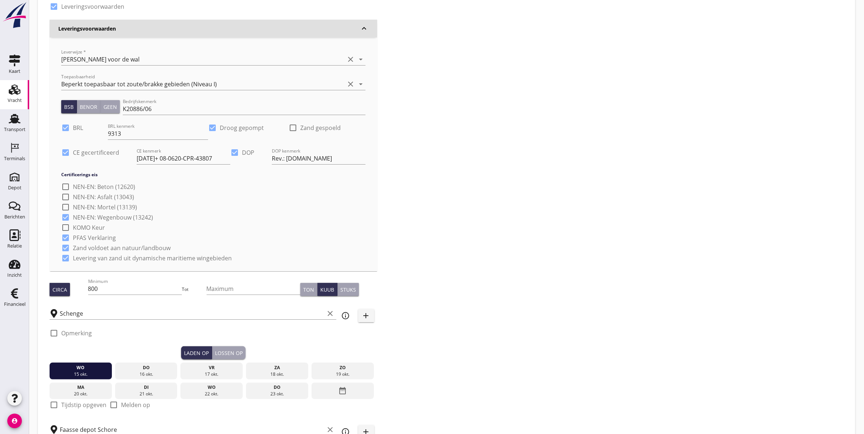
click at [292, 126] on div at bounding box center [293, 128] width 12 height 12
checkbox input "true"
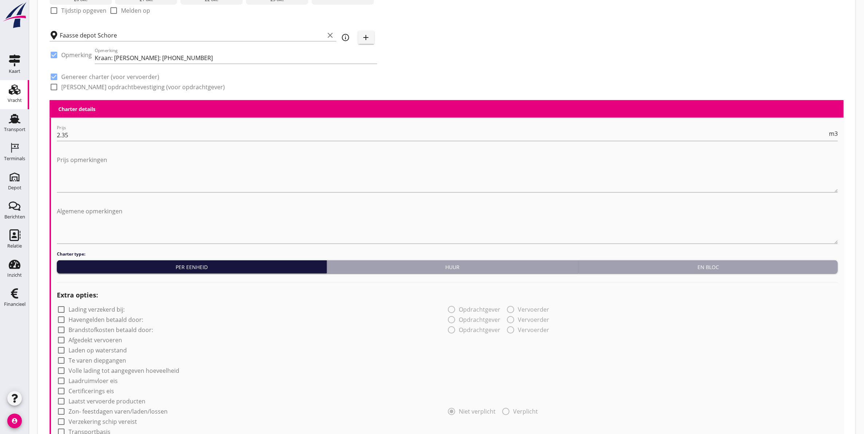
scroll to position [592, 0]
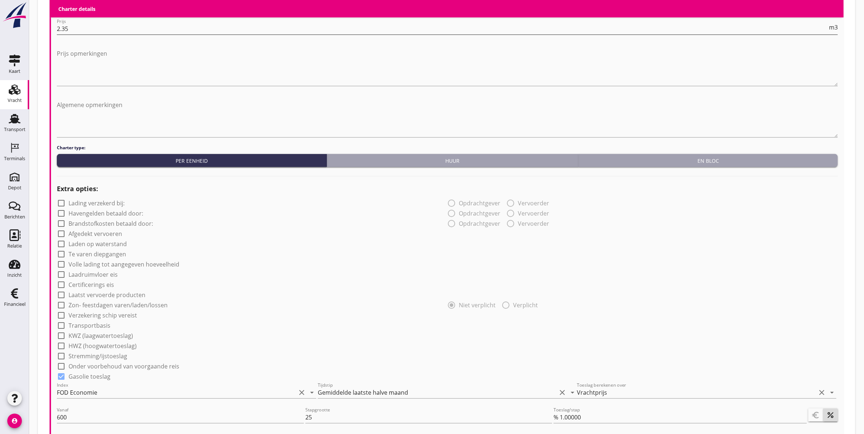
click at [79, 31] on input "2.35" at bounding box center [442, 29] width 771 height 12
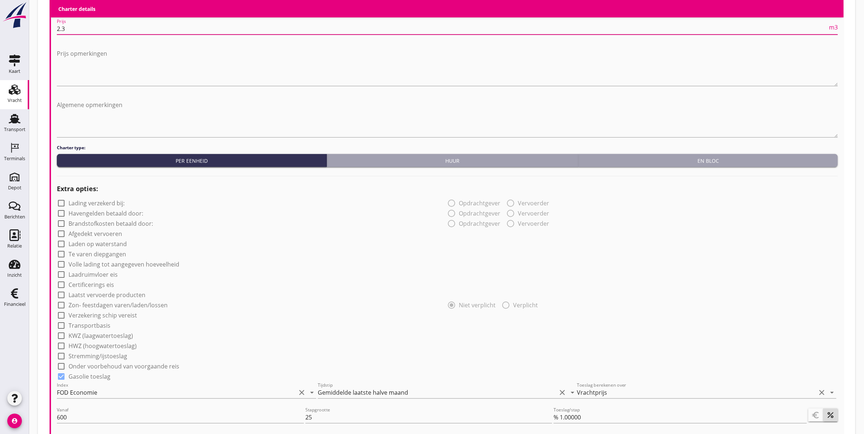
type input "2"
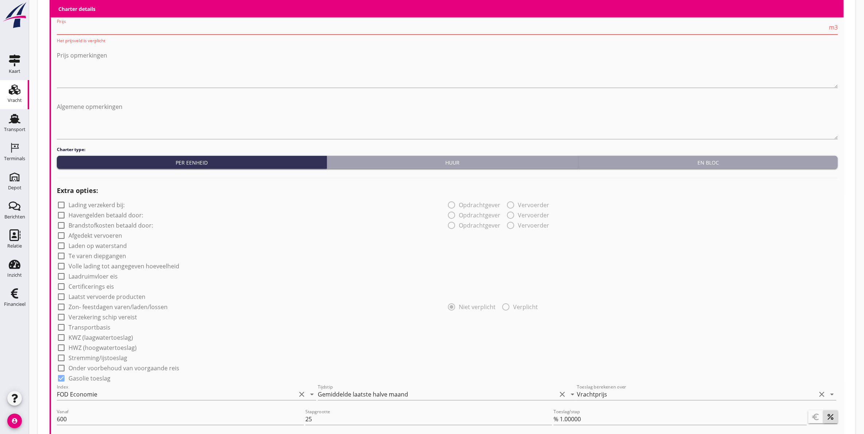
type input "3"
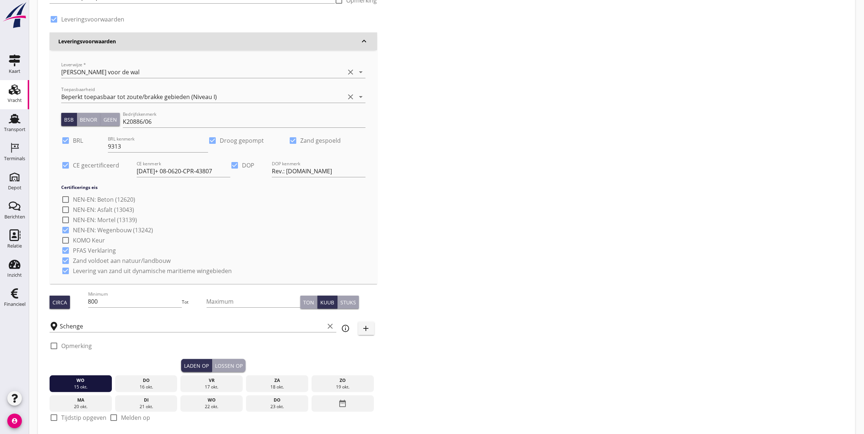
scroll to position [0, 0]
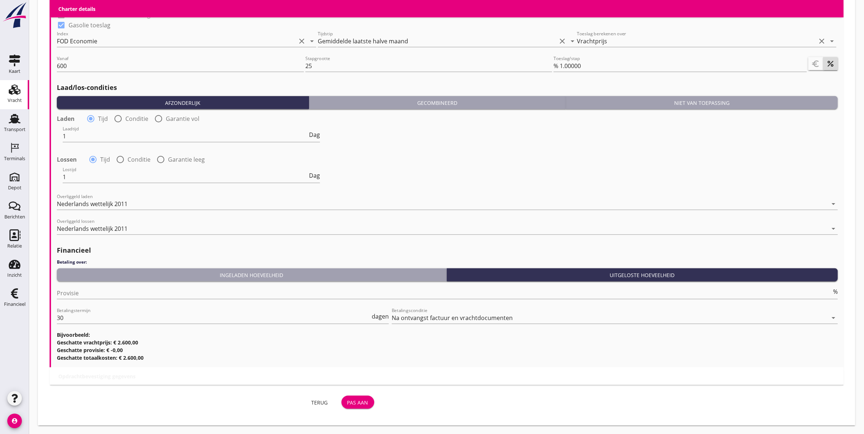
type input "3.25"
click at [365, 402] on div "Pas aan" at bounding box center [357, 403] width 21 height 8
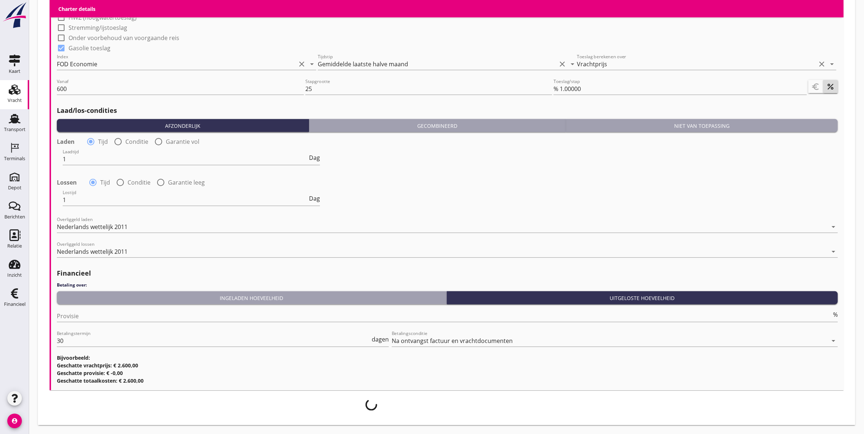
scroll to position [921, 0]
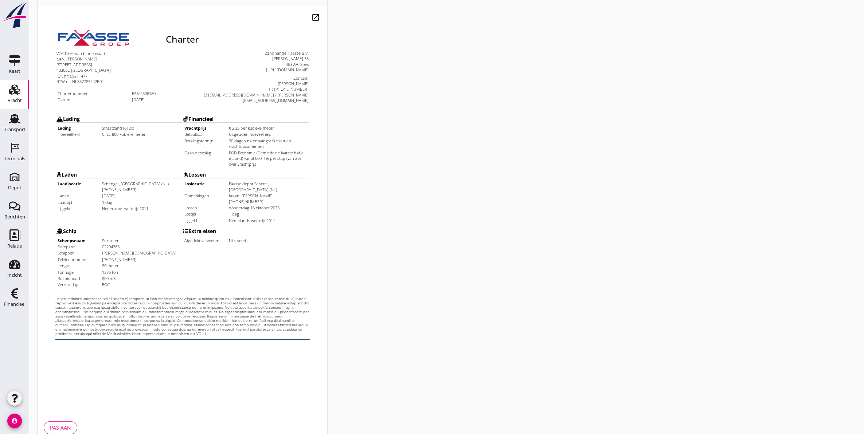
scroll to position [105, 0]
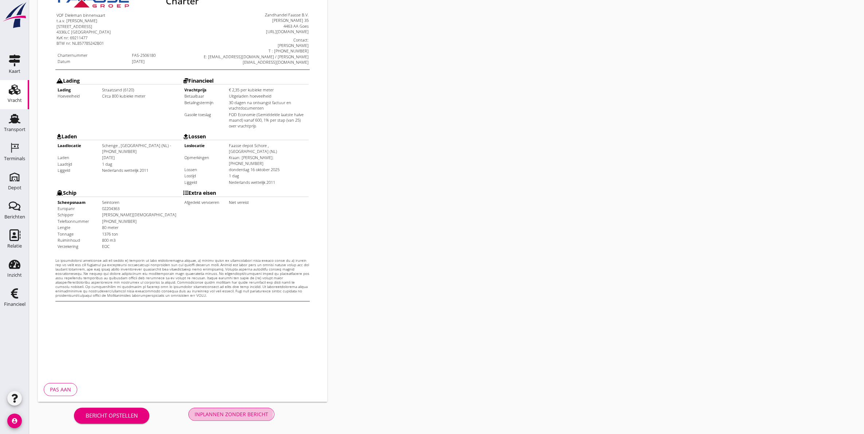
click at [248, 412] on div "Inplannen zonder bericht" at bounding box center [232, 415] width 74 height 8
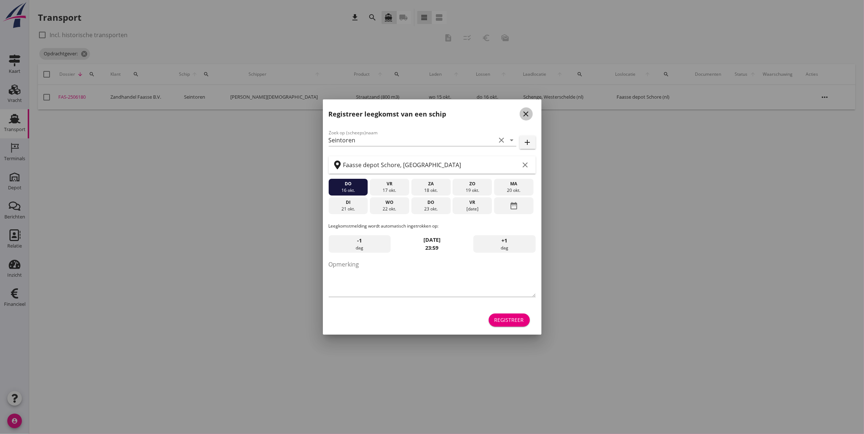
click at [528, 114] on icon "close" at bounding box center [526, 114] width 9 height 9
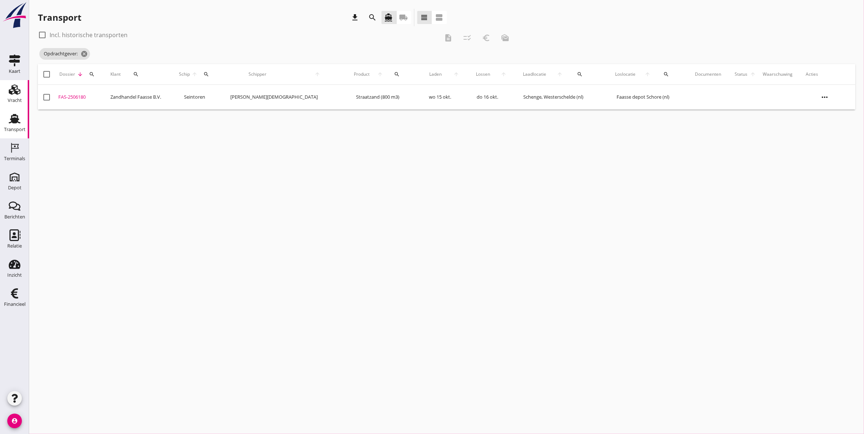
click at [20, 100] on div "Vracht" at bounding box center [15, 100] width 14 height 5
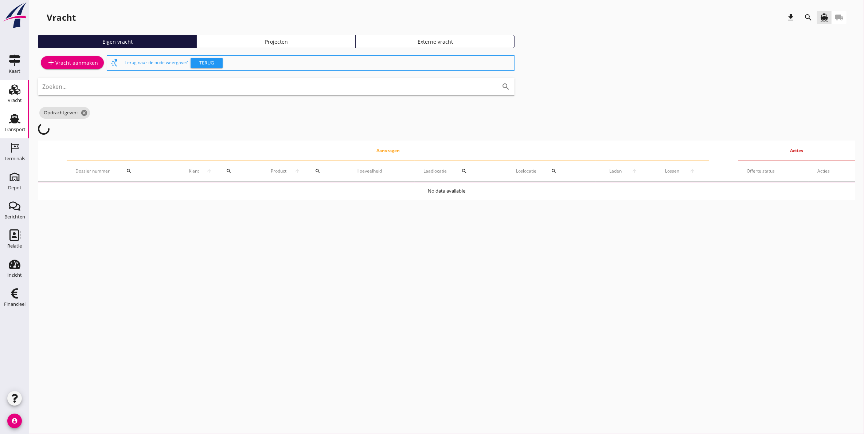
click at [19, 126] on div "Transport" at bounding box center [15, 130] width 22 height 10
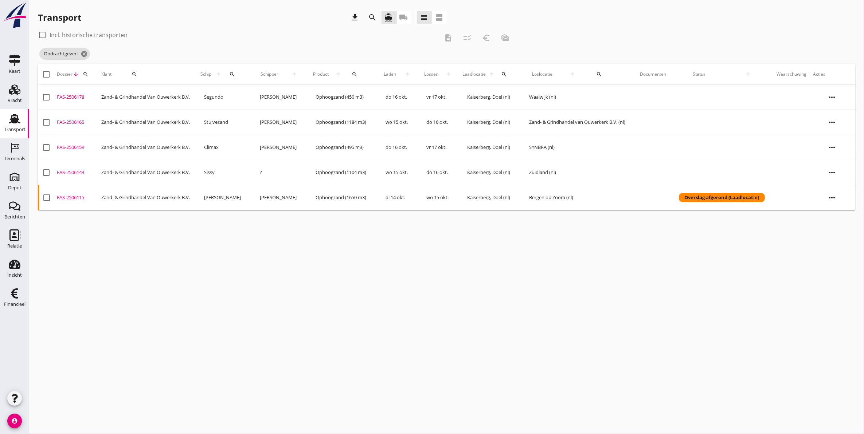
click at [90, 49] on div "Opdrachtgever: cancel" at bounding box center [276, 54] width 477 height 15
click at [86, 53] on icon "cancel" at bounding box center [84, 53] width 7 height 7
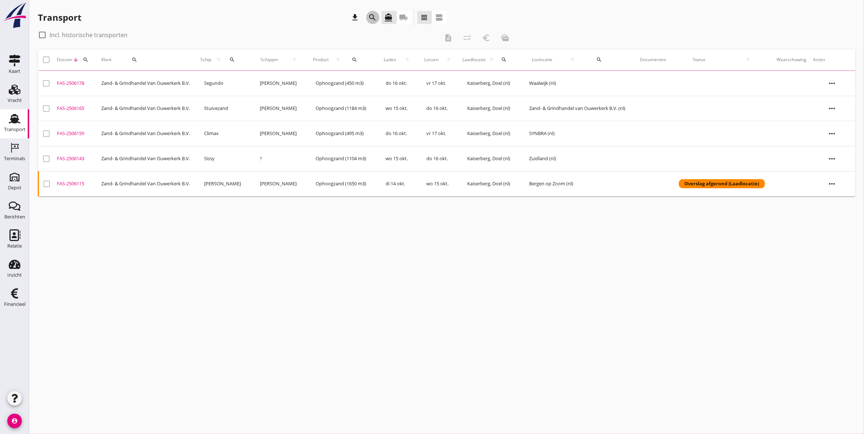
click at [376, 19] on div "search" at bounding box center [372, 17] width 13 height 9
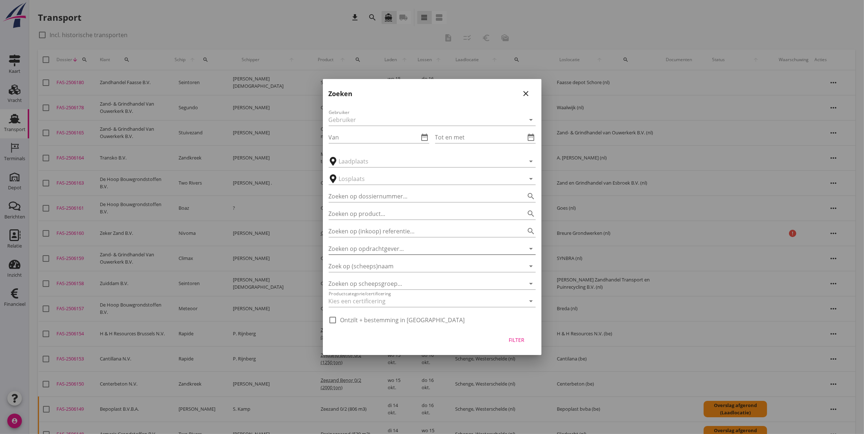
click at [392, 249] on input "Zoeken op opdrachtgever..." at bounding box center [422, 249] width 187 height 12
type input "s"
click at [532, 96] on button "close" at bounding box center [526, 93] width 13 height 13
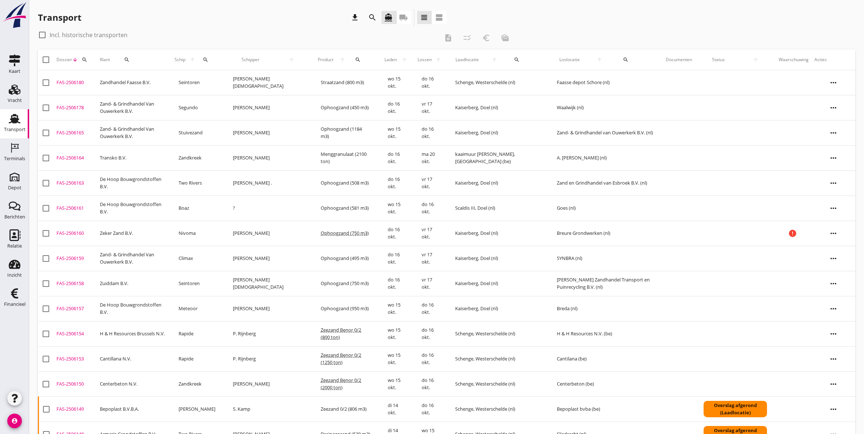
click at [90, 83] on div "FAS-2506180" at bounding box center [75, 82] width 38 height 7
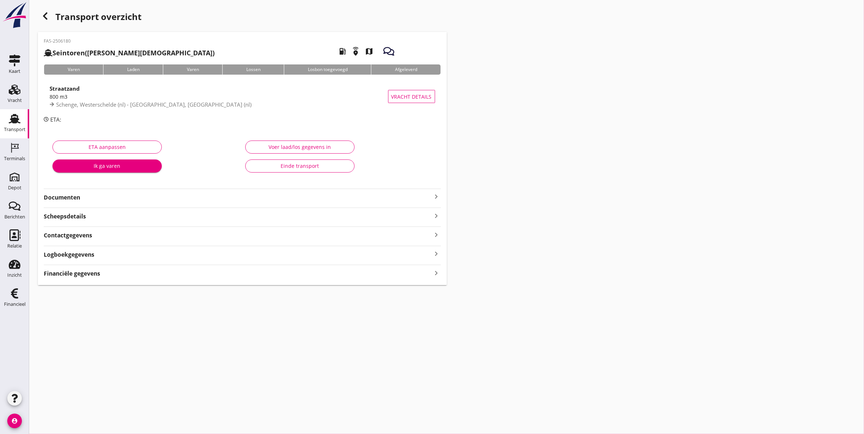
click at [10, 122] on icon "Transport" at bounding box center [15, 119] width 12 height 12
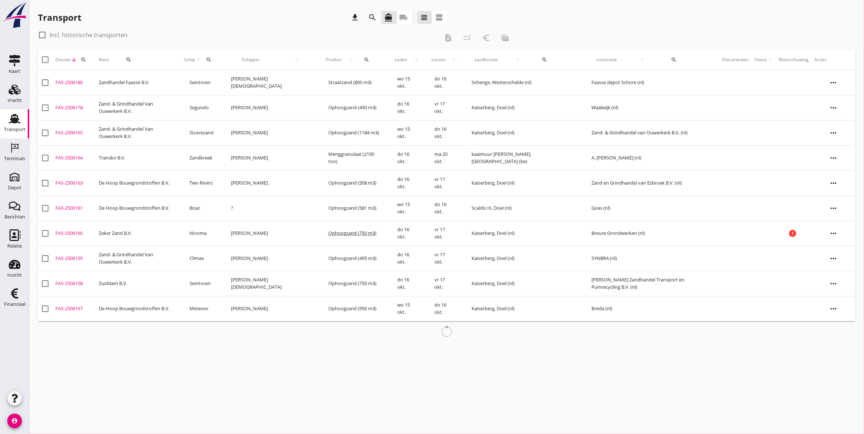
click at [85, 63] on button "search" at bounding box center [83, 59] width 13 height 13
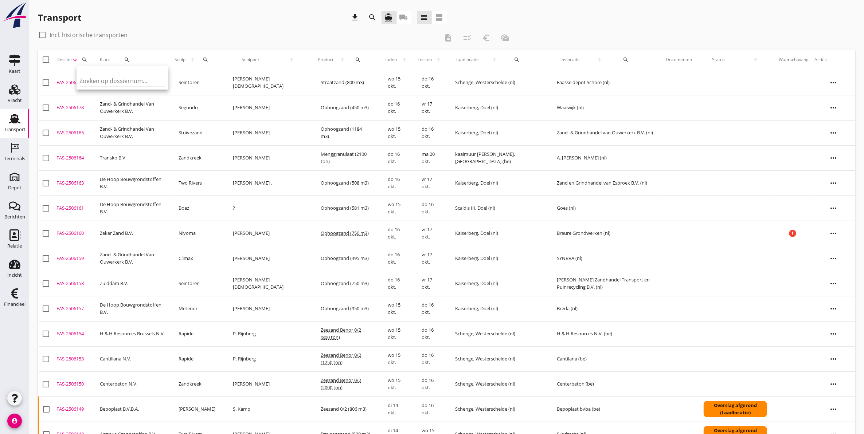
click at [97, 77] on input "Zoeken op dossiernummer..." at bounding box center [117, 81] width 76 height 12
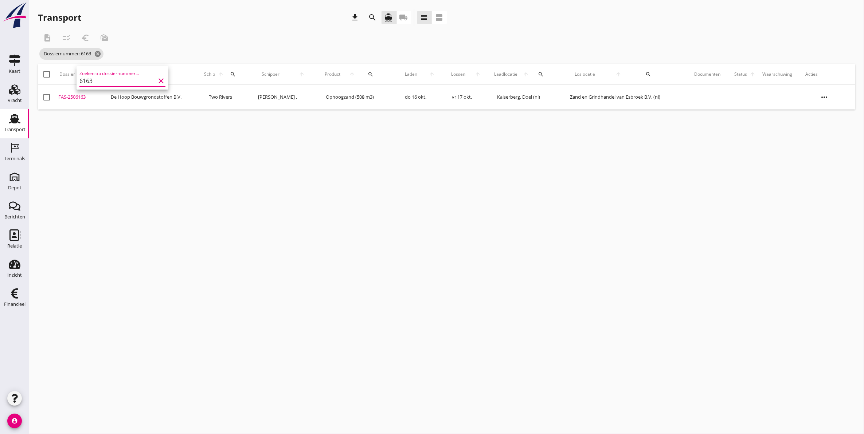
type input "6163"
click at [824, 102] on icon "more_horiz" at bounding box center [824, 97] width 20 height 20
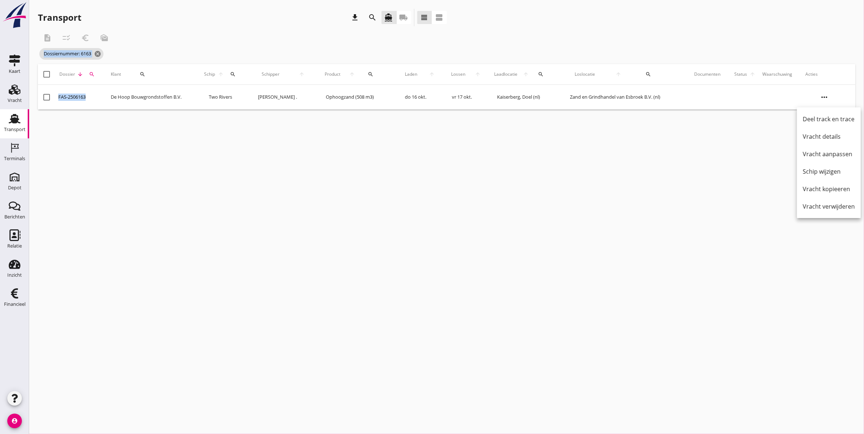
drag, startPoint x: 84, startPoint y: 95, endPoint x: 181, endPoint y: 42, distance: 110.8
click at [181, 42] on div "description checklist_rtl euro_symbol mark_as_unread Dossiernummer: 6163 cancel…" at bounding box center [447, 69] width 818 height 81
click at [181, 42] on div "description checklist_rtl euro_symbol mark_as_unread" at bounding box center [276, 37] width 477 height 17
click at [78, 97] on div "FAS-2506163" at bounding box center [81, 97] width 46 height 7
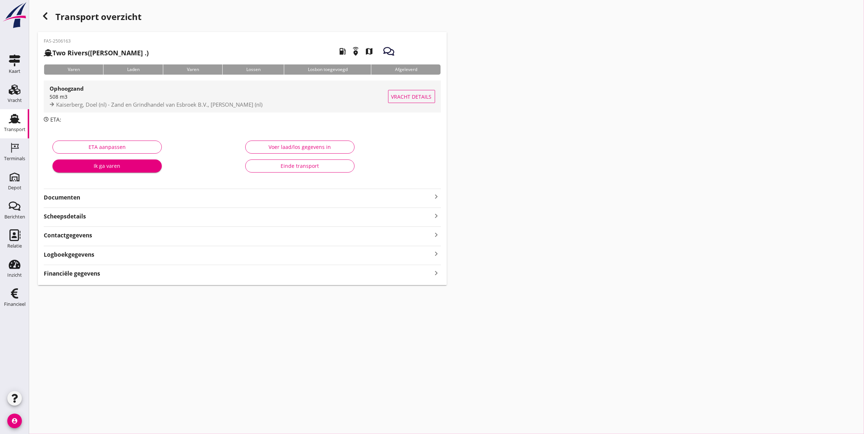
click at [278, 95] on div "508 m3" at bounding box center [219, 97] width 339 height 8
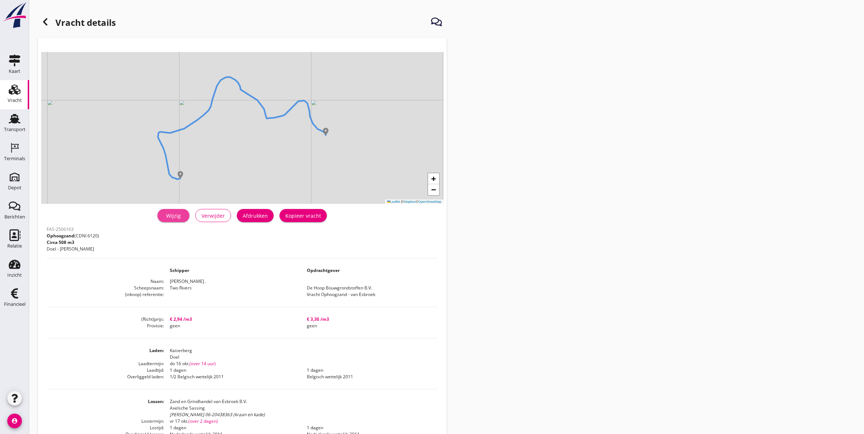
click at [171, 212] on div "Wijzig" at bounding box center [173, 216] width 20 height 8
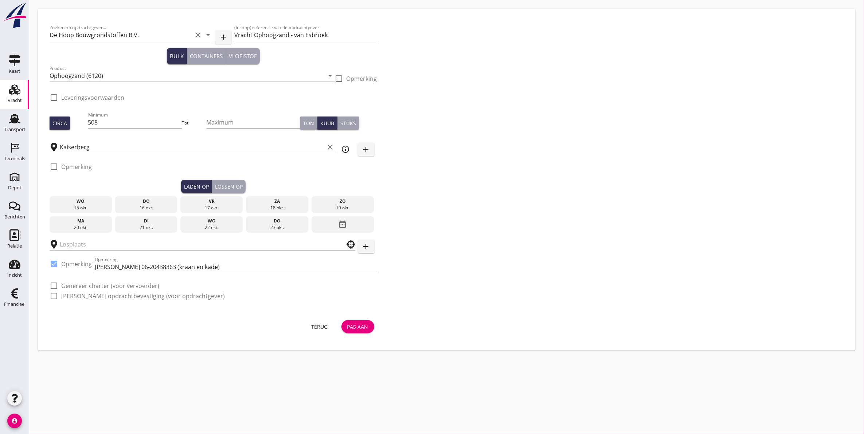
type input "Zand en Grindhandel van Esbroek B.V."
checkbox input "true"
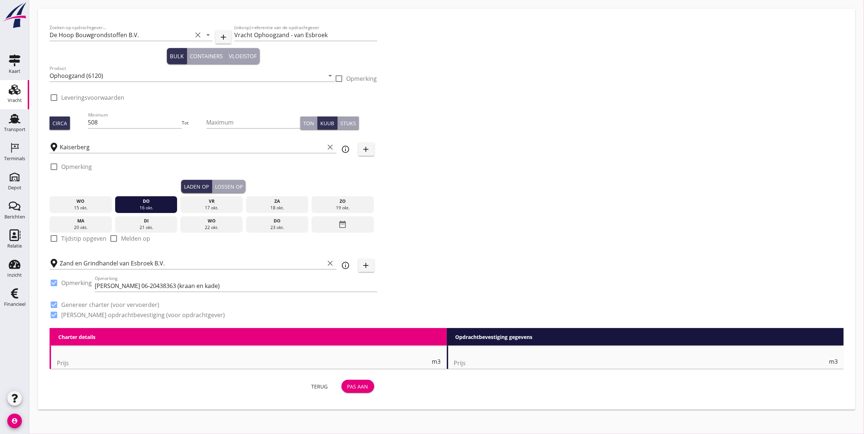
type input "2.94"
checkbox input "false"
radio input "false"
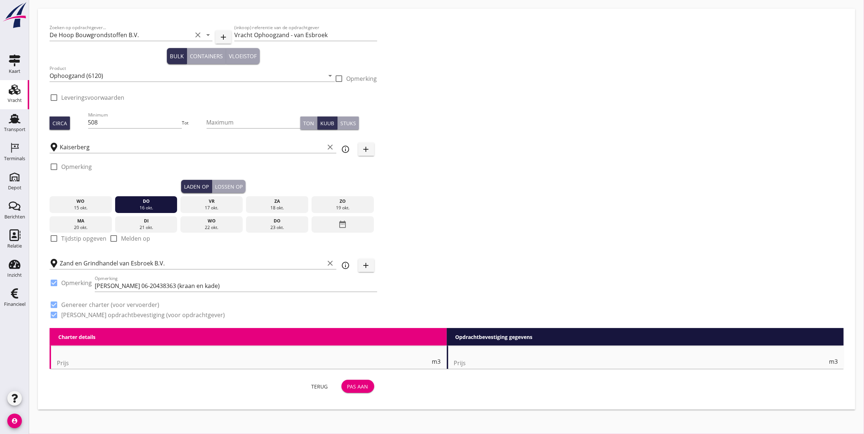
checkbox input "true"
type input "1"
type input "3.3"
checkbox input "false"
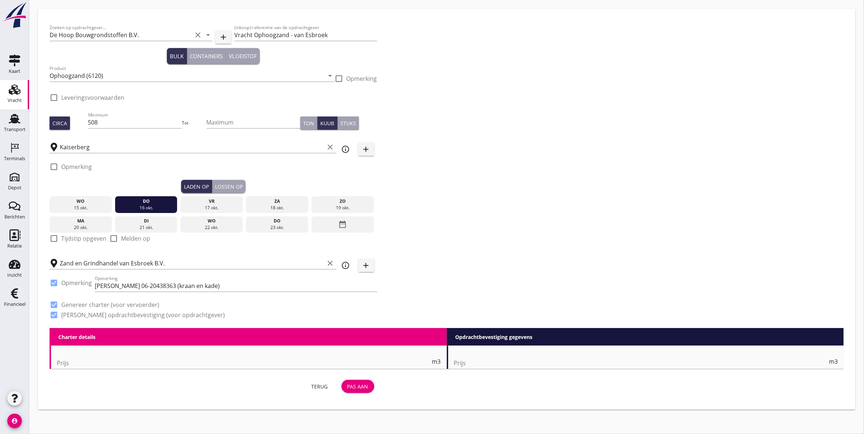
radio input "false"
type input "1"
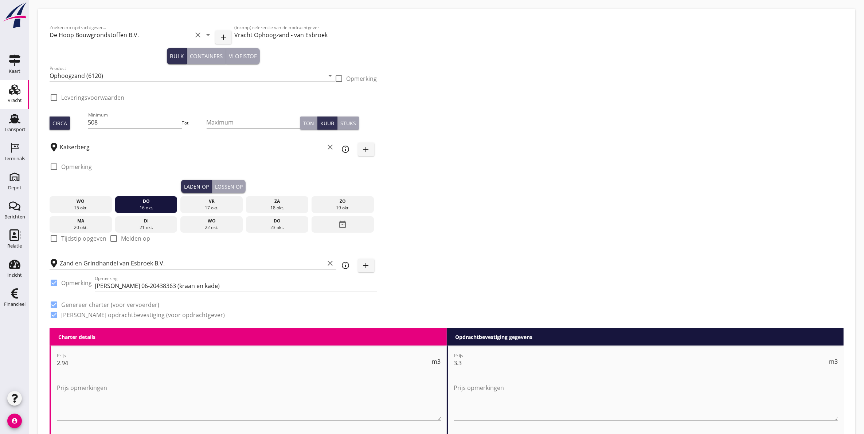
drag, startPoint x: 89, startPoint y: 223, endPoint x: 110, endPoint y: 215, distance: 22.4
click at [90, 223] on div "ma" at bounding box center [80, 221] width 59 height 7
click at [234, 181] on button "Lossen op" at bounding box center [229, 186] width 34 height 13
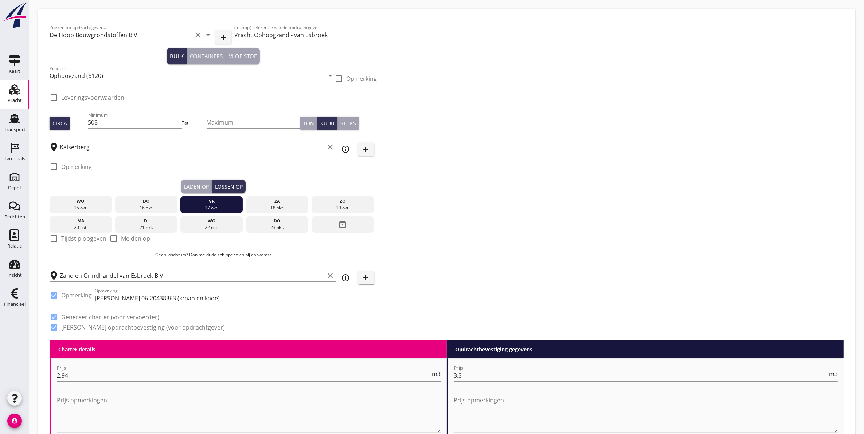
click at [150, 229] on div "21 okt." at bounding box center [146, 228] width 59 height 7
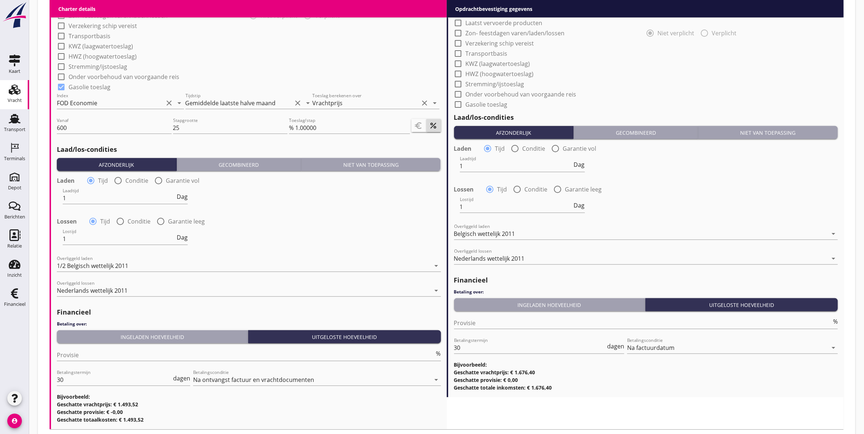
scroll to position [681, 0]
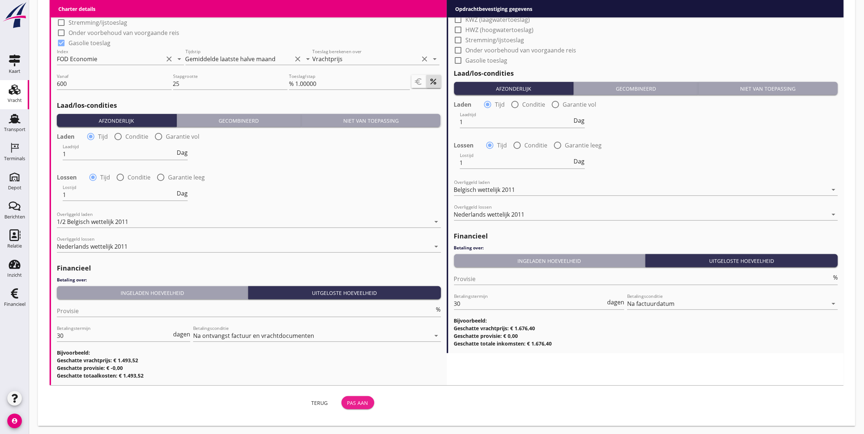
click at [359, 403] on div "Pas aan" at bounding box center [357, 403] width 21 height 8
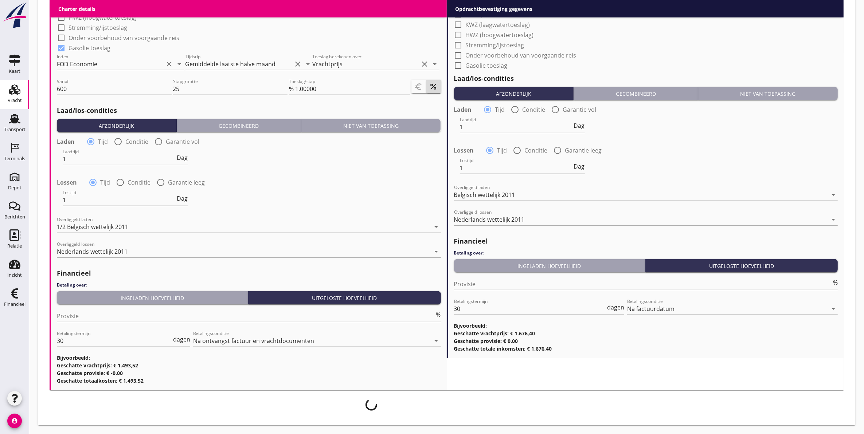
scroll to position [675, 0]
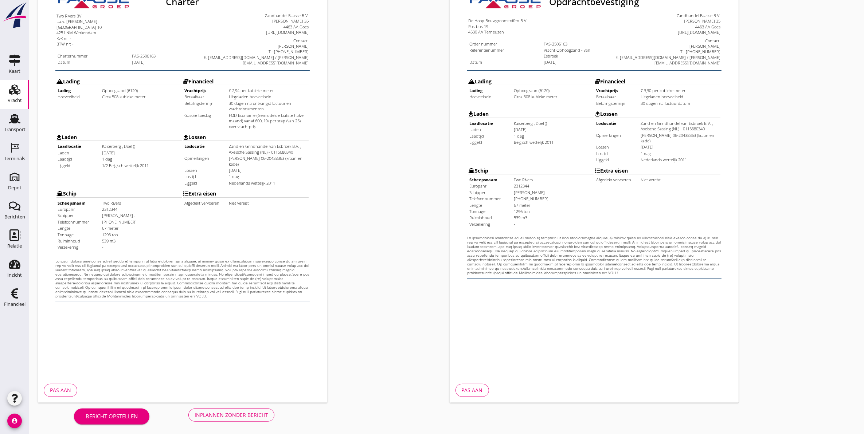
scroll to position [105, 0]
click at [250, 411] on div "Inplannen zonder bericht" at bounding box center [232, 415] width 74 height 8
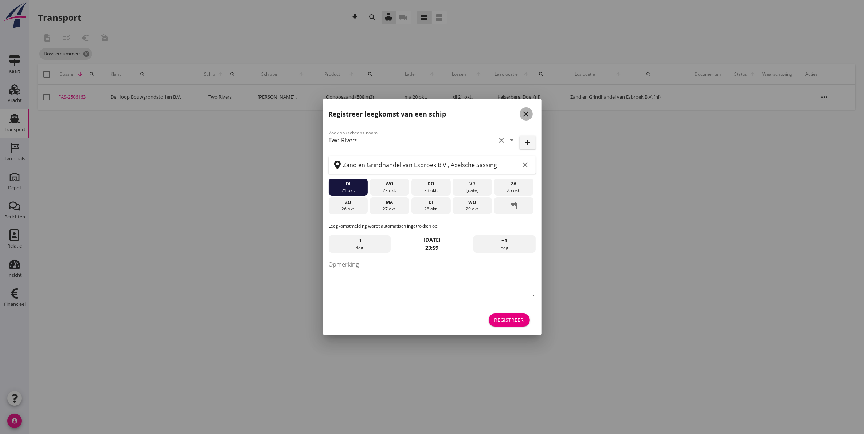
drag, startPoint x: 525, startPoint y: 113, endPoint x: 432, endPoint y: 126, distance: 93.8
click at [524, 113] on icon "close" at bounding box center [526, 114] width 9 height 9
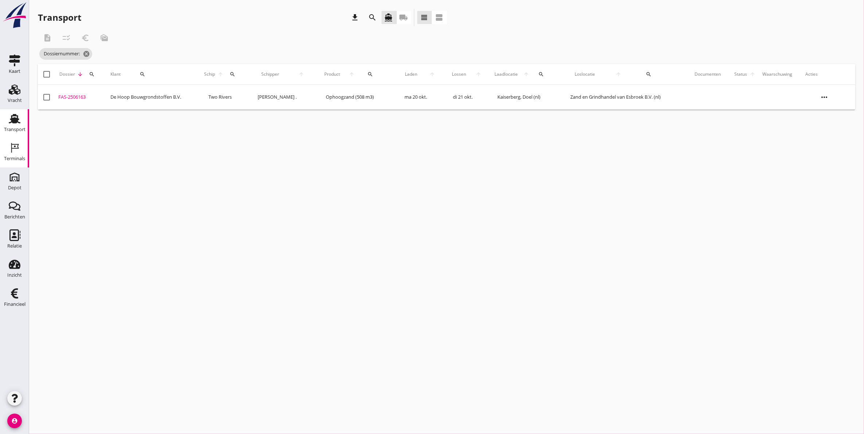
drag, startPoint x: 17, startPoint y: 157, endPoint x: 17, endPoint y: 149, distance: 7.3
click at [17, 157] on div "Terminals" at bounding box center [14, 158] width 21 height 5
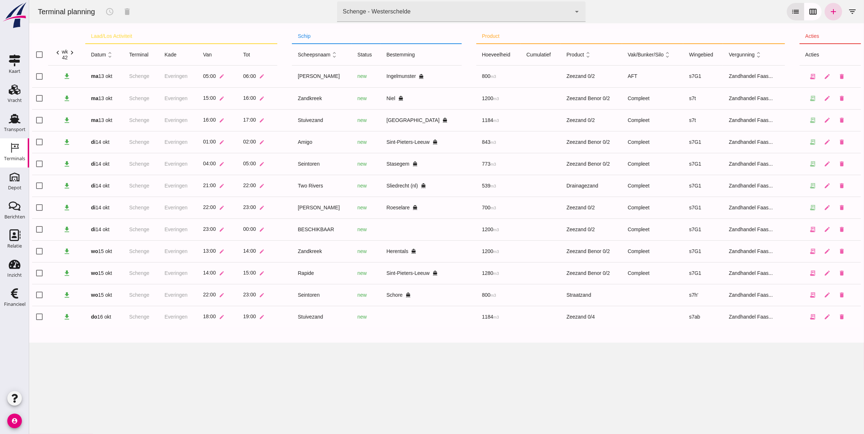
click at [394, 10] on div "Schenge - Westerschelde" at bounding box center [377, 11] width 68 height 9
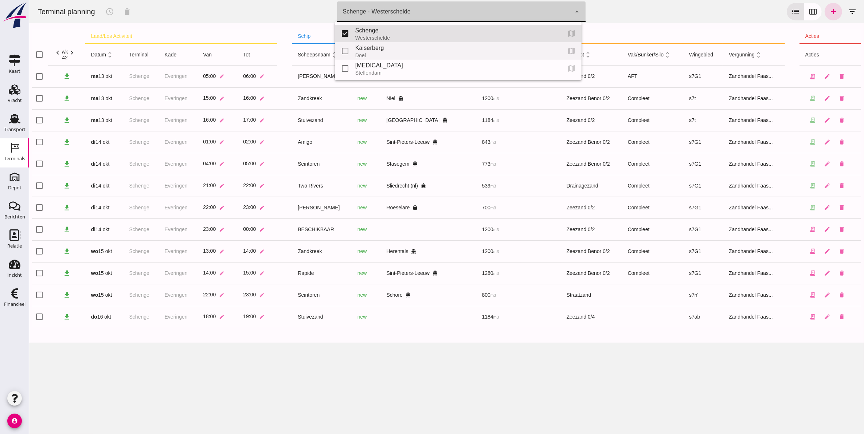
click at [390, 47] on div "Kaiserberg" at bounding box center [455, 48] width 200 height 9
type input "7f603609-51ae-4e75-986b-c9057e559465"
checkbox input "false"
checkbox input "true"
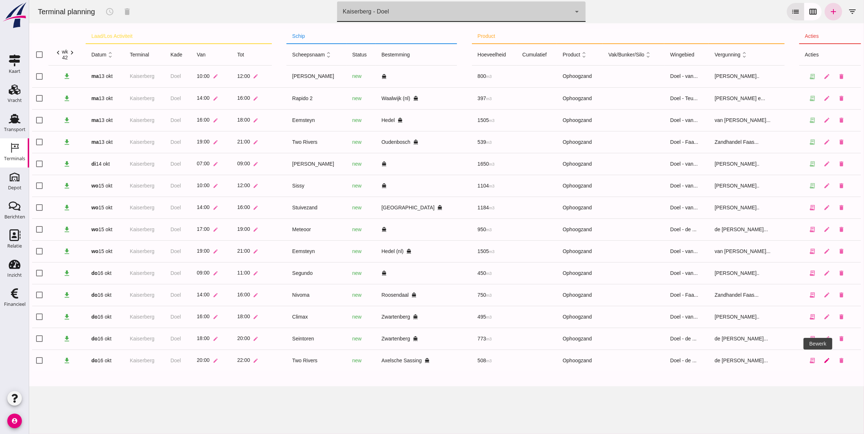
click at [823, 362] on icon "edit" at bounding box center [826, 361] width 7 height 7
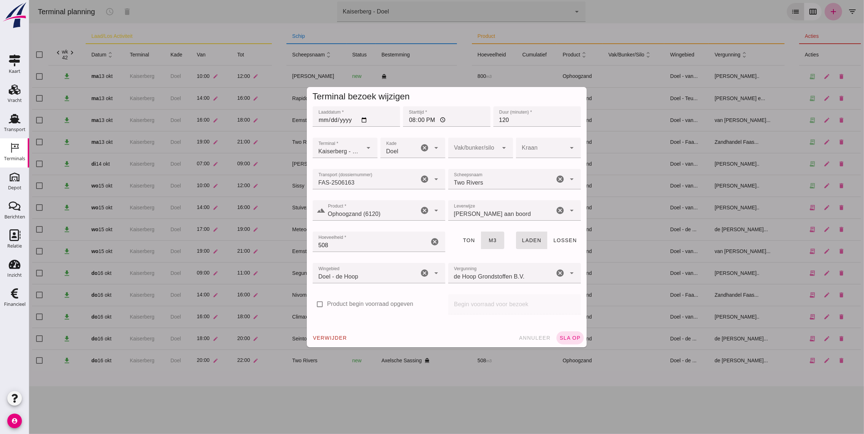
click at [318, 118] on input "2025-10-16" at bounding box center [355, 116] width 87 height 20
type input "2025-10-20"
drag, startPoint x: 569, startPoint y: 341, endPoint x: 565, endPoint y: 335, distance: 6.8
click at [568, 339] on span "sla op" at bounding box center [570, 338] width 22 height 6
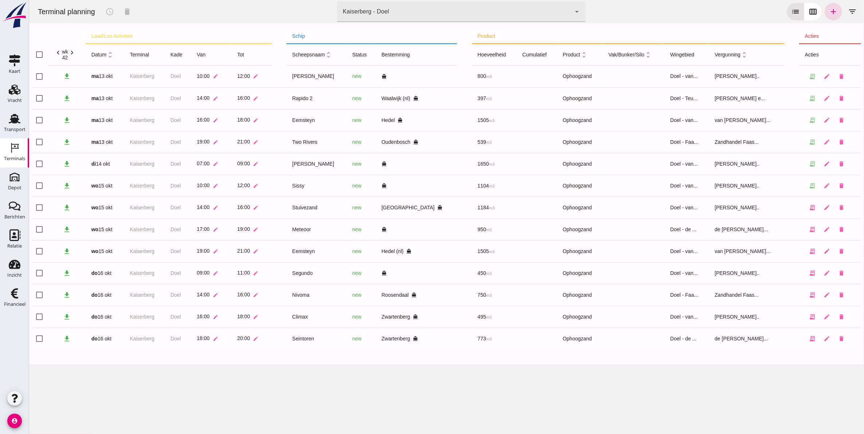
click at [74, 50] on icon "chevron_right" at bounding box center [72, 53] width 8 height 8
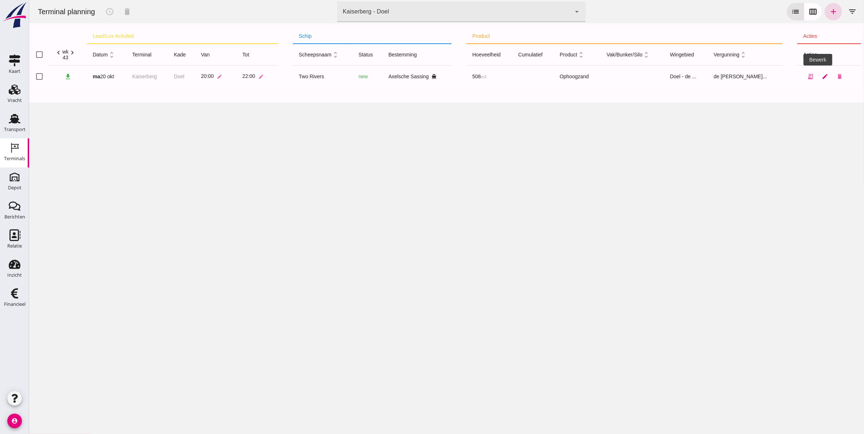
click at [822, 79] on icon "edit" at bounding box center [825, 76] width 7 height 7
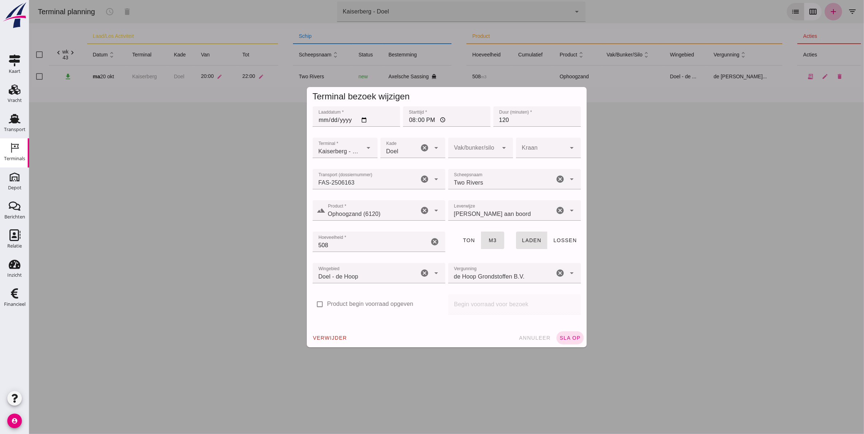
click at [526, 336] on span "annuleer" at bounding box center [534, 338] width 32 height 6
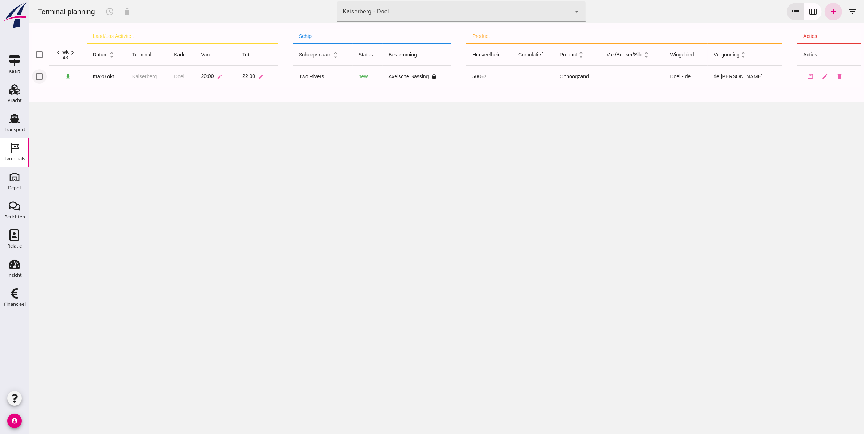
click at [38, 73] on input "checkbox" at bounding box center [39, 76] width 15 height 15
checkbox input "true"
click at [111, 12] on icon "schedule" at bounding box center [109, 11] width 9 height 9
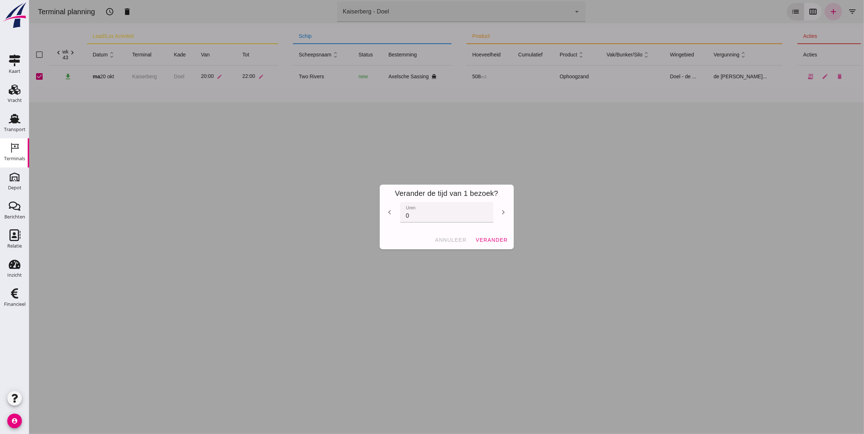
click at [385, 212] on icon "chevron_left" at bounding box center [389, 212] width 9 height 9
type input "-2"
click at [491, 241] on span "verander" at bounding box center [491, 240] width 32 height 6
checkbox input "false"
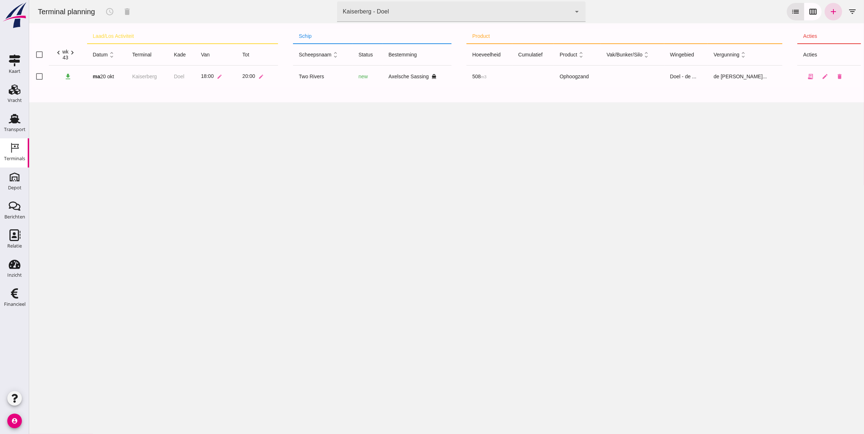
drag, startPoint x: 19, startPoint y: 127, endPoint x: 102, endPoint y: 141, distance: 84.7
click at [19, 127] on div "Transport" at bounding box center [15, 129] width 22 height 5
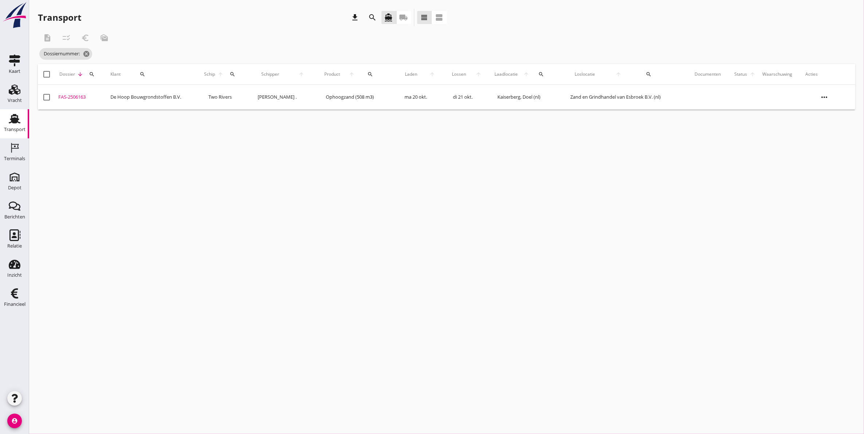
click at [490, 235] on div "cancel You are impersonating another user. Transport download search directions…" at bounding box center [446, 217] width 835 height 434
click at [13, 128] on div "Transport" at bounding box center [15, 129] width 22 height 5
click at [101, 55] on icon "cancel" at bounding box center [97, 53] width 7 height 7
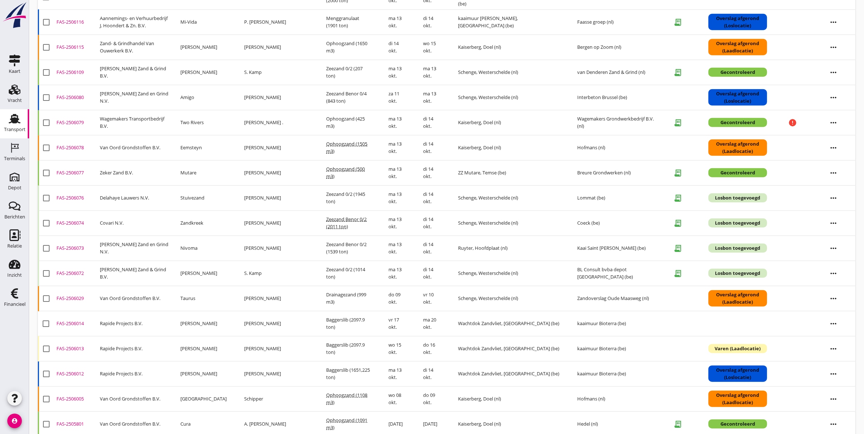
scroll to position [729, 0]
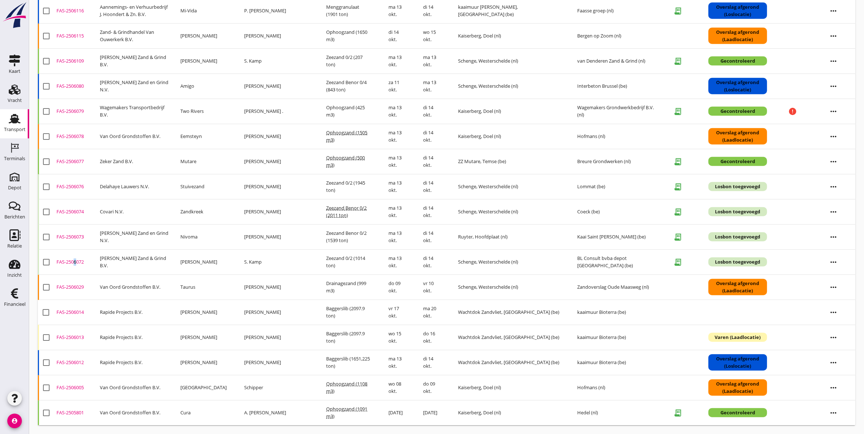
click at [73, 261] on div "FAS-2506072" at bounding box center [75, 262] width 38 height 7
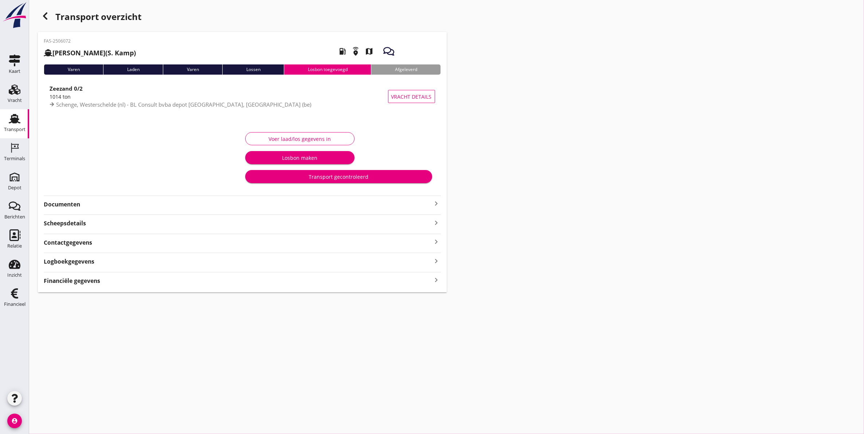
click at [91, 263] on strong "Logboekgegevens" at bounding box center [69, 262] width 51 height 8
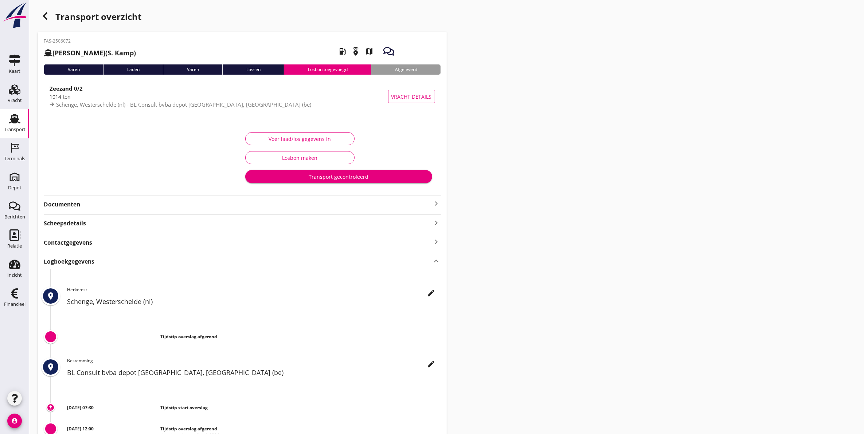
drag, startPoint x: 89, startPoint y: 261, endPoint x: 90, endPoint y: 243, distance: 17.1
click at [89, 260] on strong "Logboekgegevens" at bounding box center [69, 262] width 51 height 8
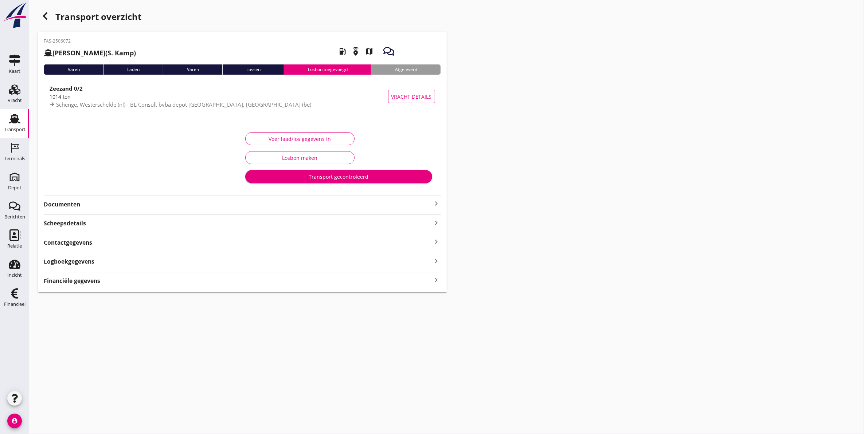
click at [84, 207] on strong "Documenten" at bounding box center [238, 204] width 389 height 8
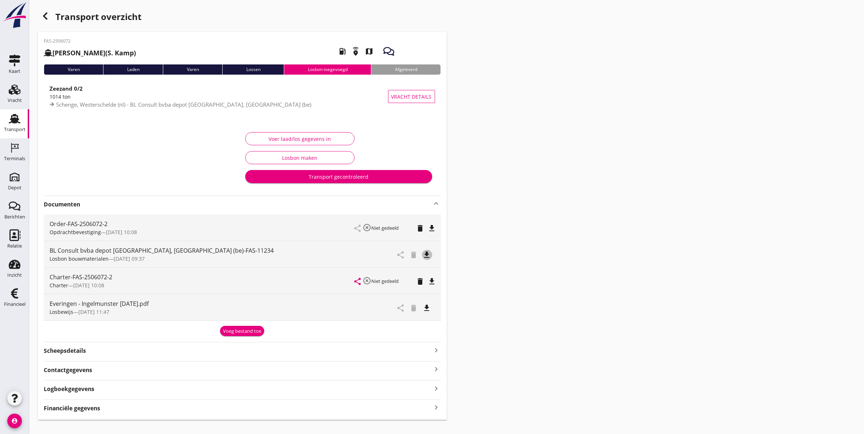
click at [425, 255] on icon "file_download" at bounding box center [427, 255] width 9 height 9
click at [430, 310] on icon "file_download" at bounding box center [427, 308] width 9 height 9
click at [114, 391] on div "Logboekgegevens keyboard_arrow_right" at bounding box center [242, 389] width 397 height 10
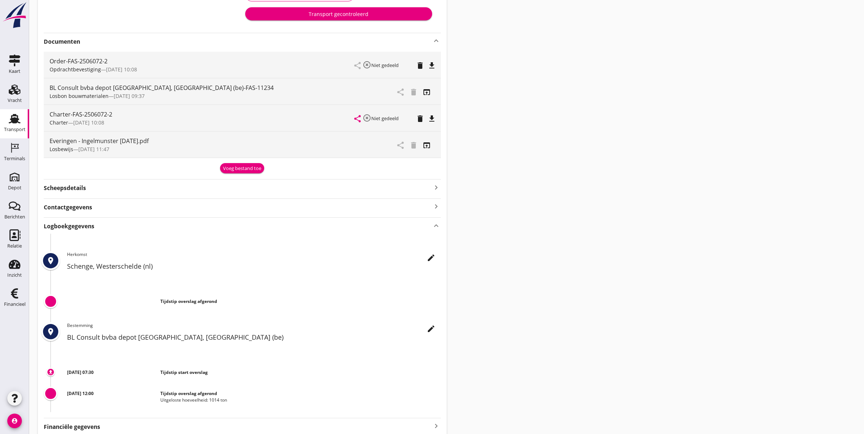
scroll to position [148, 0]
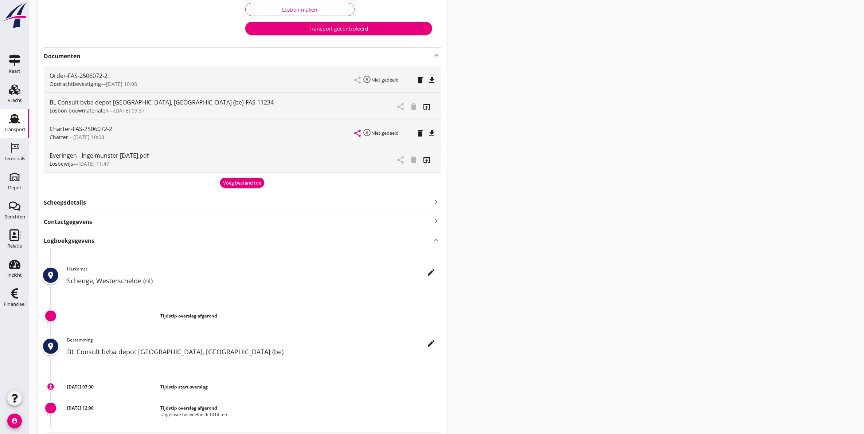
click at [431, 81] on icon "file_download" at bounding box center [432, 80] width 9 height 9
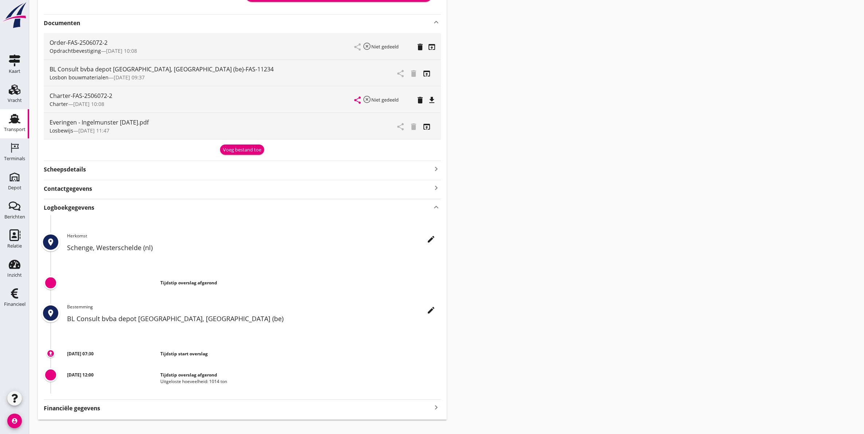
scroll to position [194, 0]
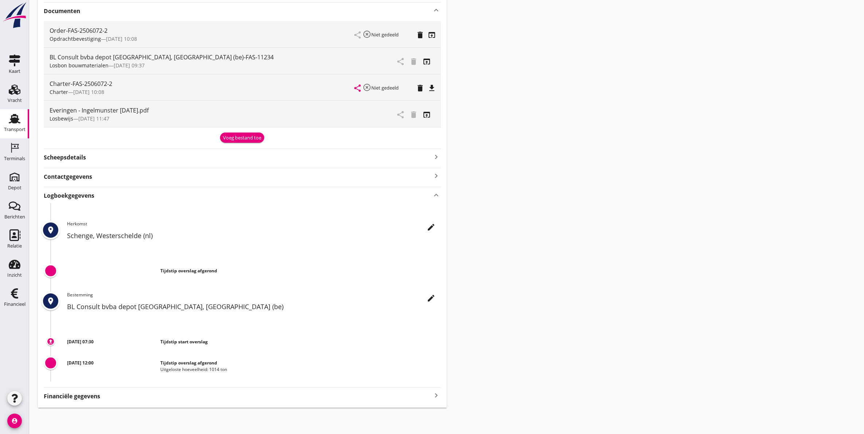
click at [84, 153] on strong "Scheepsdetails" at bounding box center [65, 157] width 42 height 8
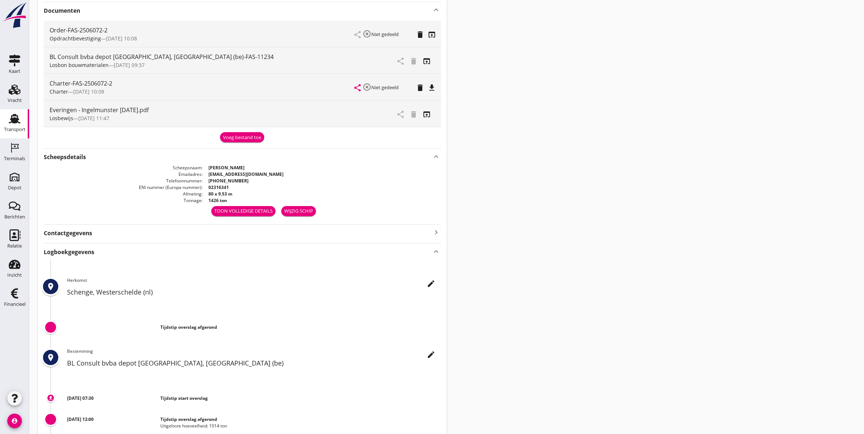
click at [79, 230] on strong "Contactgegevens" at bounding box center [68, 233] width 48 height 8
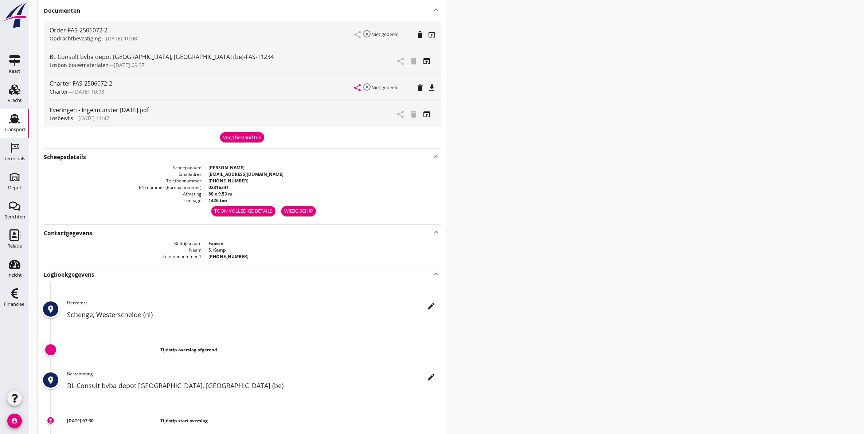
click at [83, 276] on strong "Logboekgegevens" at bounding box center [69, 275] width 51 height 8
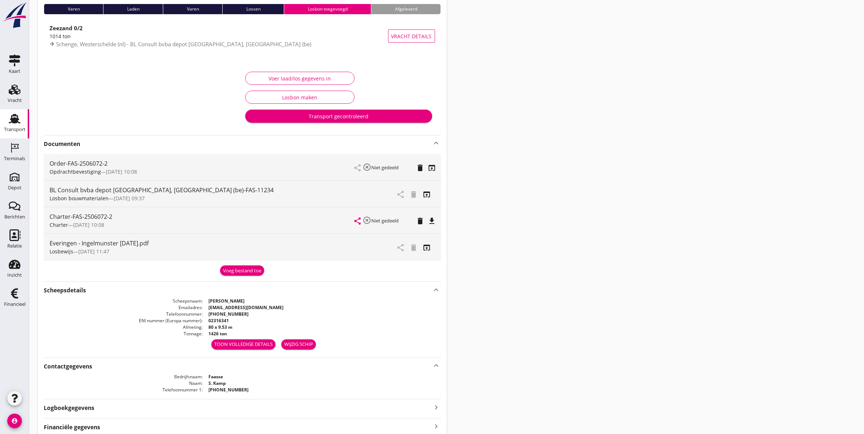
scroll to position [46, 0]
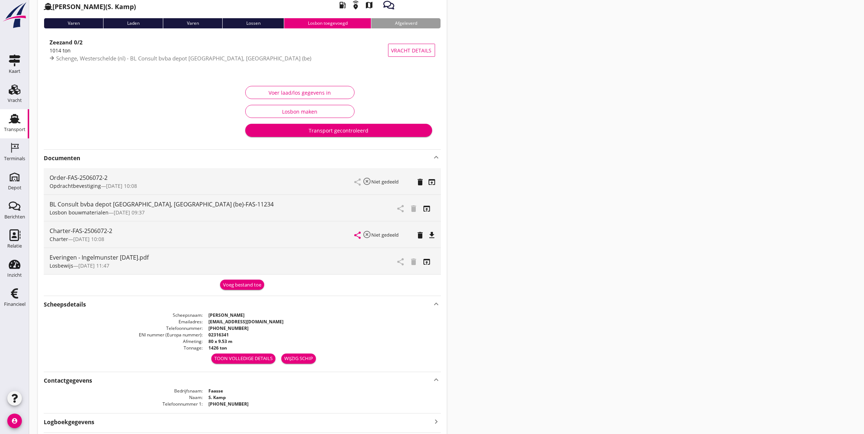
click at [323, 87] on button "Voer laad/los gegevens in" at bounding box center [299, 92] width 109 height 13
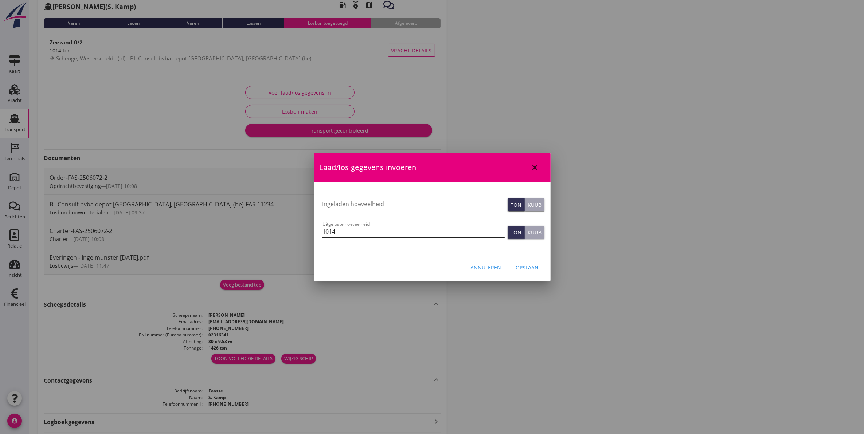
click at [371, 229] on input "1014" at bounding box center [414, 232] width 182 height 12
type input "1014"
click at [521, 265] on div "Opslaan" at bounding box center [527, 268] width 23 height 8
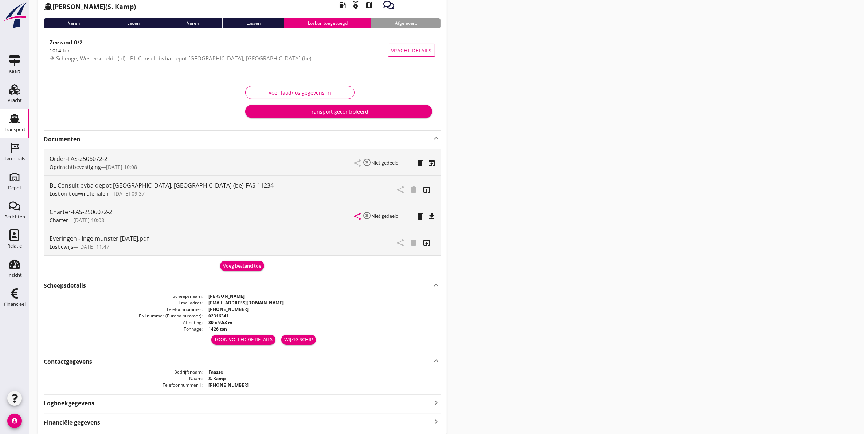
click at [365, 112] on div "Transport gecontroleerd" at bounding box center [338, 112] width 175 height 8
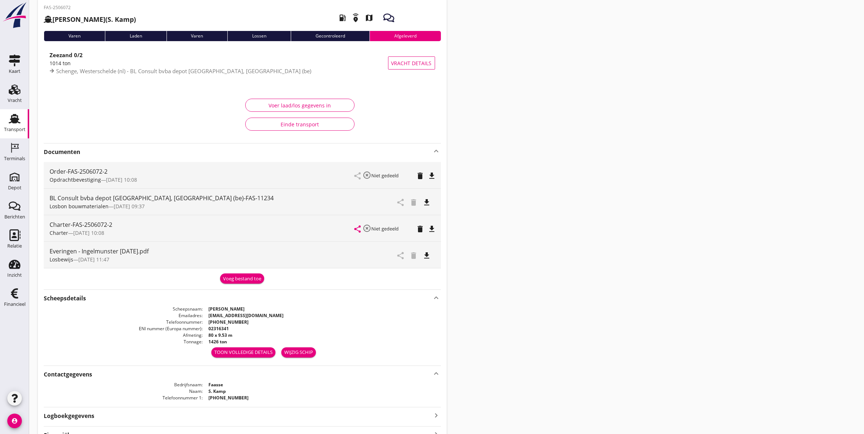
scroll to position [0, 0]
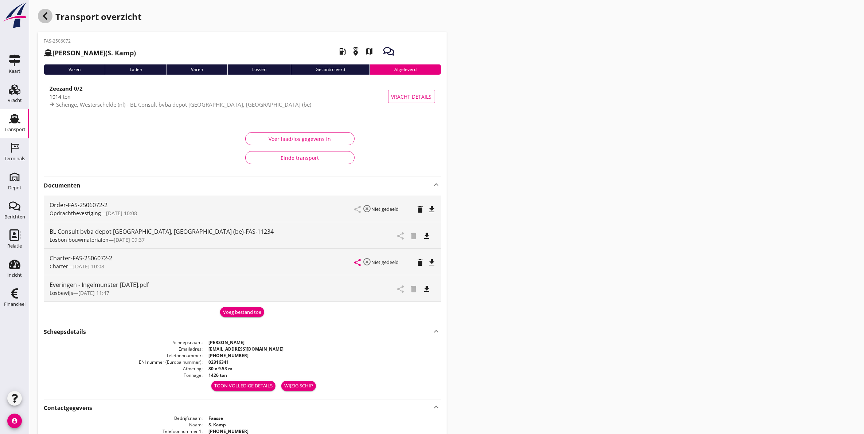
click at [44, 17] on icon "button" at bounding box center [45, 16] width 9 height 9
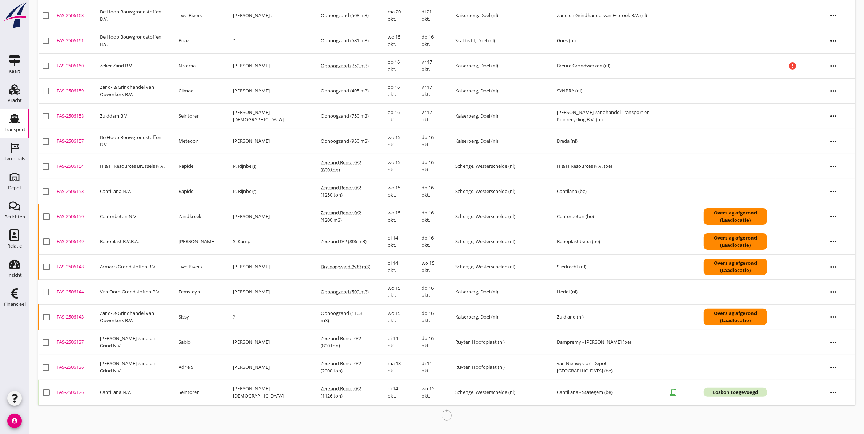
scroll to position [172, 0]
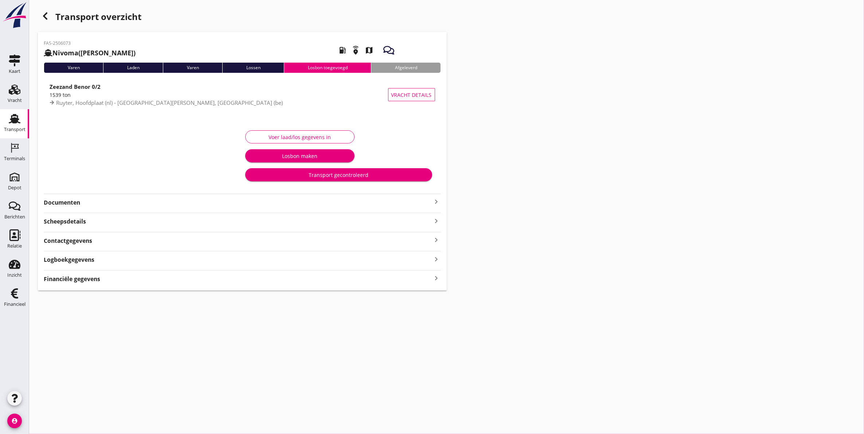
click at [90, 200] on strong "Documenten" at bounding box center [238, 203] width 389 height 8
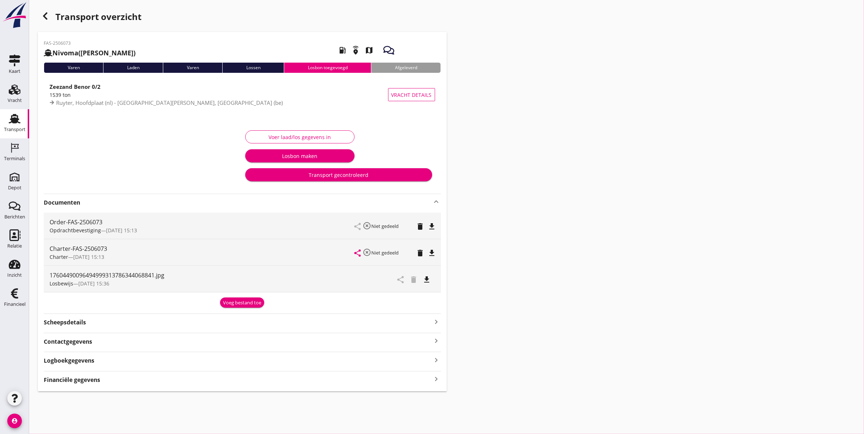
click at [428, 280] on icon "file_download" at bounding box center [427, 280] width 9 height 9
click at [110, 364] on div "Logboekgegevens keyboard_arrow_right" at bounding box center [242, 360] width 397 height 10
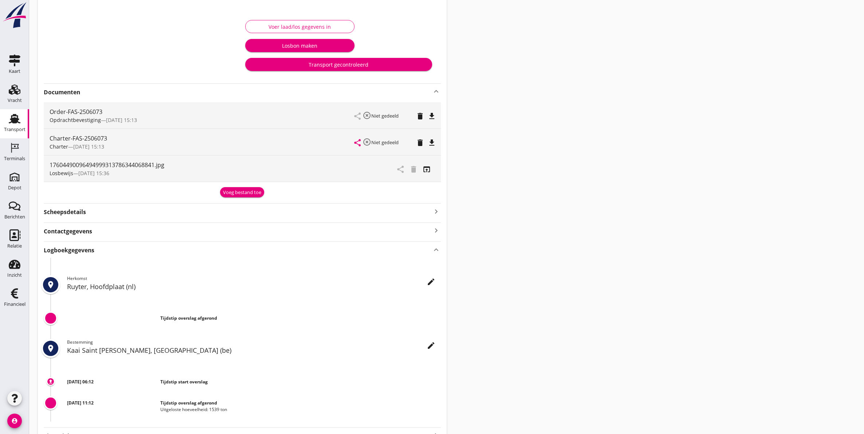
scroll to position [105, 0]
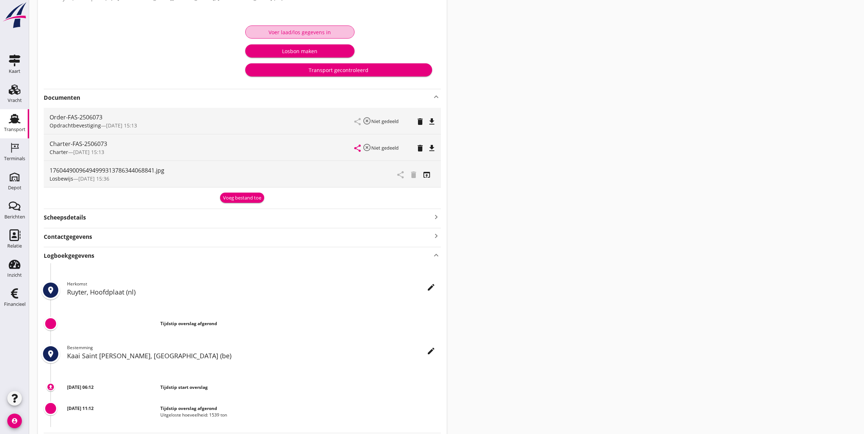
click at [318, 26] on button "Voer laad/los gegevens in" at bounding box center [299, 32] width 109 height 13
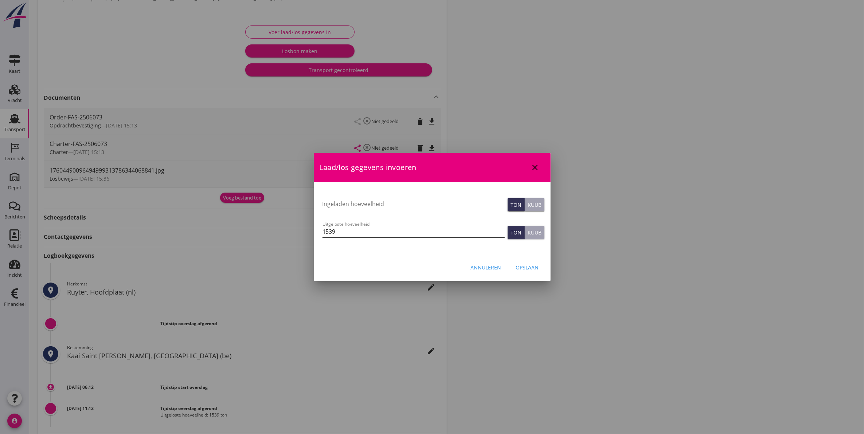
click at [397, 234] on input "1539" at bounding box center [414, 232] width 182 height 12
type input "1539"
click at [531, 269] on div "Opslaan" at bounding box center [527, 268] width 23 height 8
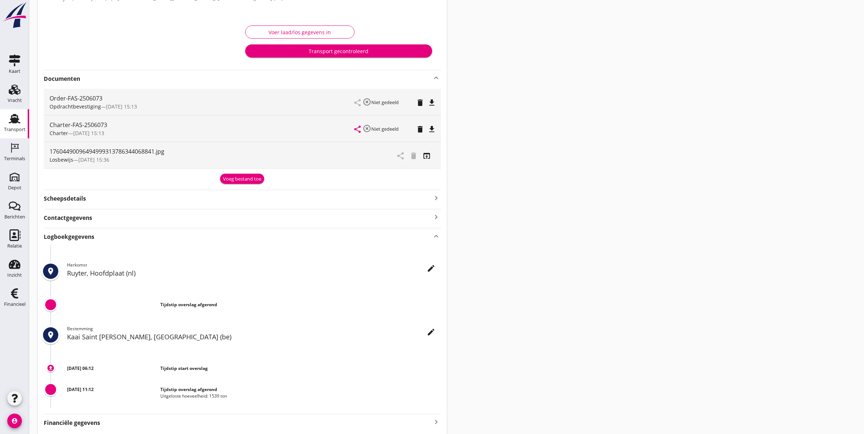
click at [348, 50] on div "Transport gecontroleerd" at bounding box center [338, 51] width 175 height 8
click at [13, 119] on use at bounding box center [15, 118] width 12 height 9
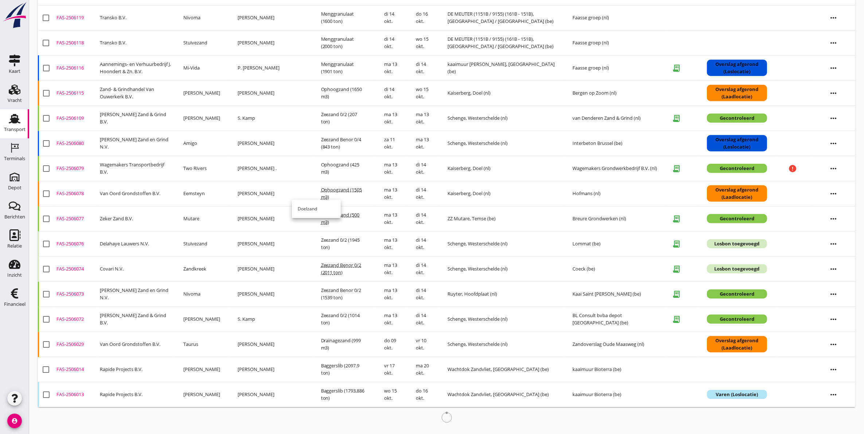
scroll to position [681, 0]
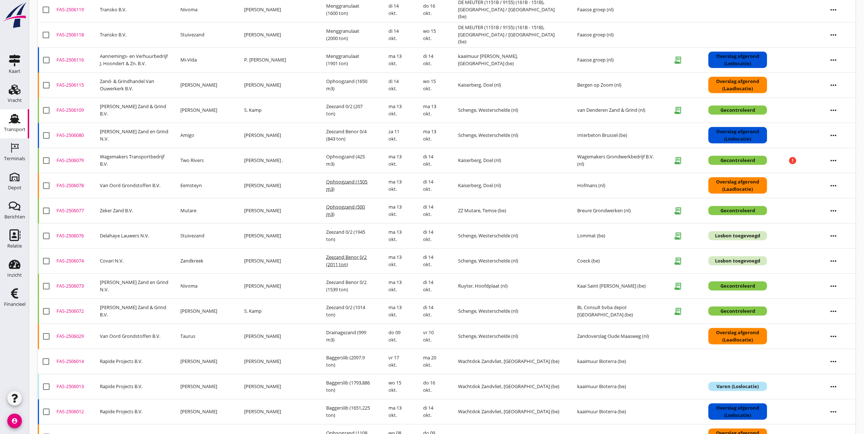
click at [74, 262] on div "FAS-2506074" at bounding box center [75, 261] width 38 height 7
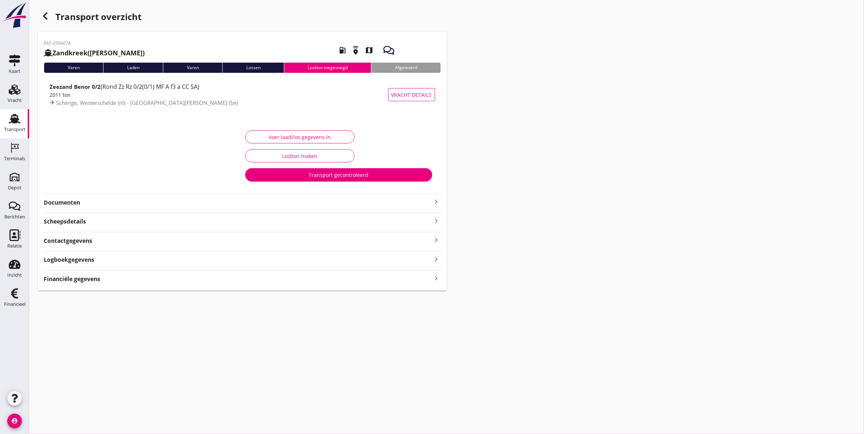
click at [126, 203] on strong "Documenten" at bounding box center [238, 203] width 389 height 8
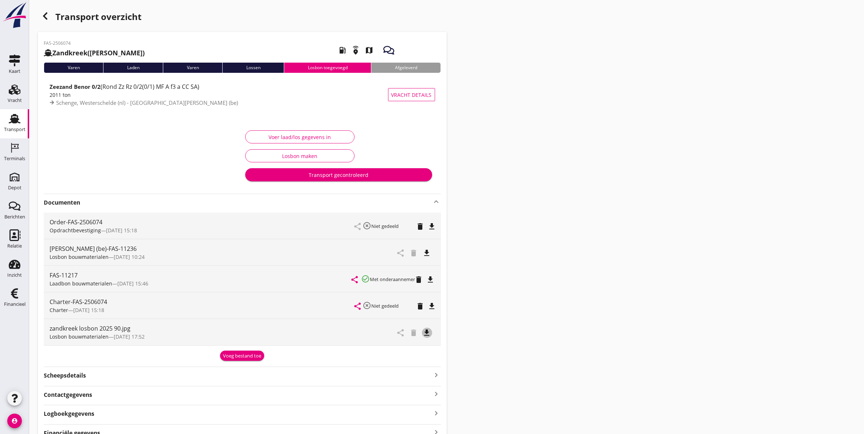
click at [429, 334] on icon "file_download" at bounding box center [427, 333] width 9 height 9
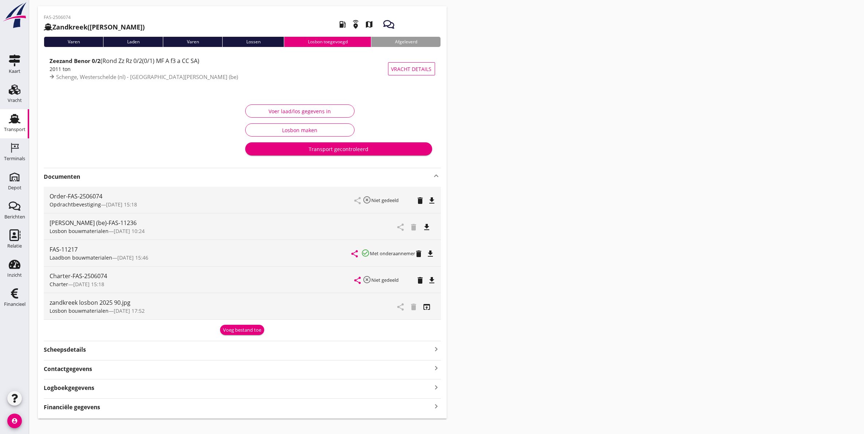
scroll to position [37, 0]
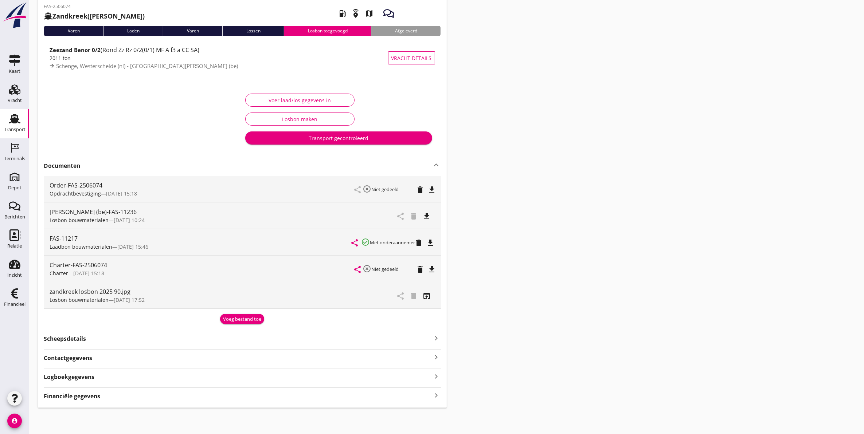
click at [86, 380] on strong "Logboekgegevens" at bounding box center [69, 377] width 51 height 8
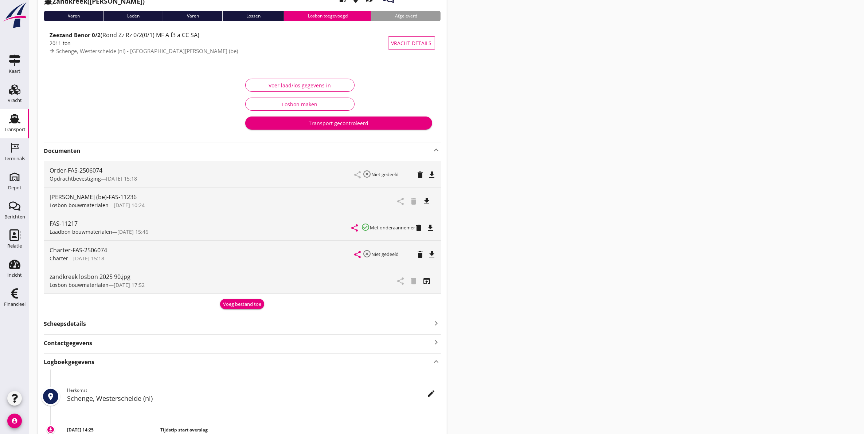
scroll to position [0, 0]
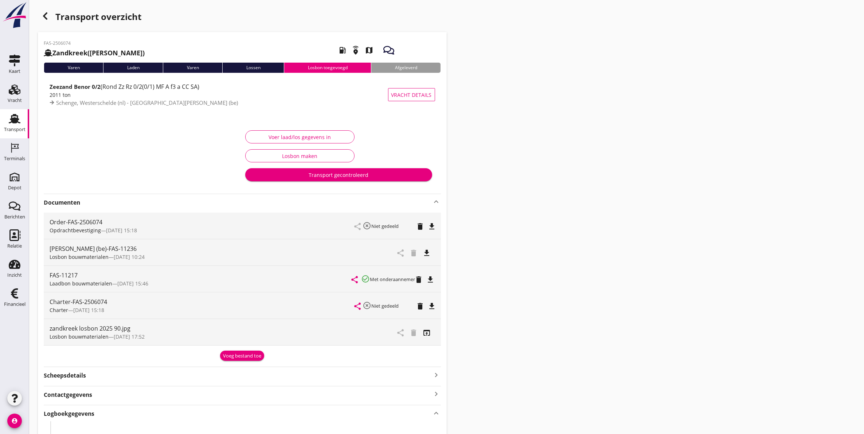
click at [292, 136] on div "Voer laad/los gegevens in" at bounding box center [299, 137] width 97 height 8
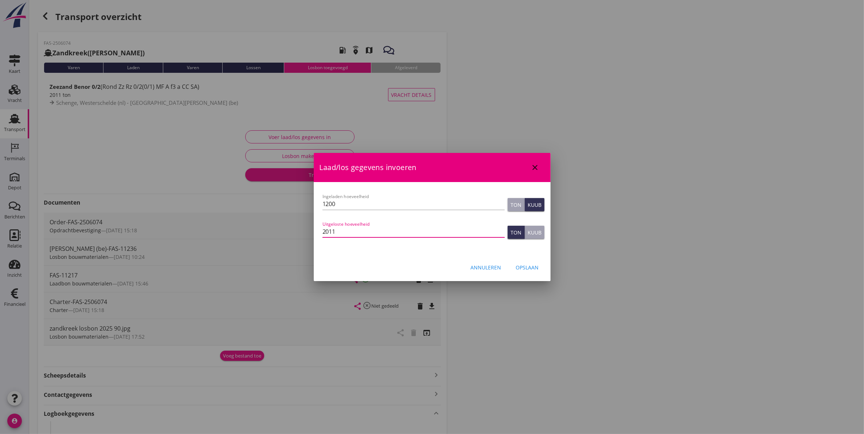
click at [374, 232] on input "2011" at bounding box center [414, 232] width 182 height 12
type input "2011"
click at [533, 262] on button "Opslaan" at bounding box center [527, 267] width 35 height 13
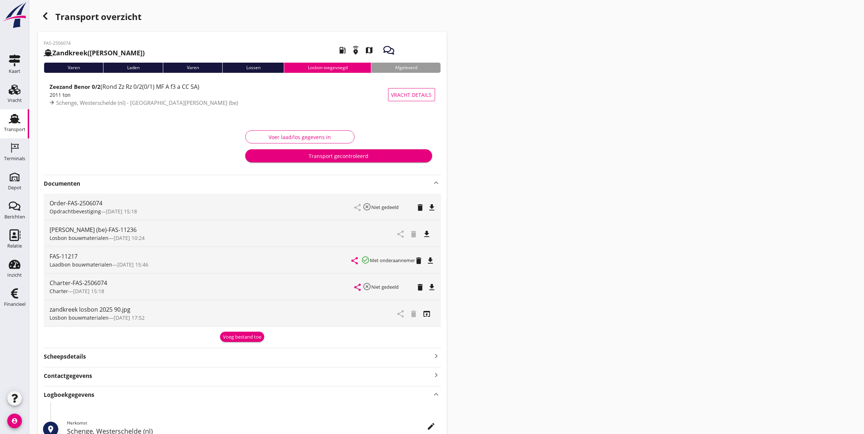
click at [354, 158] on div "Transport gecontroleerd" at bounding box center [338, 156] width 175 height 8
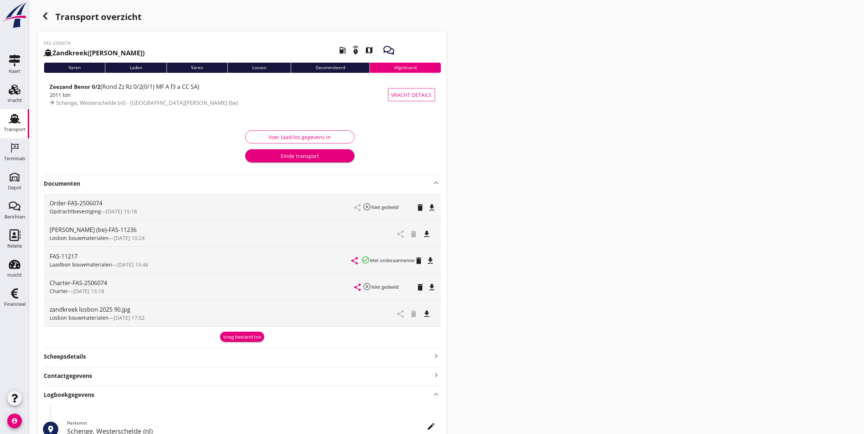
click at [46, 17] on use "button" at bounding box center [45, 15] width 4 height 7
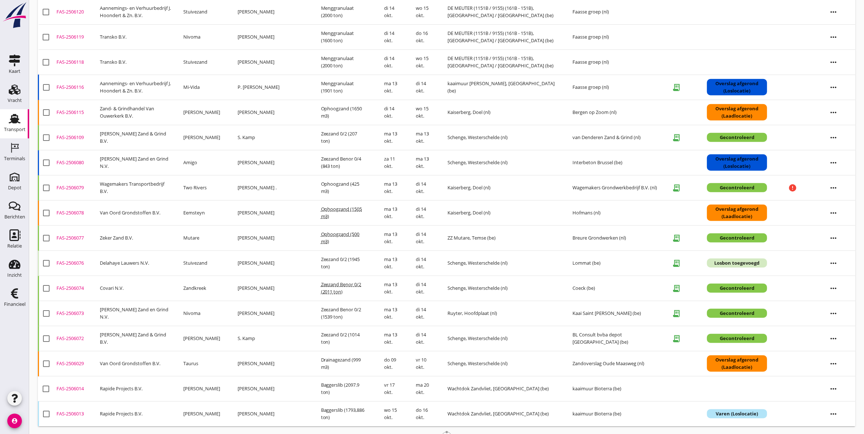
scroll to position [656, 0]
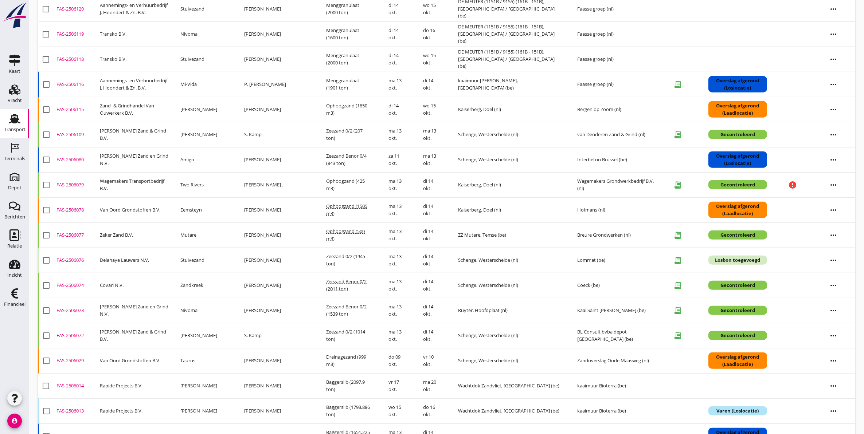
click at [74, 262] on div "FAS-2506076" at bounding box center [75, 260] width 38 height 7
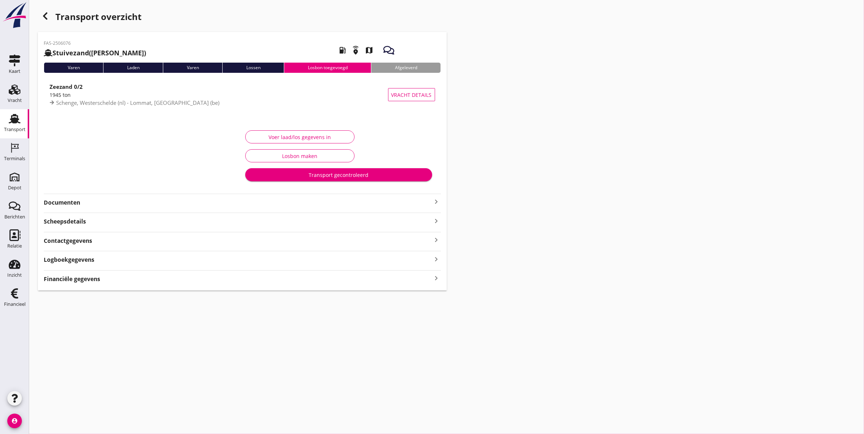
click at [93, 202] on strong "Documenten" at bounding box center [238, 203] width 389 height 8
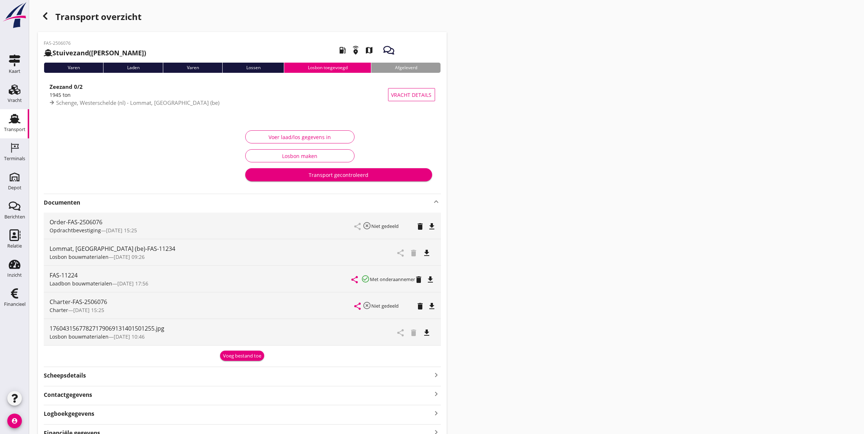
scroll to position [37, 0]
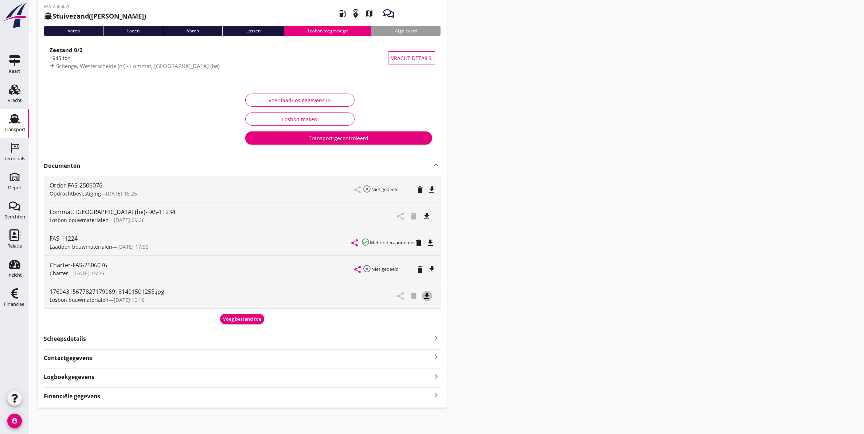
click at [428, 301] on button "file_download" at bounding box center [427, 296] width 10 height 10
click at [121, 380] on div "Logboekgegevens keyboard_arrow_right" at bounding box center [242, 377] width 397 height 10
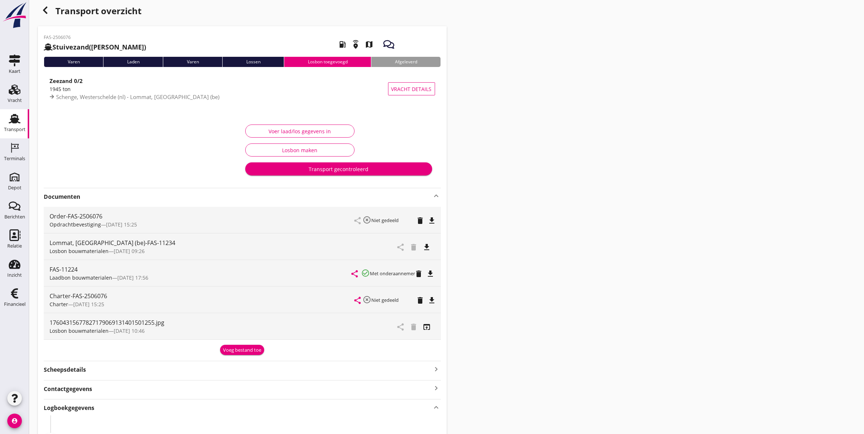
scroll to position [0, 0]
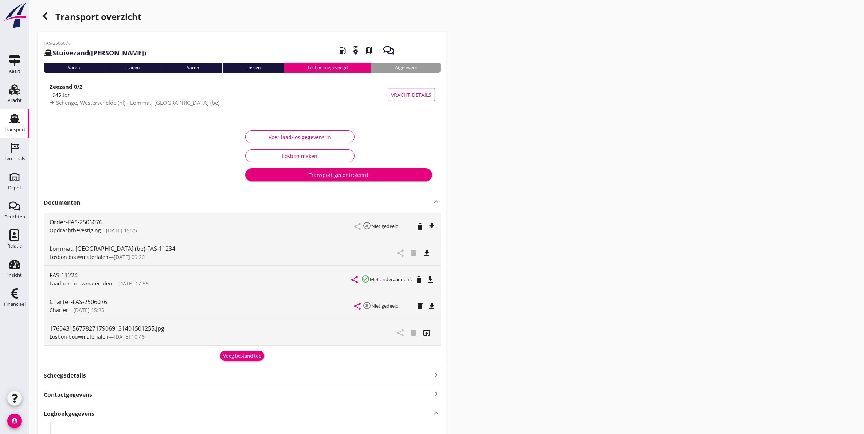
click at [308, 135] on div "Voer laad/los gegevens in" at bounding box center [299, 137] width 97 height 8
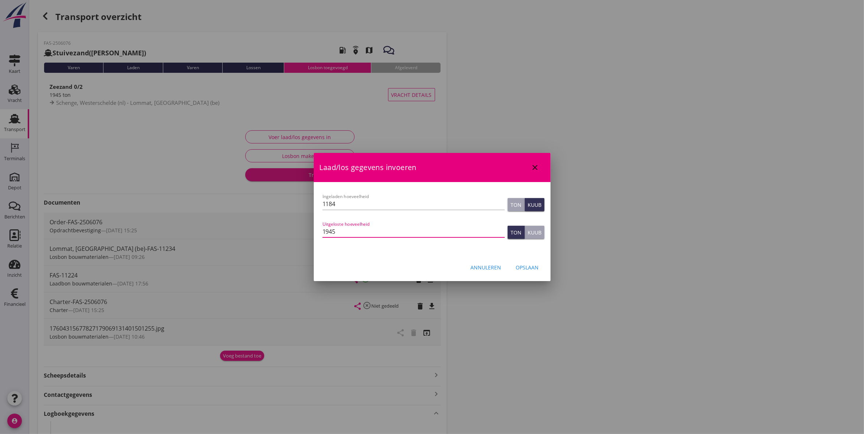
click at [414, 230] on input "1945" at bounding box center [414, 232] width 182 height 12
type input "1945"
click at [524, 267] on div "Opslaan" at bounding box center [527, 268] width 23 height 8
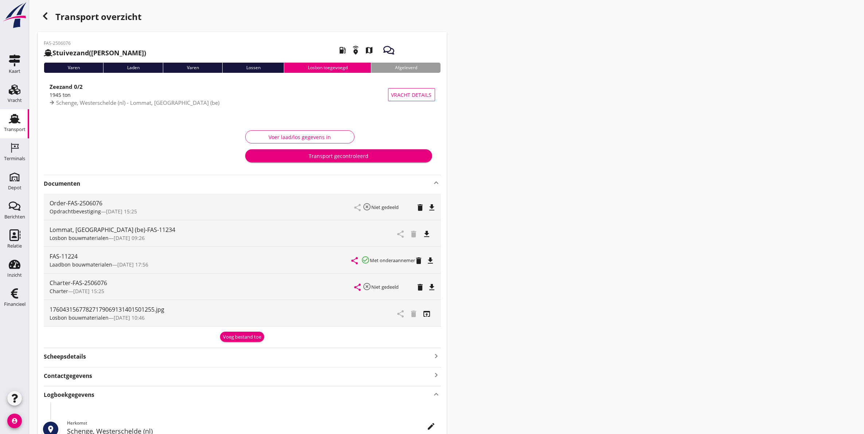
click at [357, 159] on div "Transport gecontroleerd" at bounding box center [338, 156] width 175 height 8
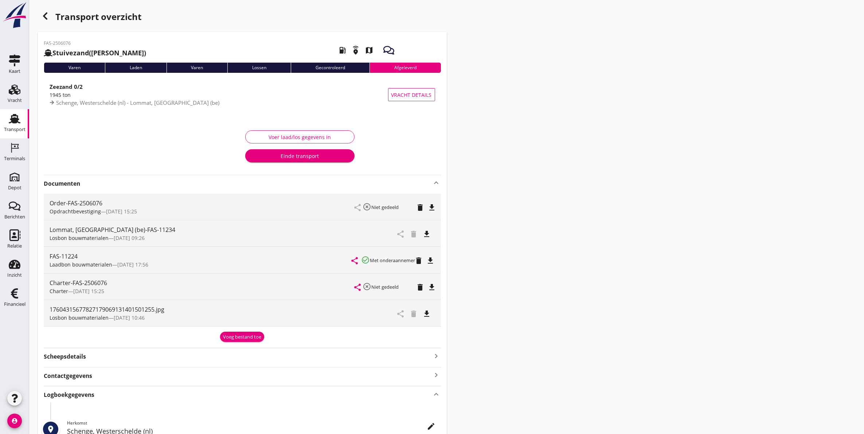
click at [9, 128] on div "Transport" at bounding box center [15, 129] width 22 height 5
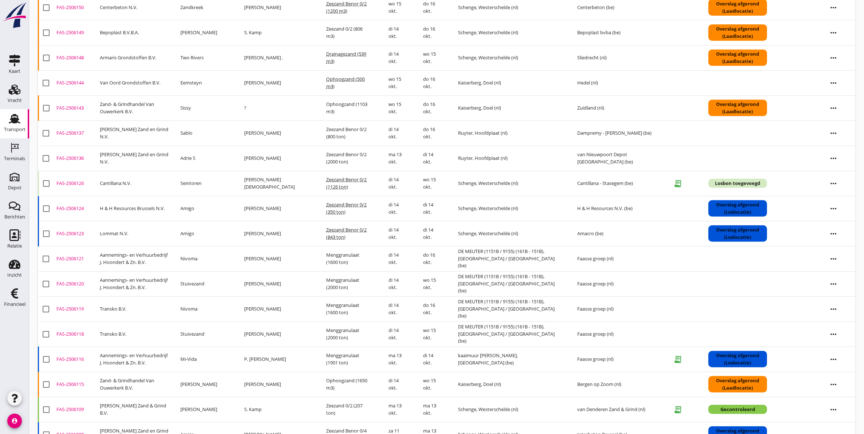
scroll to position [369, 0]
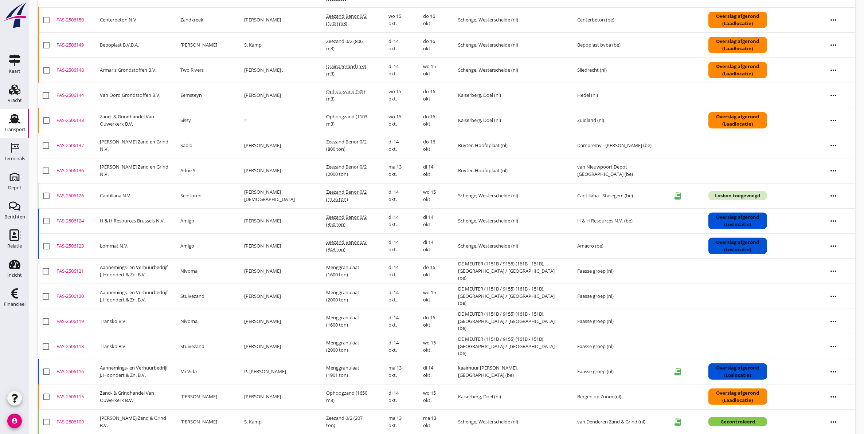
click at [75, 196] on div "FAS-2506126" at bounding box center [75, 195] width 38 height 7
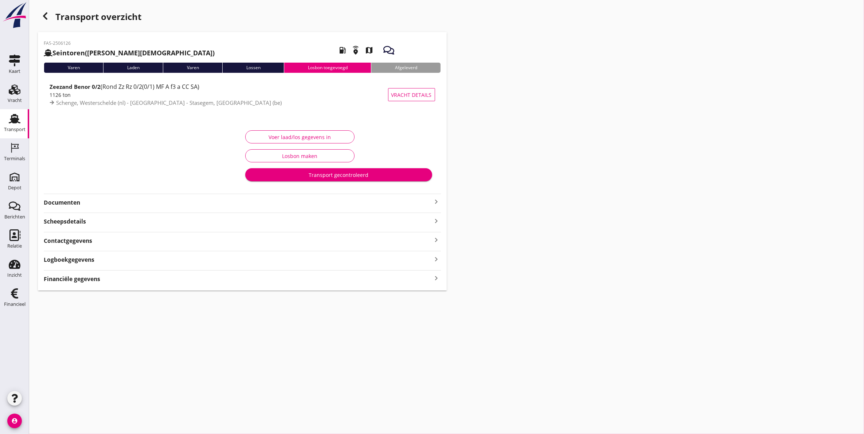
click at [78, 257] on strong "Logboekgegevens" at bounding box center [69, 260] width 51 height 8
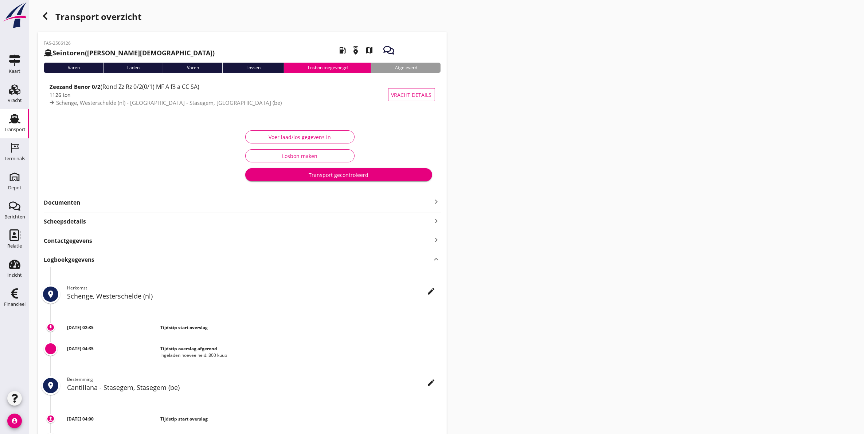
click at [110, 200] on strong "Documenten" at bounding box center [238, 203] width 389 height 8
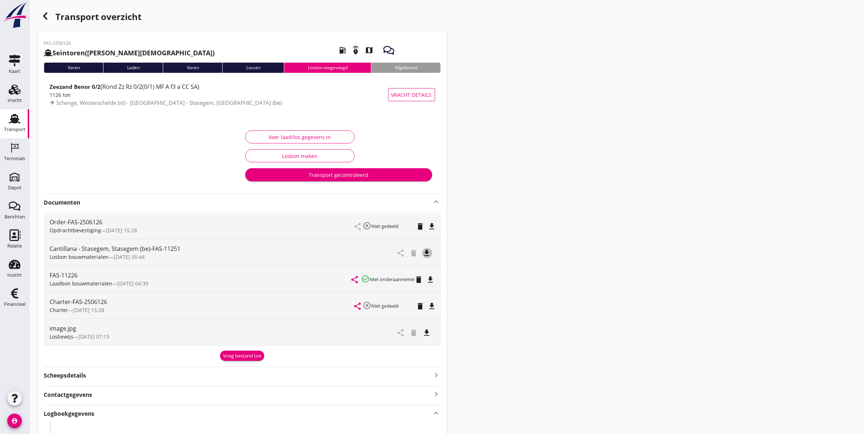
click at [428, 253] on icon "file_download" at bounding box center [427, 253] width 9 height 9
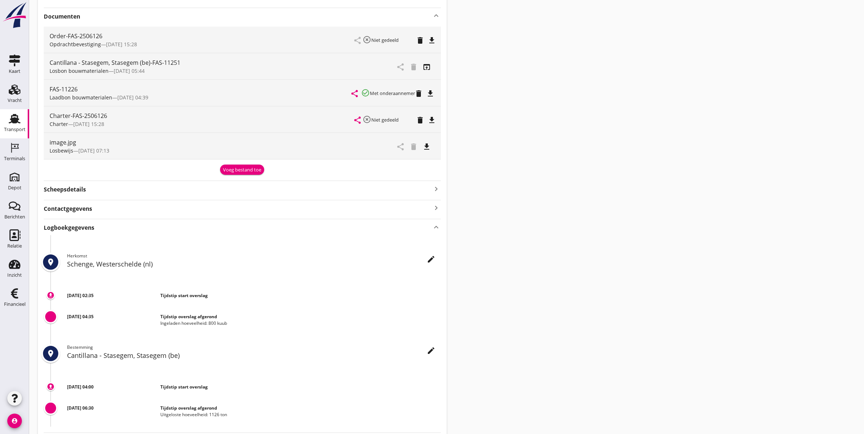
scroll to position [141, 0]
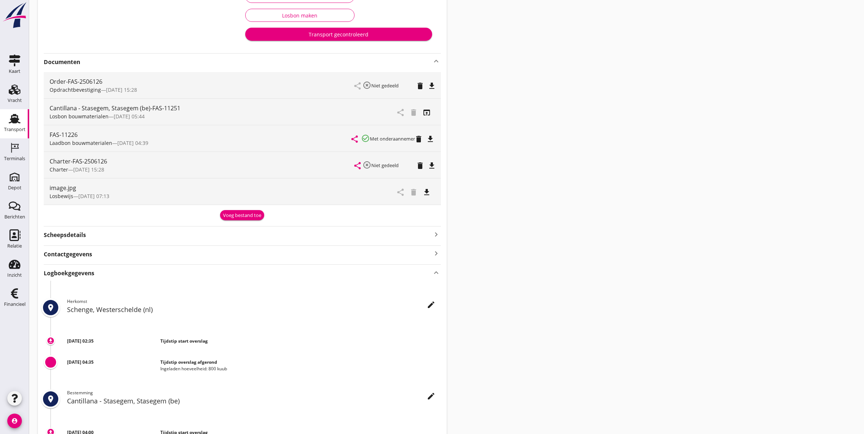
click at [428, 192] on icon "file_download" at bounding box center [427, 192] width 9 height 9
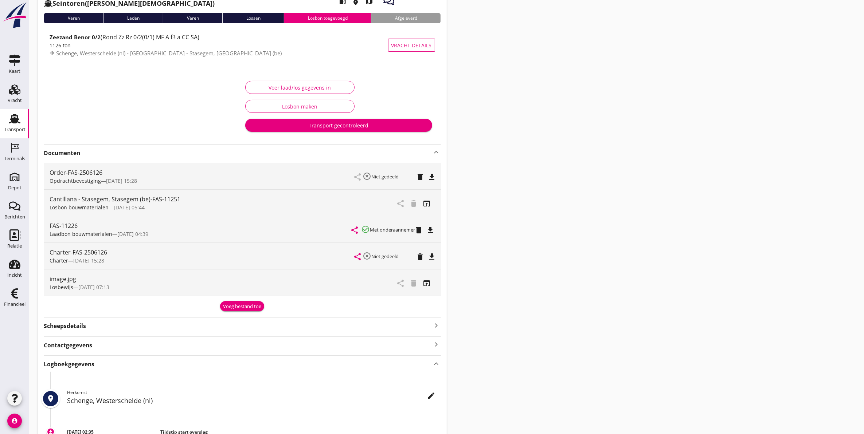
scroll to position [0, 0]
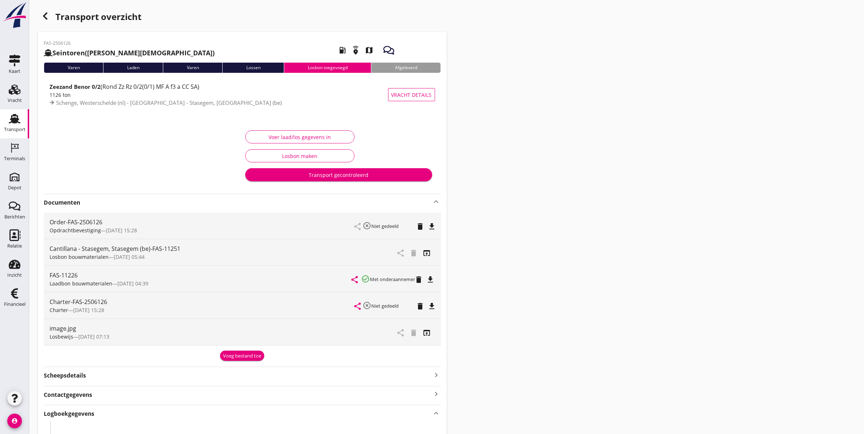
click at [312, 175] on div "Transport gecontroleerd" at bounding box center [338, 175] width 175 height 8
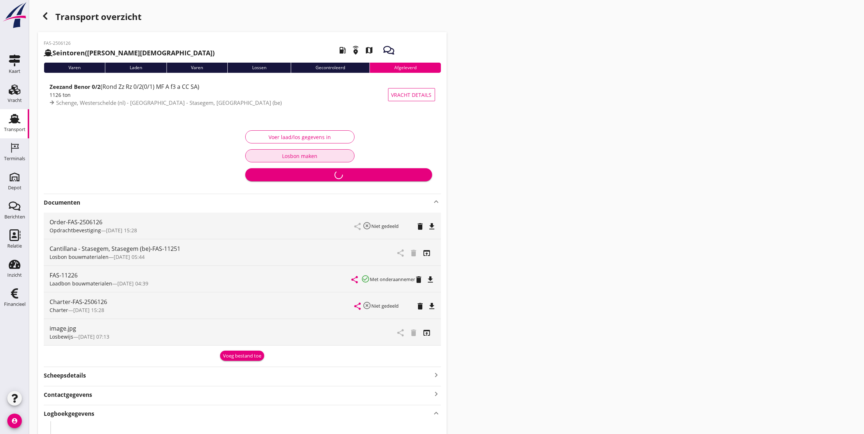
drag, startPoint x: 301, startPoint y: 152, endPoint x: 328, endPoint y: 199, distance: 54.6
click at [328, 199] on div "FAS-2506126 Seintoren (F Dieleman) local_gas_station emergency_share map Varen …" at bounding box center [242, 336] width 409 height 608
click at [303, 134] on div "Voer laad/los gegevens in" at bounding box center [299, 137] width 97 height 8
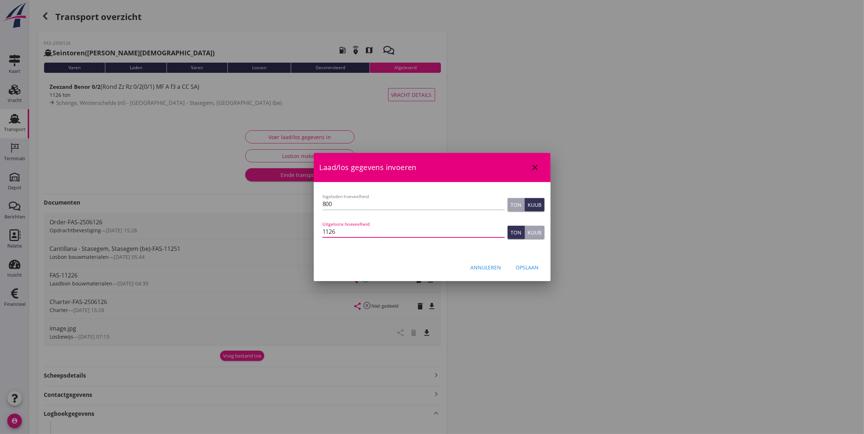
click at [376, 235] on input "1126" at bounding box center [414, 232] width 182 height 12
type input "1126"
click at [523, 264] on div "Opslaan" at bounding box center [527, 268] width 23 height 8
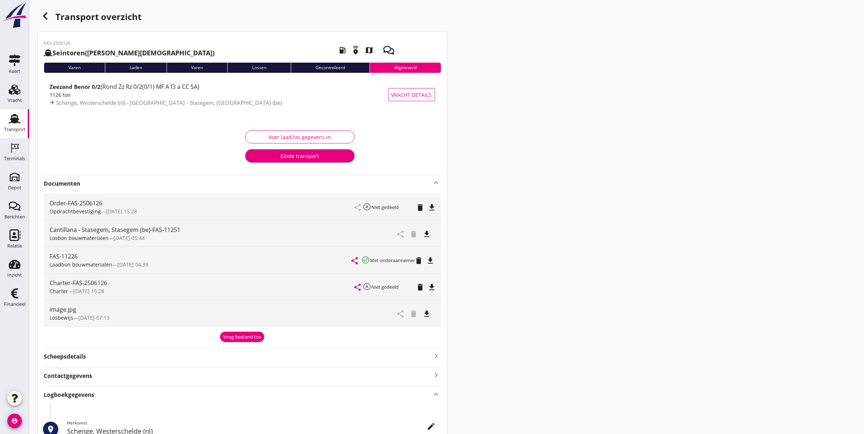
click at [42, 16] on icon "button" at bounding box center [45, 16] width 9 height 9
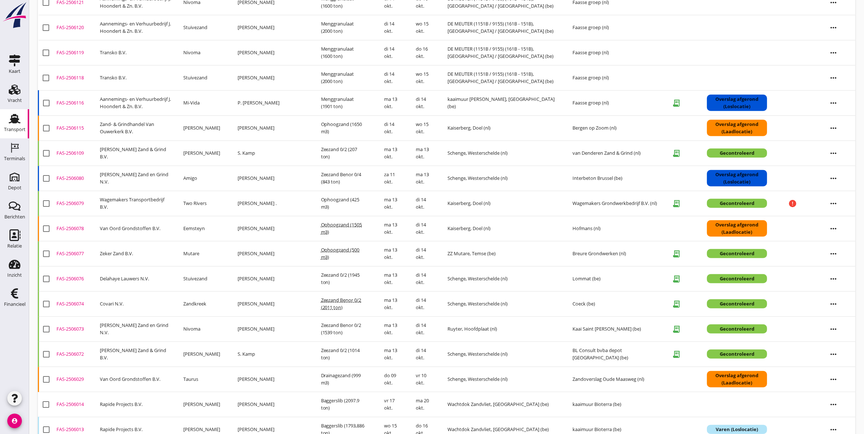
scroll to position [681, 0]
